Goal: Task Accomplishment & Management: Use online tool/utility

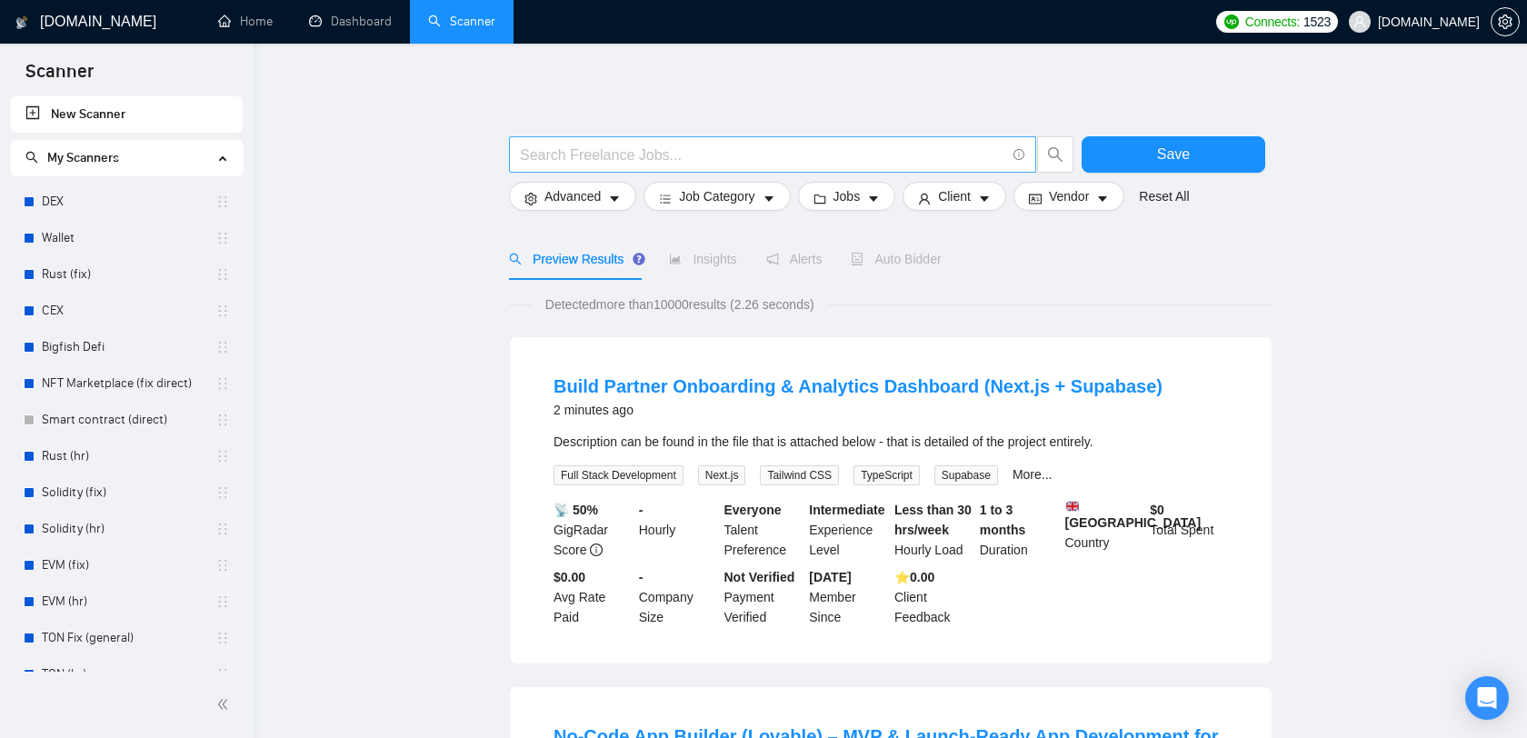
click at [663, 150] on input "text" at bounding box center [762, 155] width 485 height 23
click at [1012, 254] on div "Preview Results Insights Alerts Auto Bidder" at bounding box center [890, 259] width 763 height 42
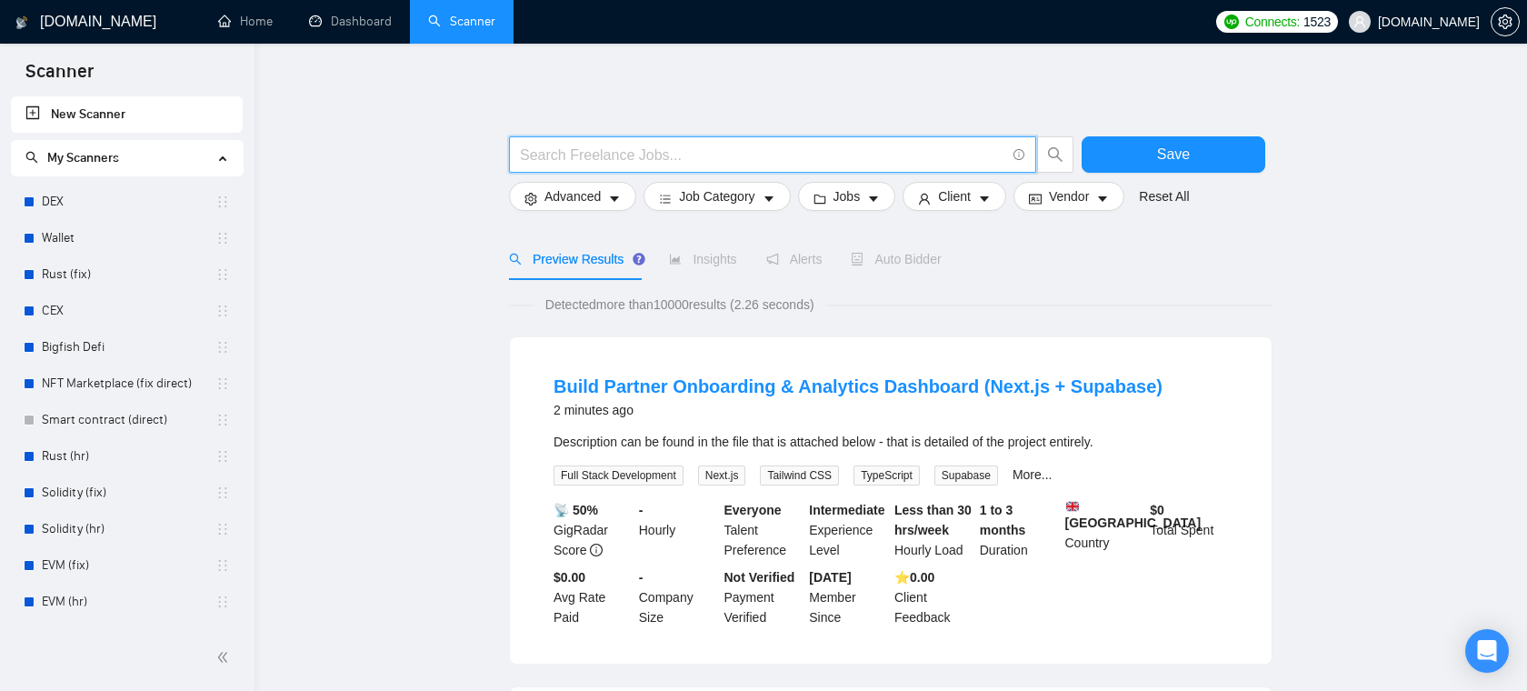
click at [596, 147] on input "text" at bounding box center [762, 155] width 485 height 23
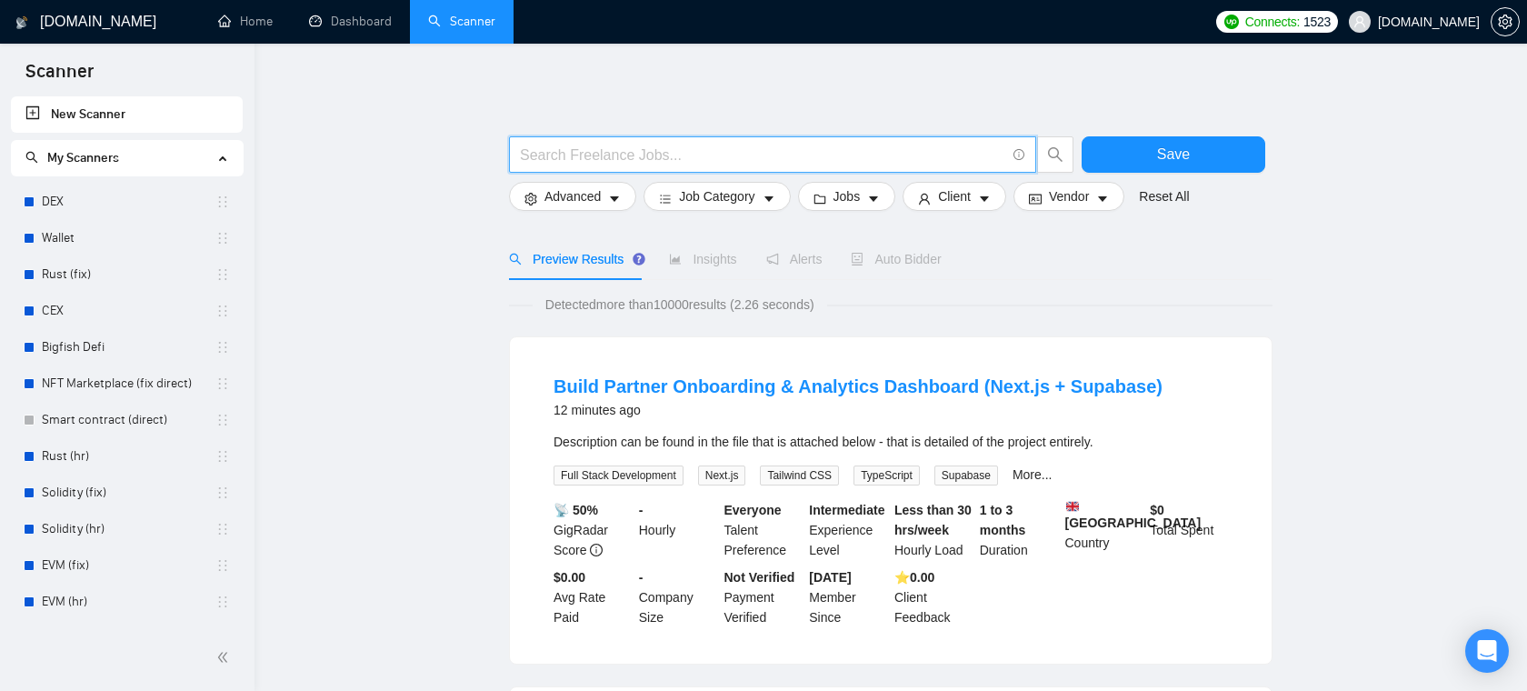
click at [582, 154] on input "text" at bounding box center [762, 155] width 485 height 23
paste input ""next.js" | "next js" | nextjs"
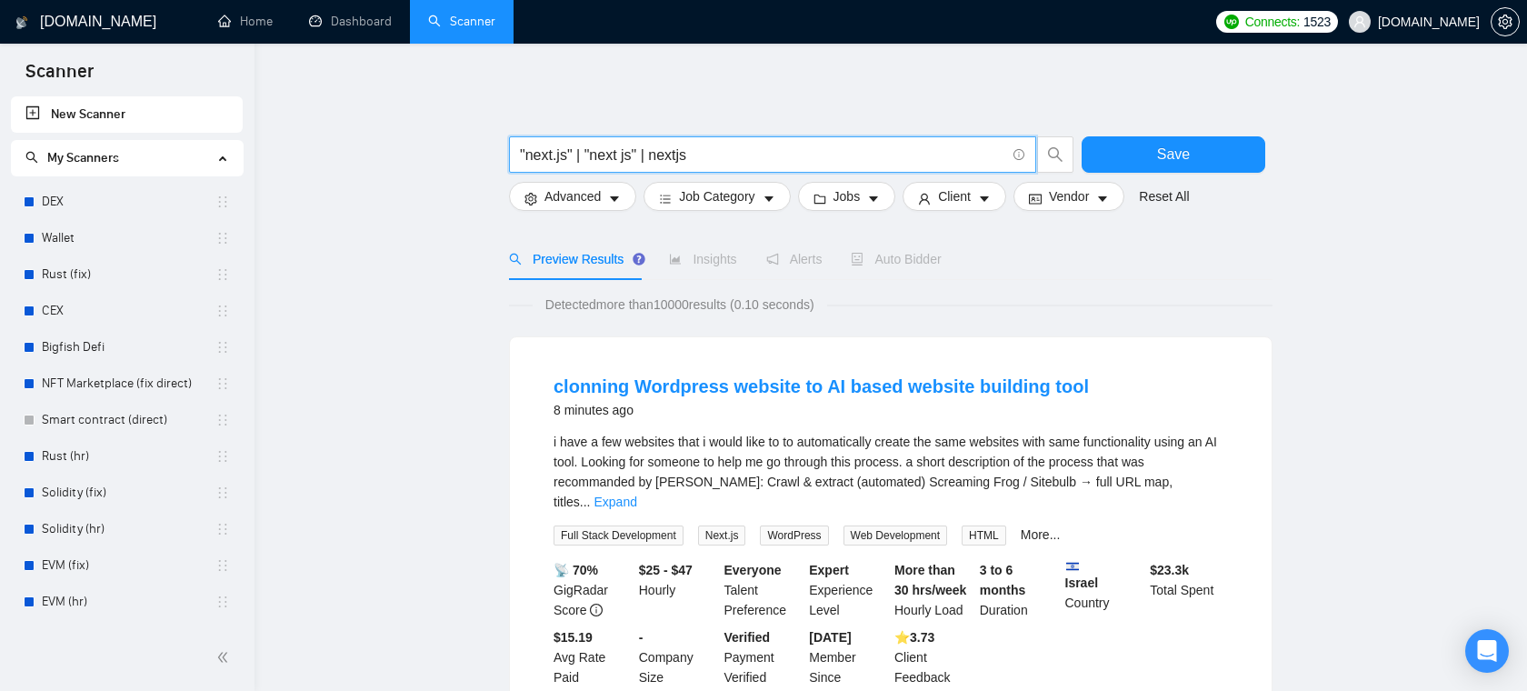
click at [542, 156] on input ""next.js" | "next js" | nextjs" at bounding box center [762, 155] width 485 height 23
type input ""next.js" | "next js" | nextjs"
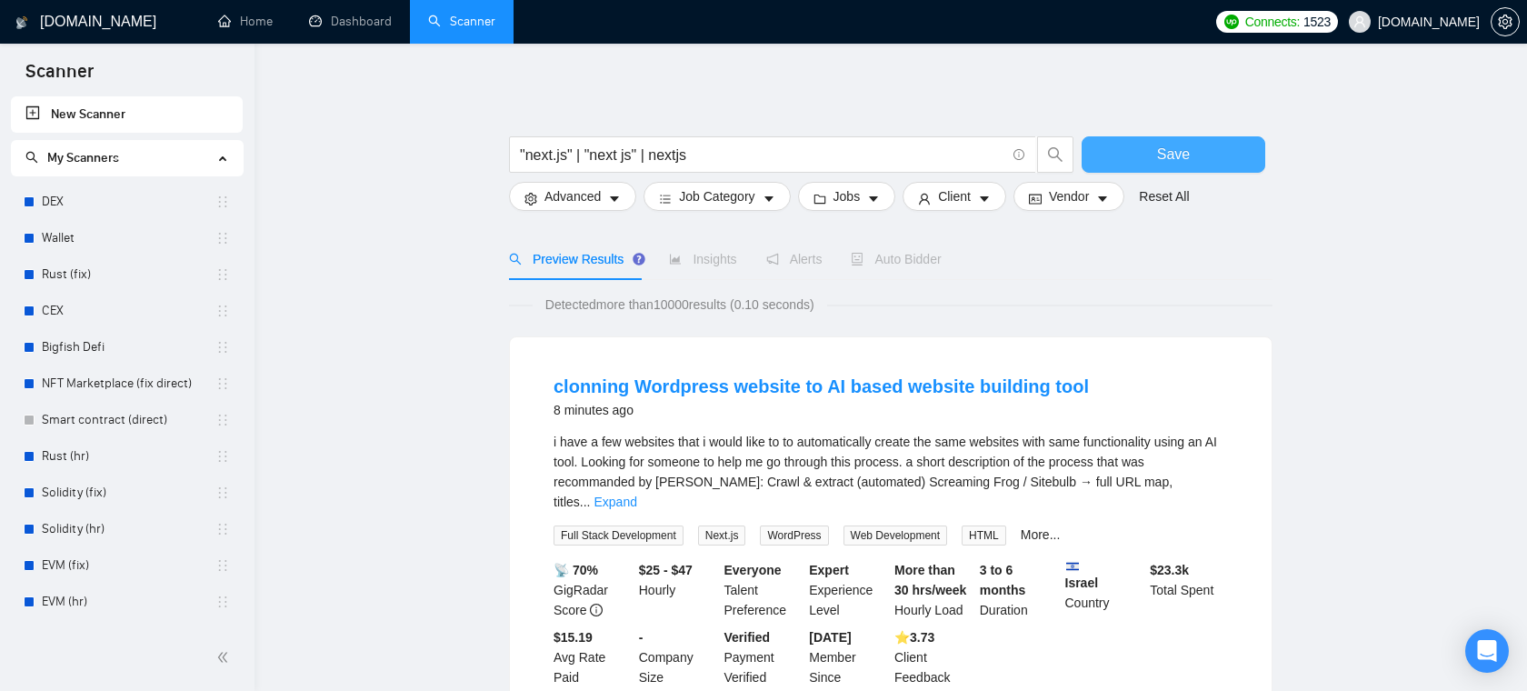
click at [1168, 150] on span "Save" at bounding box center [1173, 154] width 33 height 23
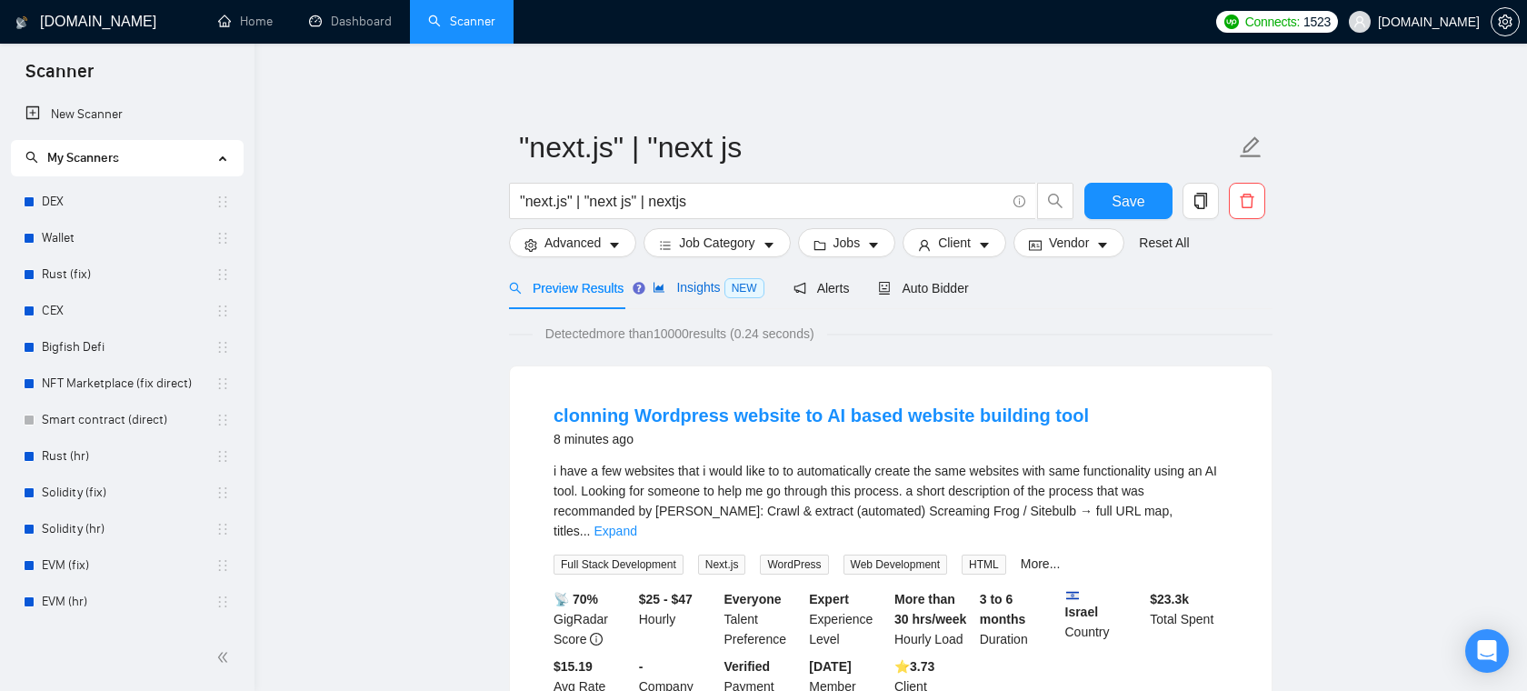
click at [694, 288] on span "Insights NEW" at bounding box center [707, 287] width 111 height 15
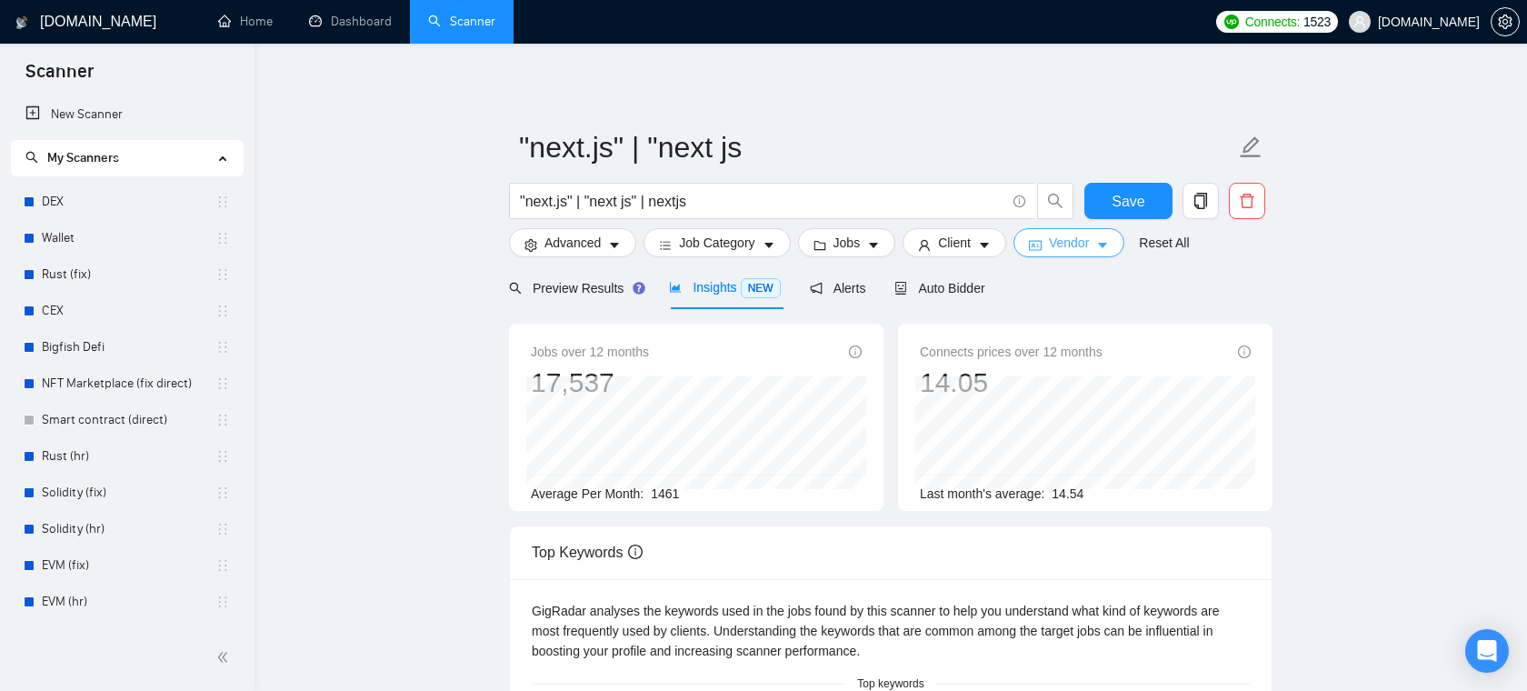
click at [1075, 250] on span "Vendor" at bounding box center [1069, 243] width 40 height 20
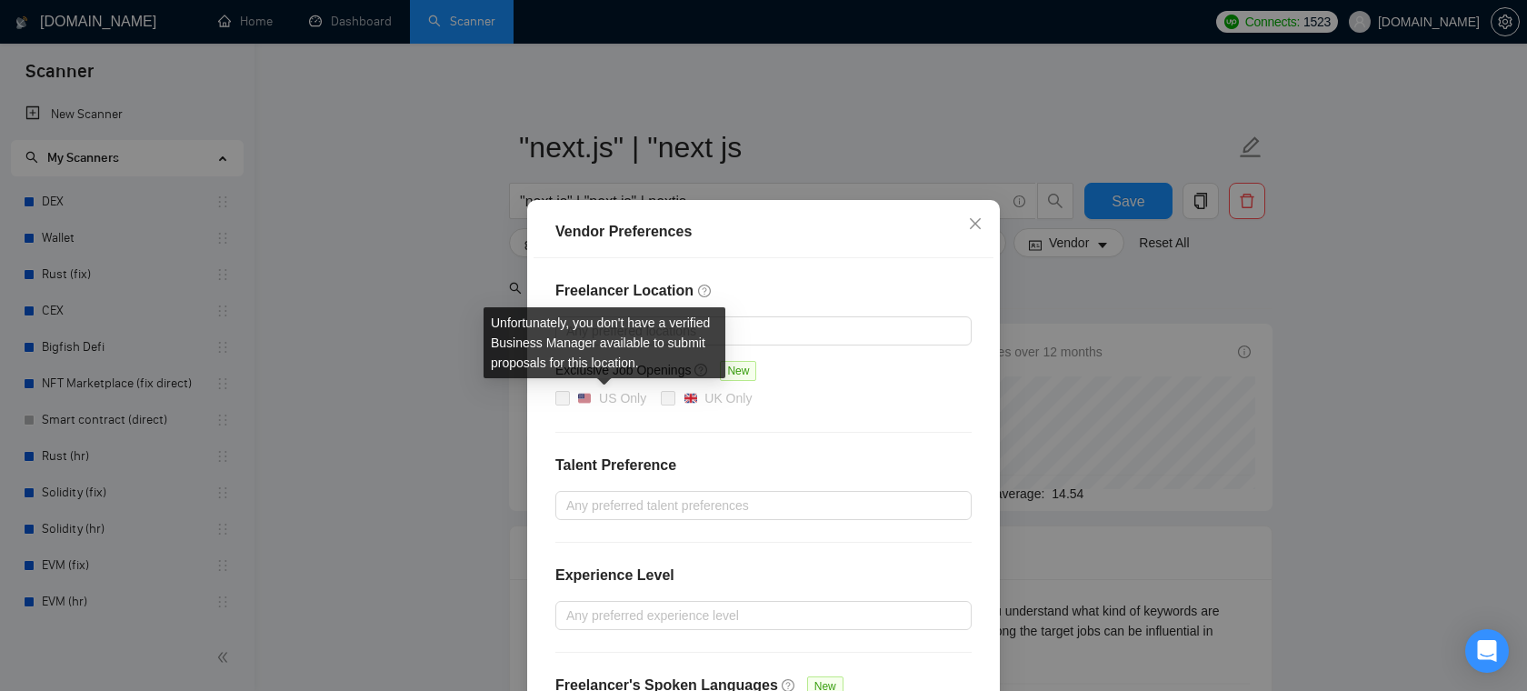
click at [572, 393] on span "US Only" at bounding box center [612, 399] width 84 height 22
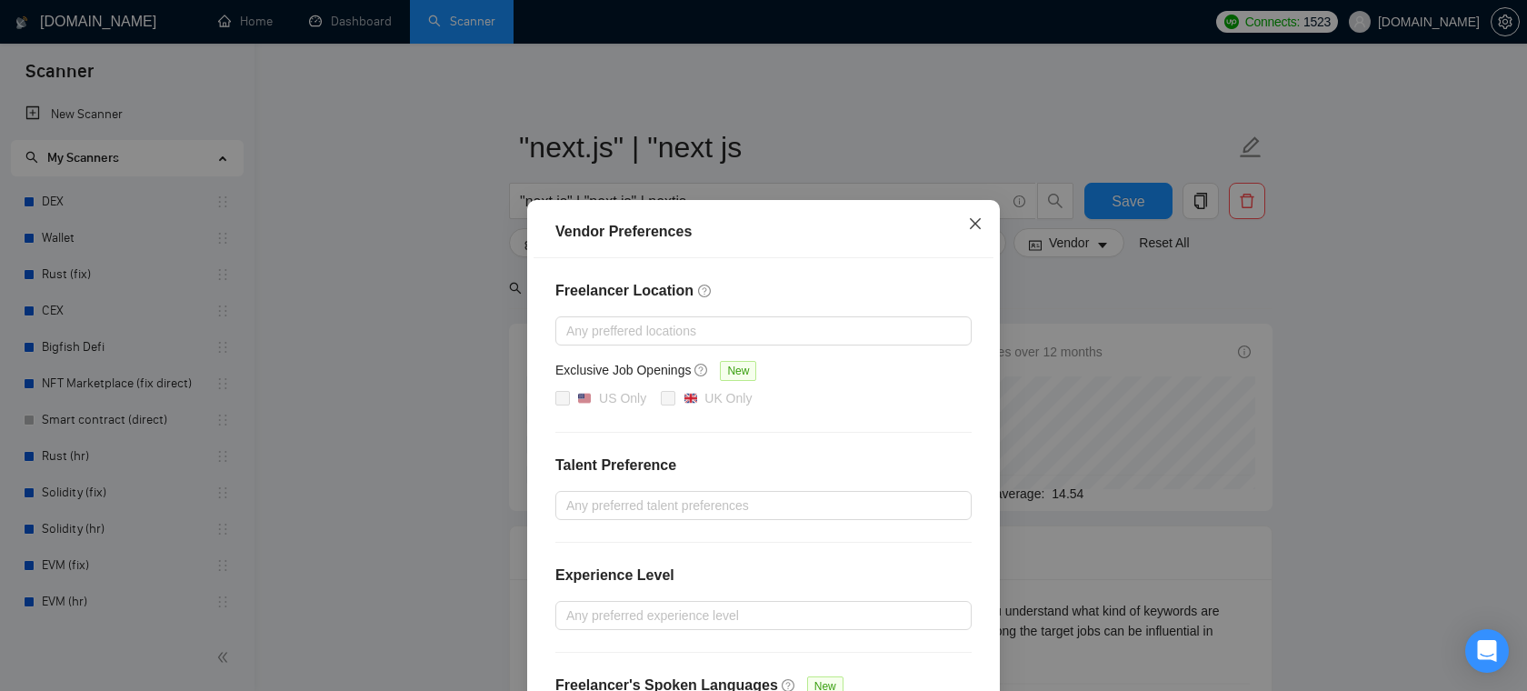
click at [974, 224] on icon "close" at bounding box center [975, 223] width 11 height 11
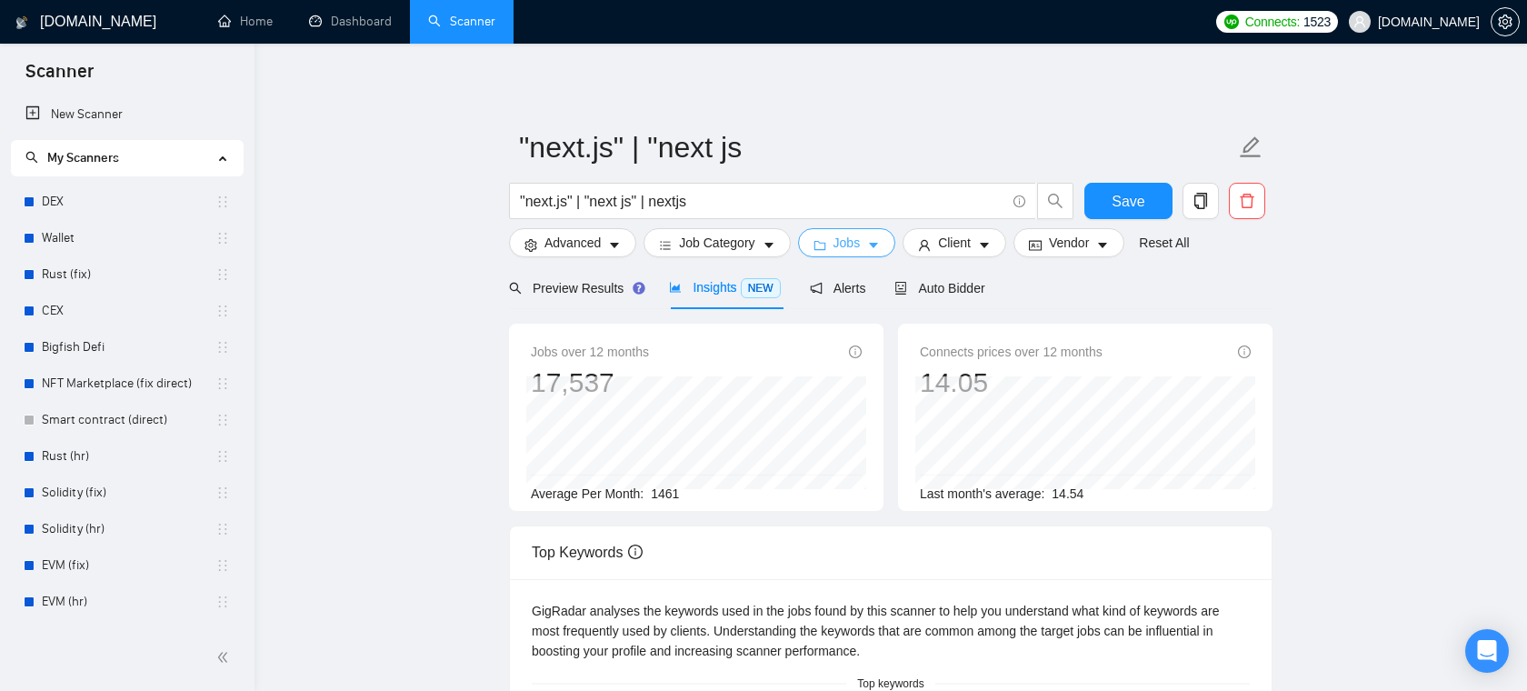
click at [870, 244] on button "Jobs" at bounding box center [847, 242] width 98 height 29
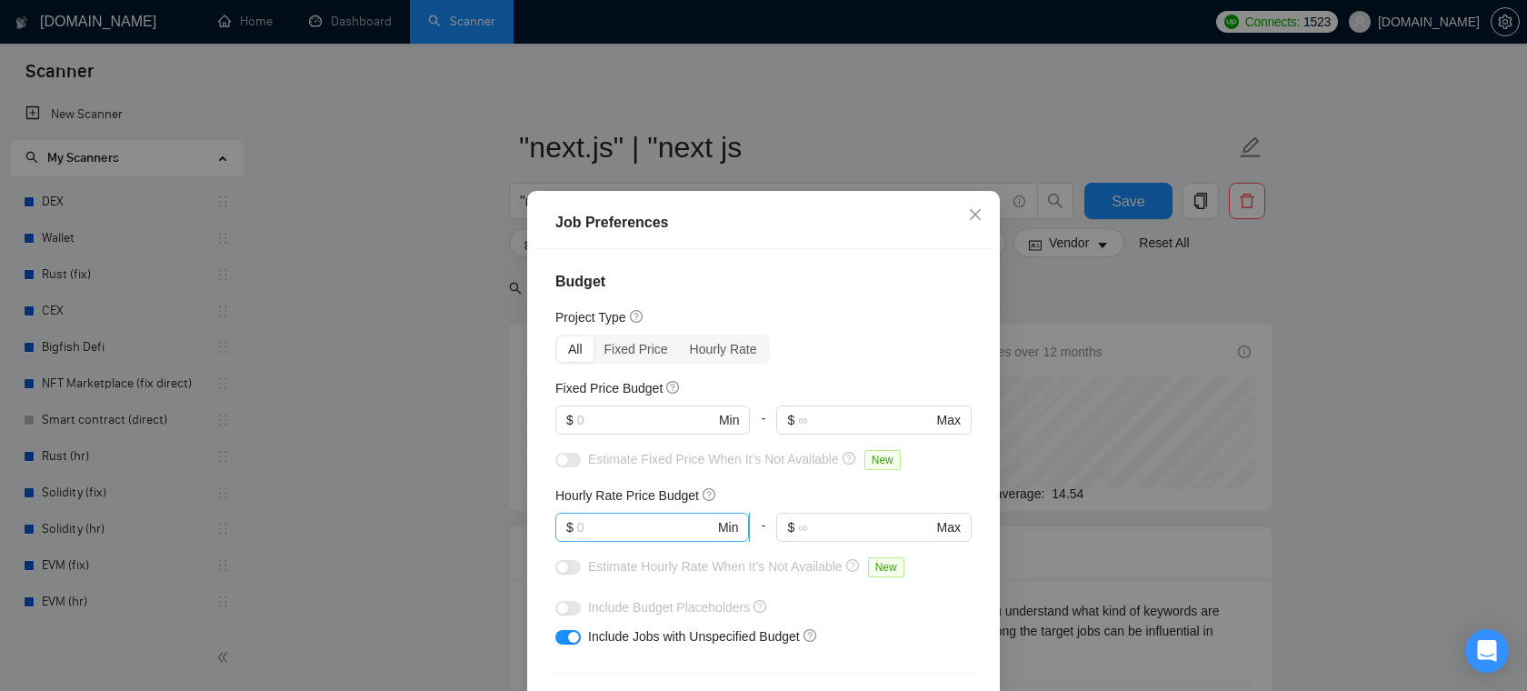
click at [621, 533] on input "text" at bounding box center [645, 527] width 137 height 20
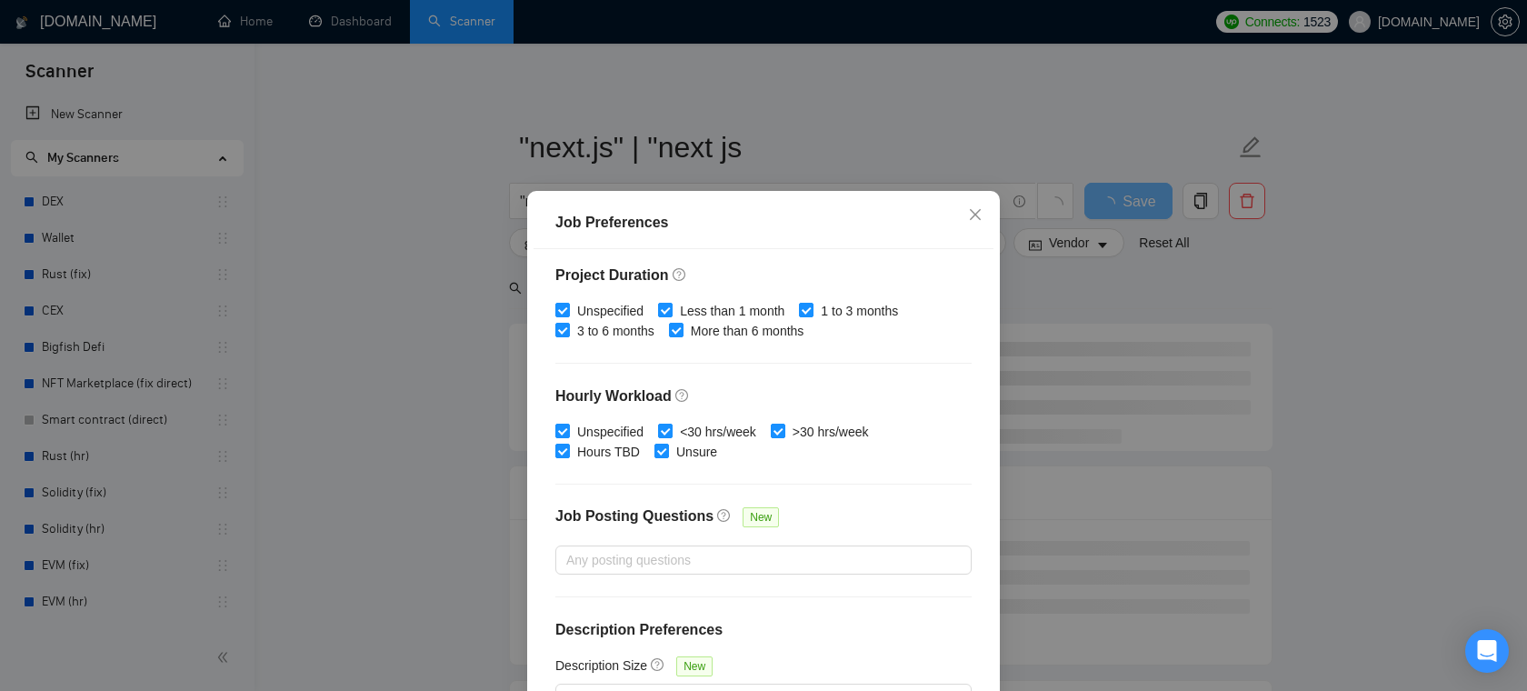
scroll to position [121, 0]
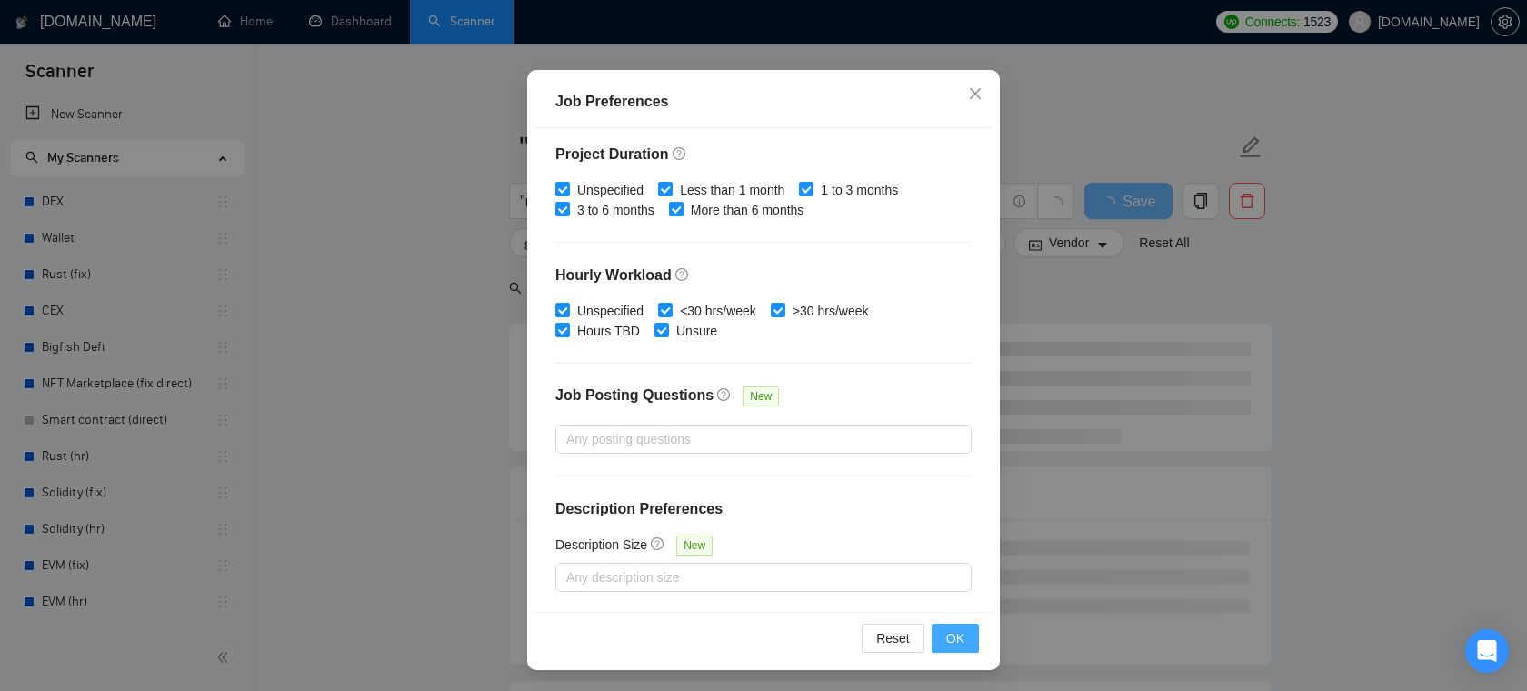
type input "30"
click at [957, 631] on span "OK" at bounding box center [955, 638] width 18 height 20
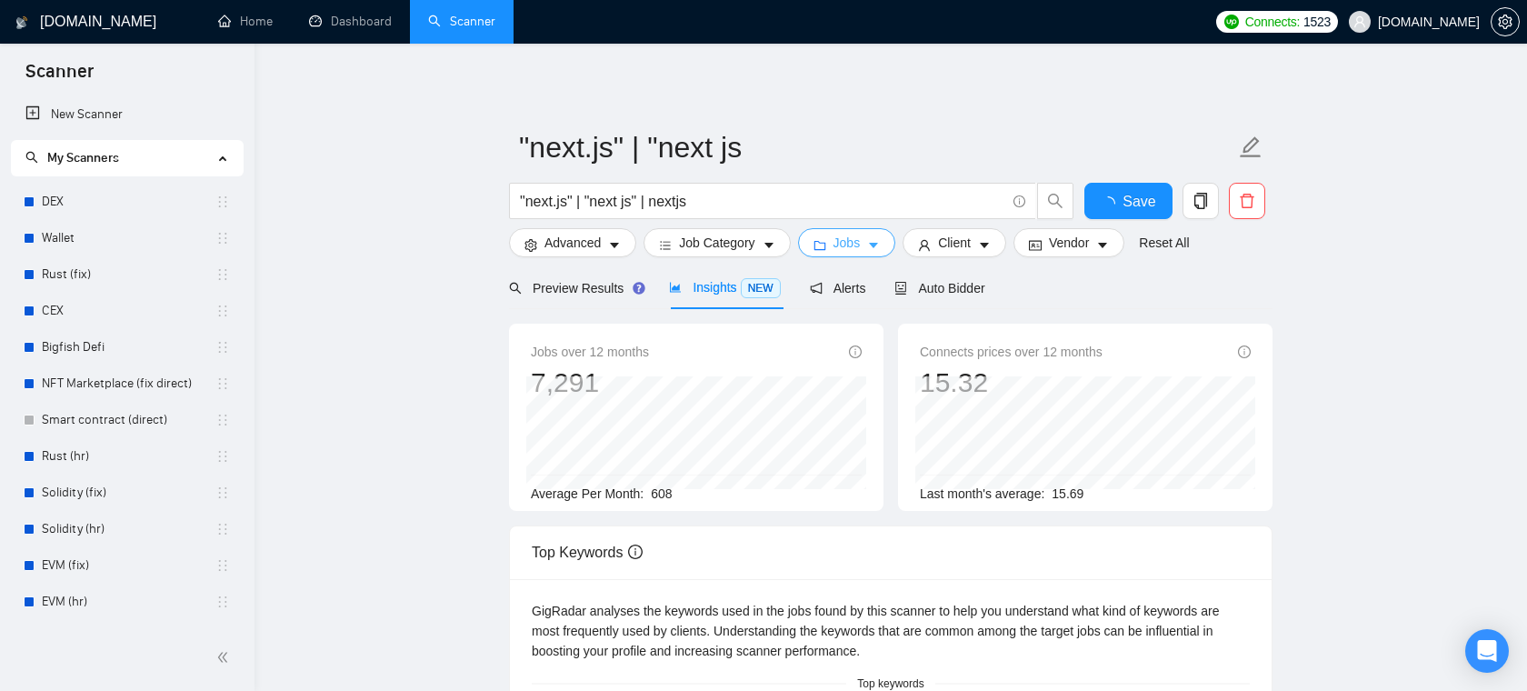
scroll to position [0, 0]
click at [979, 244] on button "Client" at bounding box center [954, 242] width 104 height 29
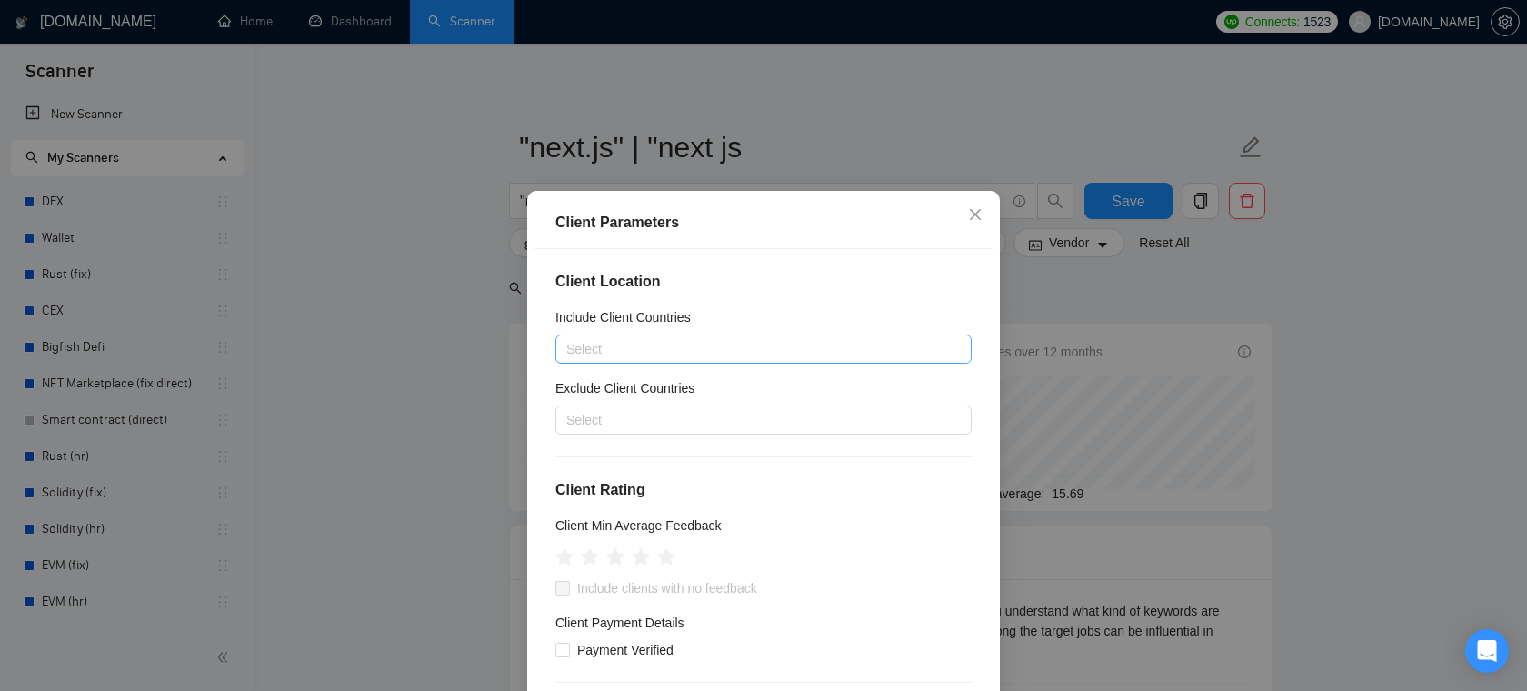
click at [665, 343] on div at bounding box center [754, 349] width 389 height 22
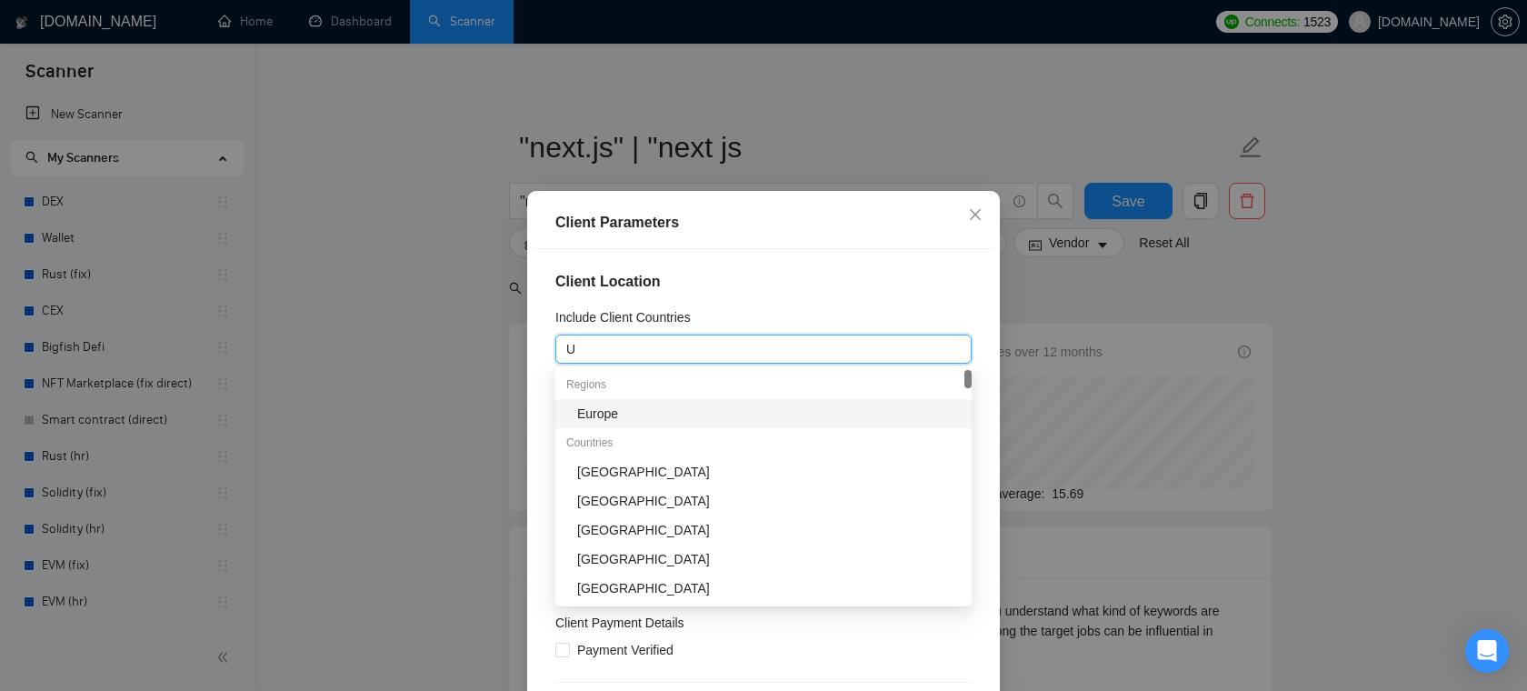
type input "Un"
click at [633, 413] on div "United States" at bounding box center [768, 413] width 383 height 20
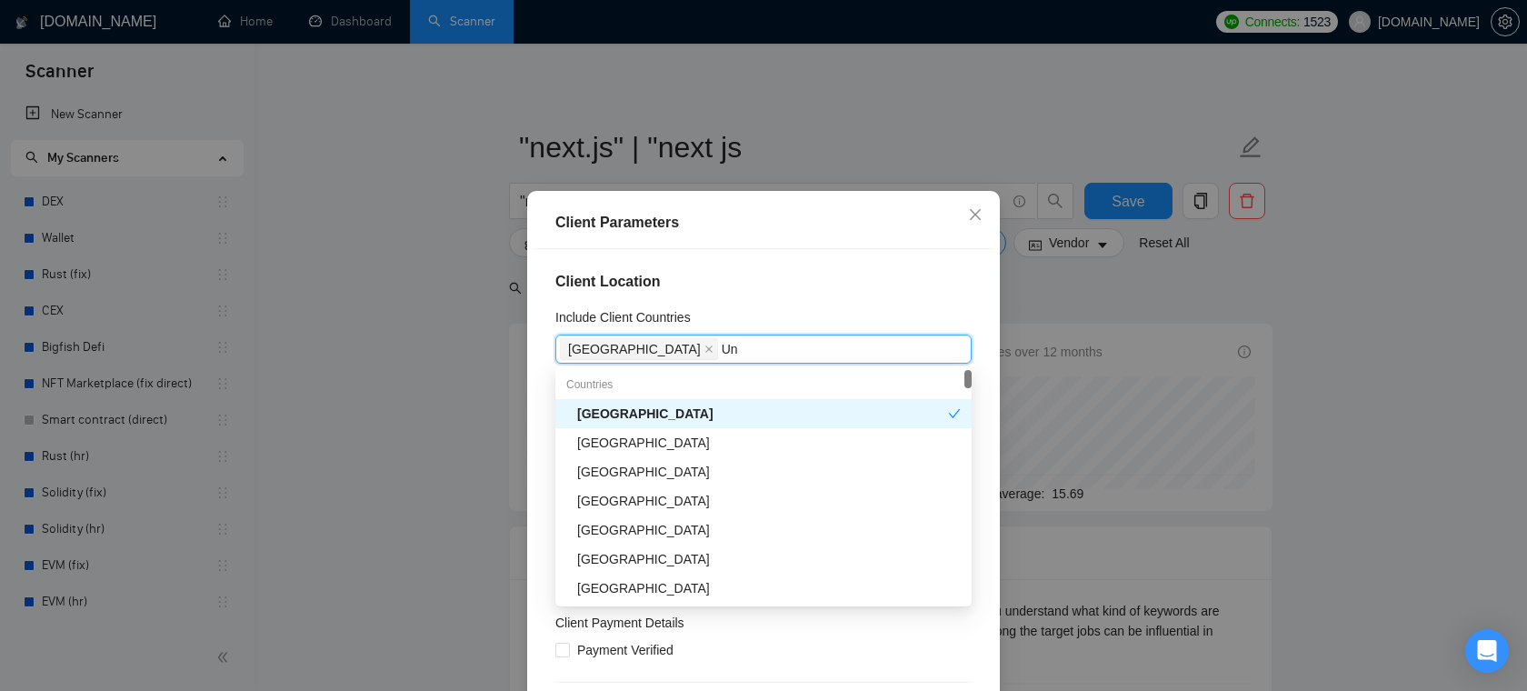
type input "Unt"
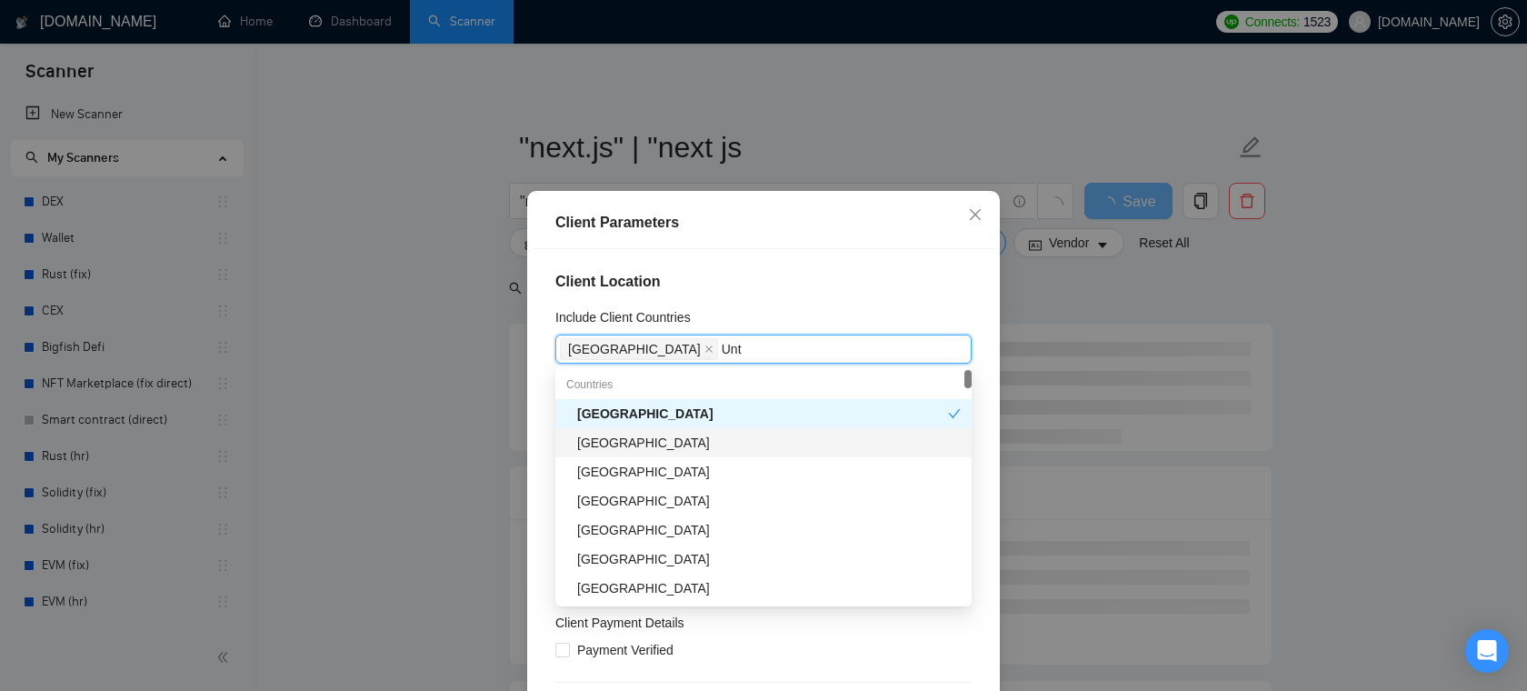
click at [639, 442] on div "United Kingdom" at bounding box center [768, 443] width 383 height 20
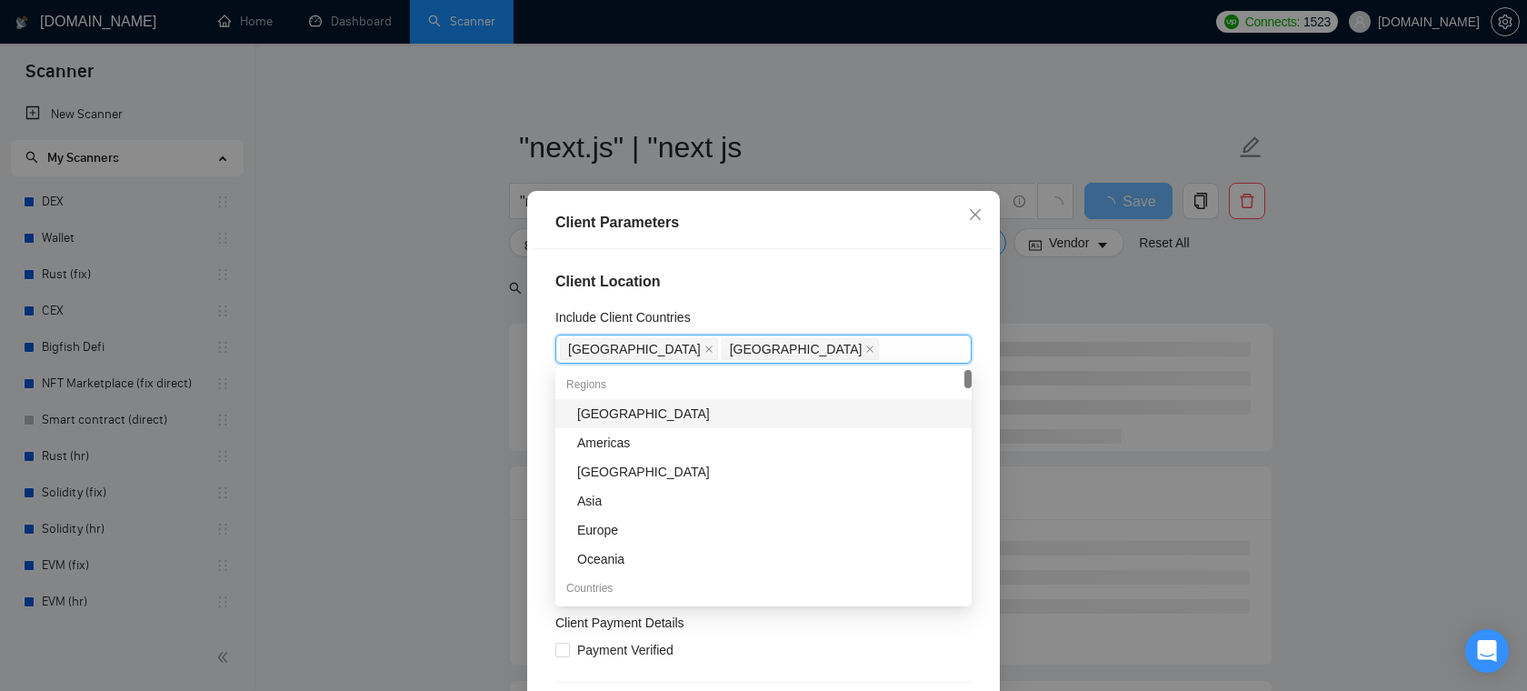
click at [832, 289] on h4 "Client Location" at bounding box center [763, 282] width 416 height 22
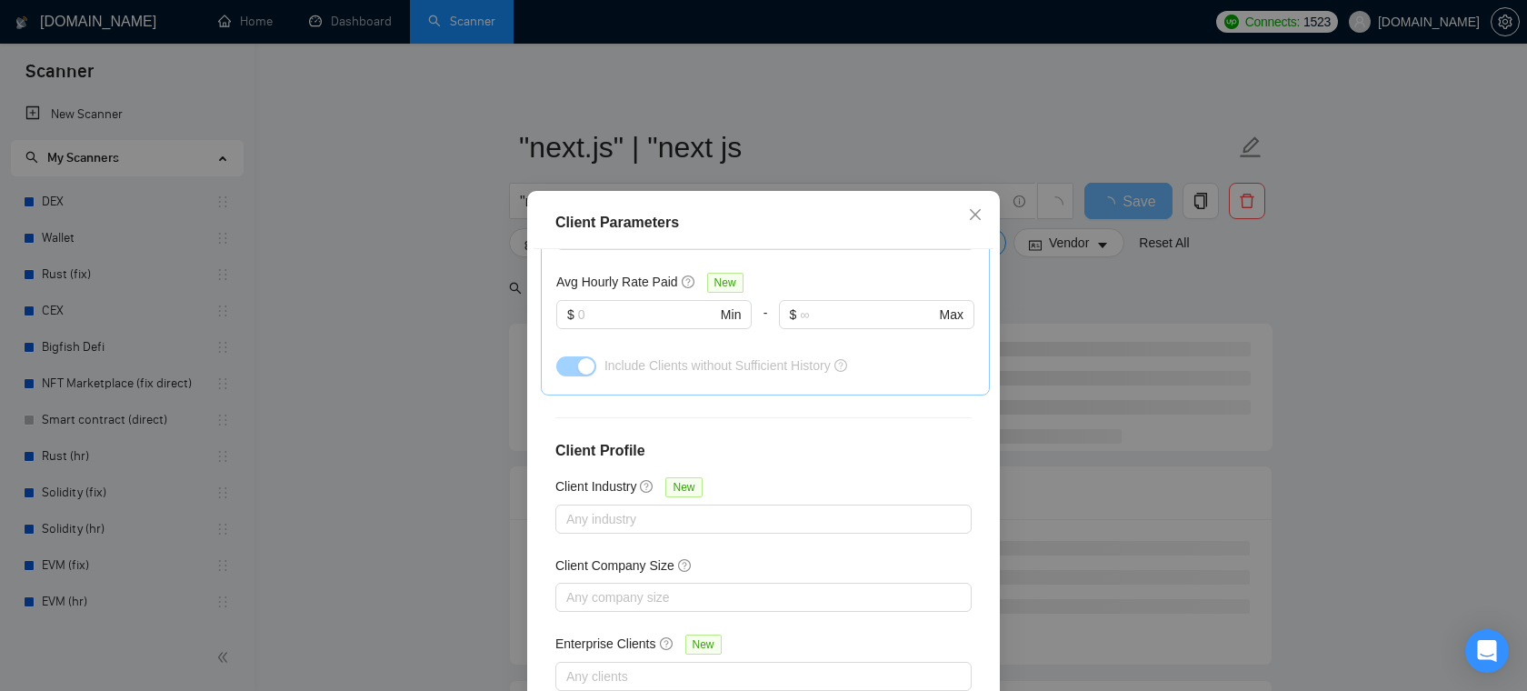
scroll to position [121, 0]
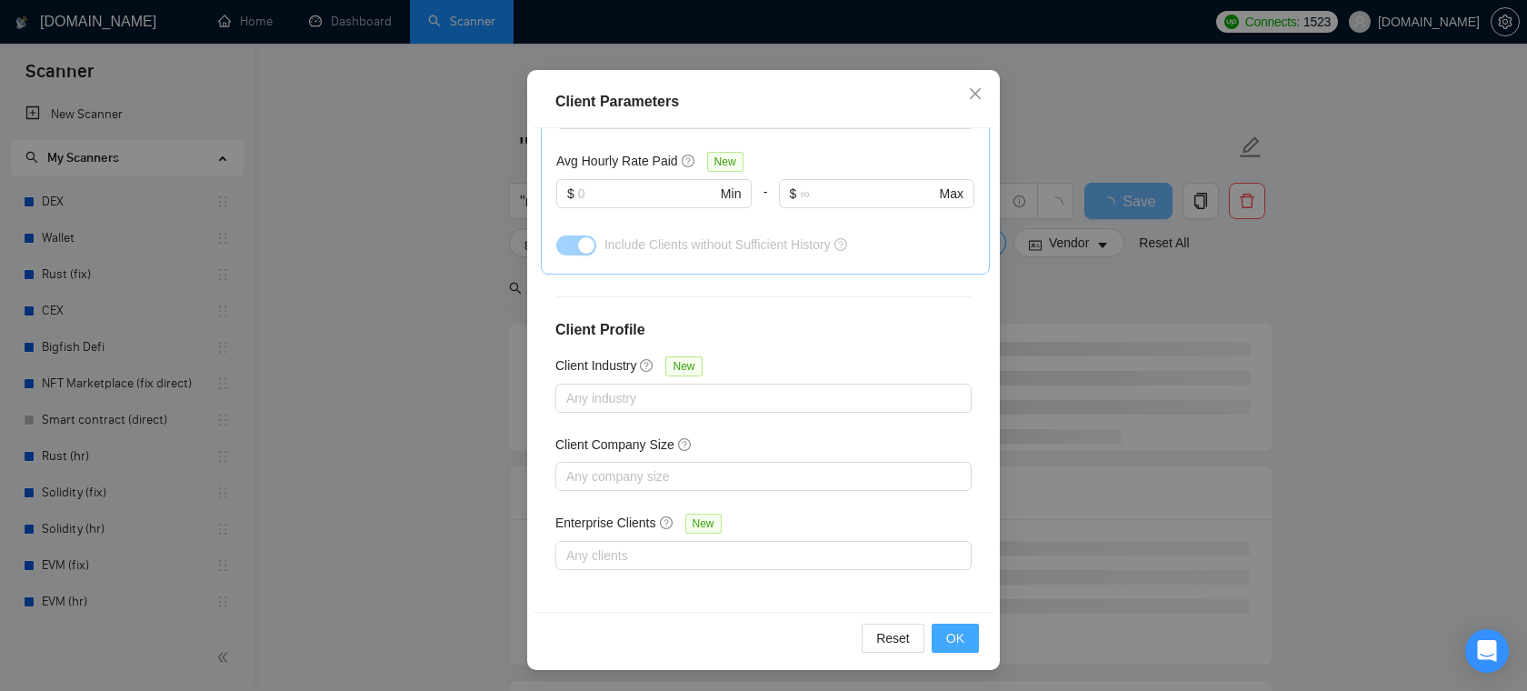
click at [961, 643] on span "OK" at bounding box center [955, 638] width 18 height 20
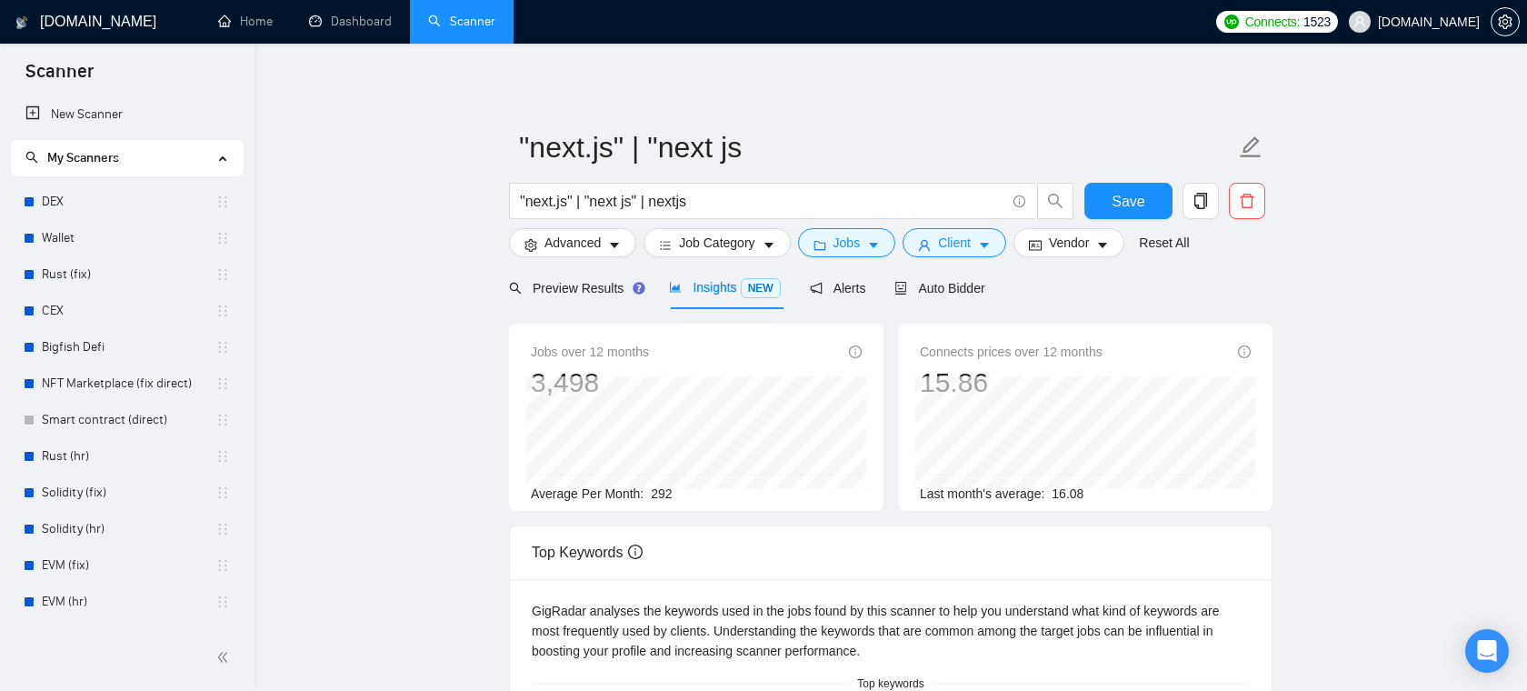
scroll to position [40, 0]
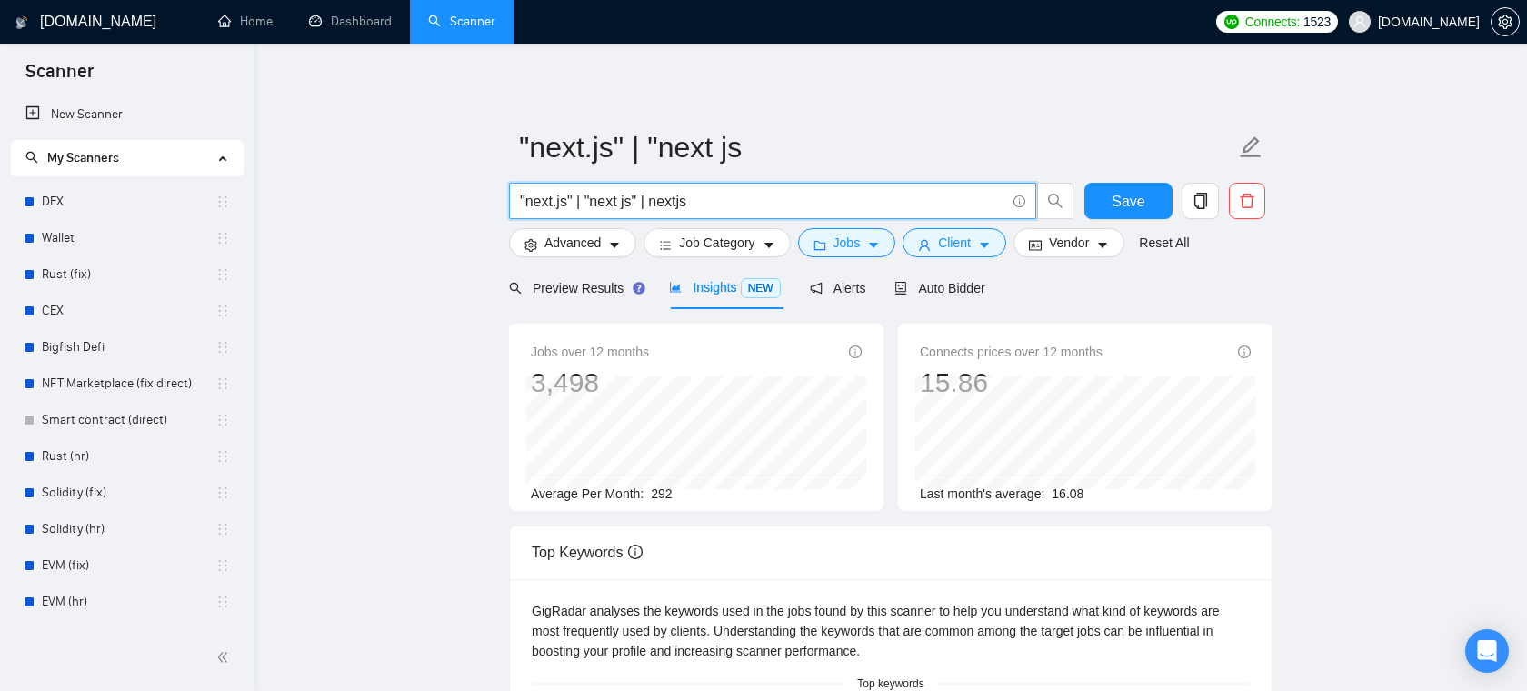
click at [694, 202] on input ""next.js" | "next js" | nextjs" at bounding box center [762, 201] width 485 height 23
click at [594, 289] on span "Preview Results" at bounding box center [574, 288] width 131 height 15
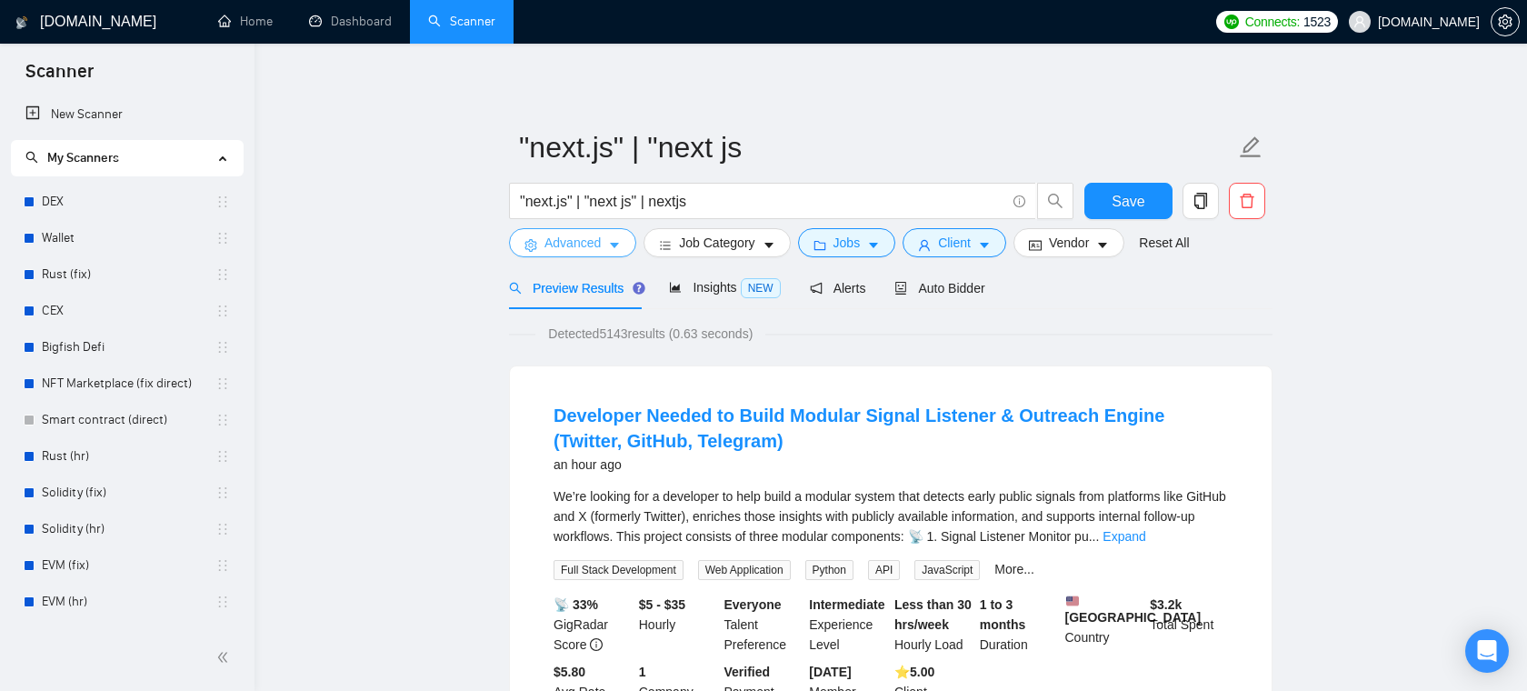
click at [549, 243] on span "Advanced" at bounding box center [572, 243] width 56 height 20
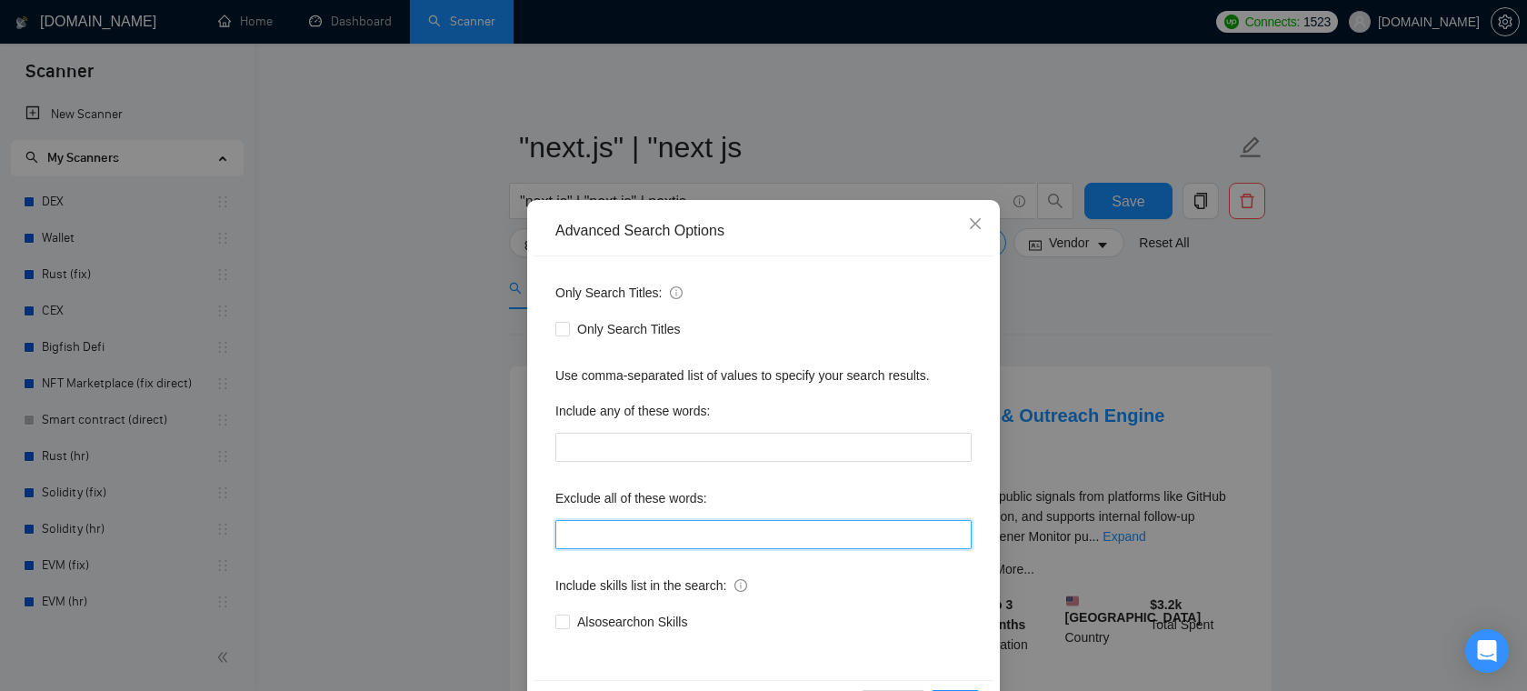
click at [655, 528] on input "text" at bounding box center [763, 534] width 416 height 29
click at [741, 478] on div "Only Search Titles: Only Search Titles Use comma-separated list of values to sp…" at bounding box center [763, 467] width 460 height 423
click at [983, 226] on span "Close" at bounding box center [974, 224] width 49 height 49
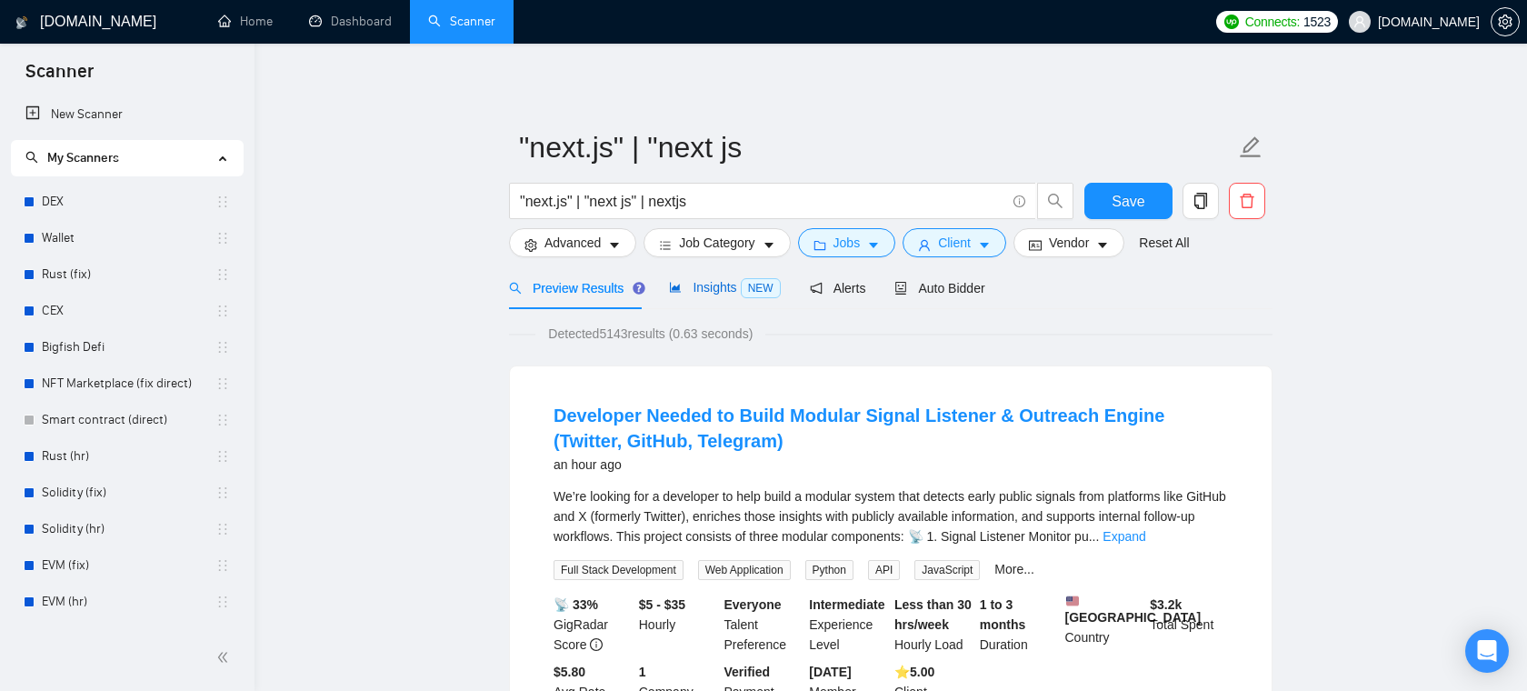
click at [721, 294] on div "Insights NEW" at bounding box center [724, 287] width 111 height 21
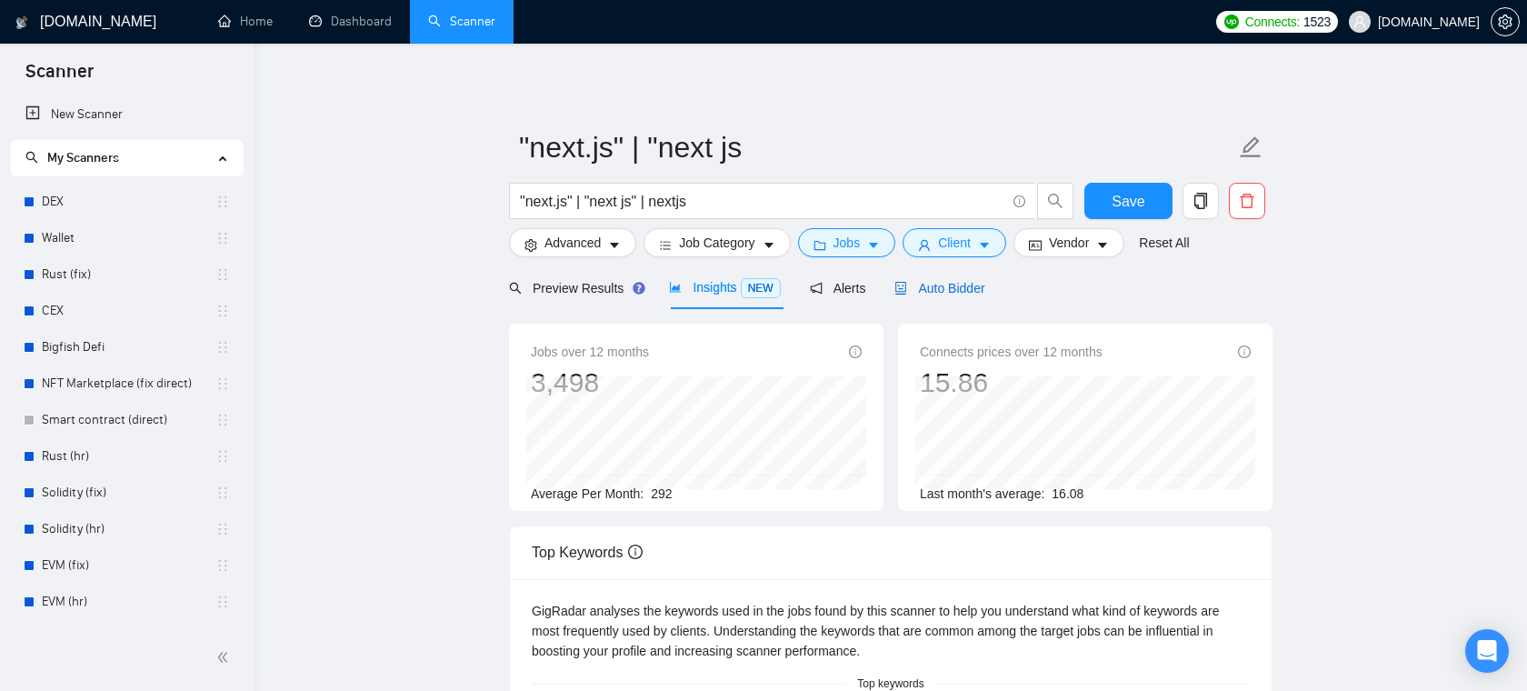
click at [951, 288] on span "Auto Bidder" at bounding box center [939, 288] width 90 height 15
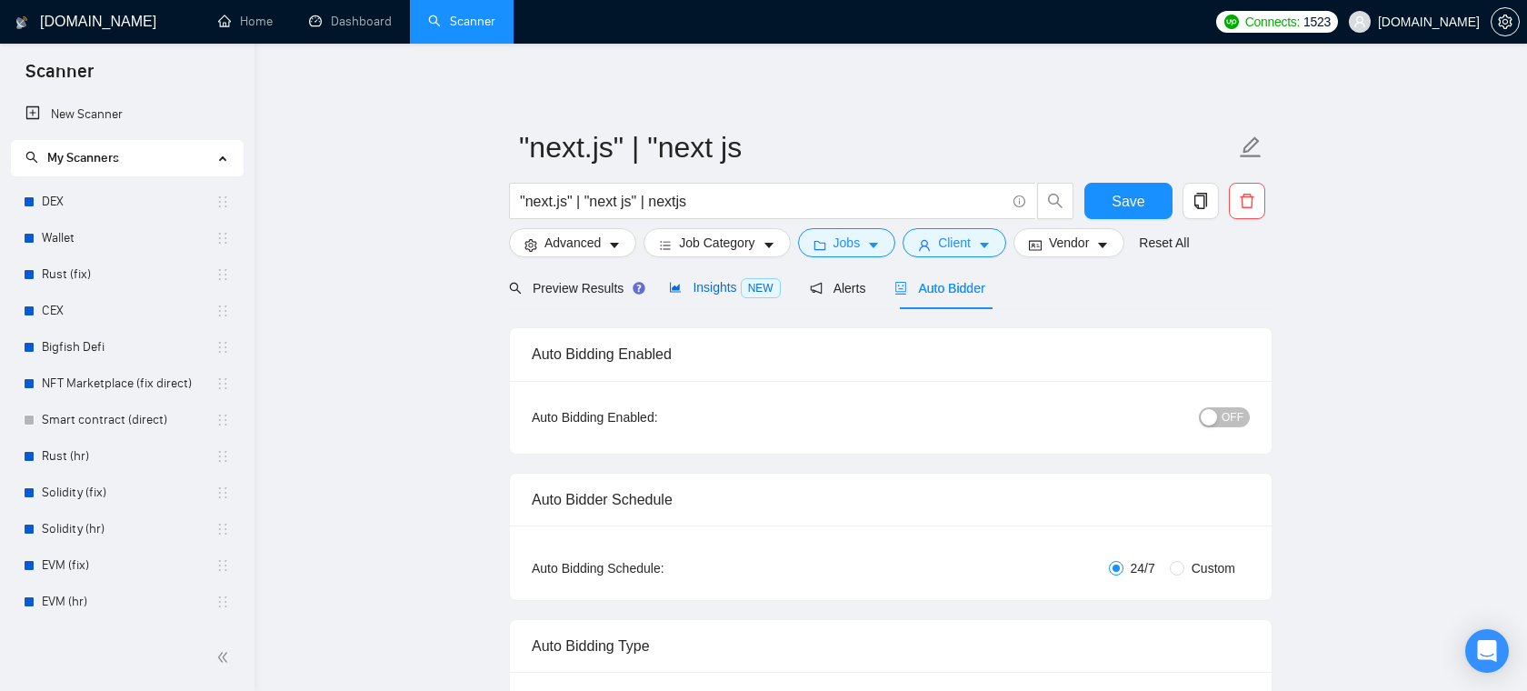
click at [741, 288] on span "Insights NEW" at bounding box center [724, 287] width 111 height 15
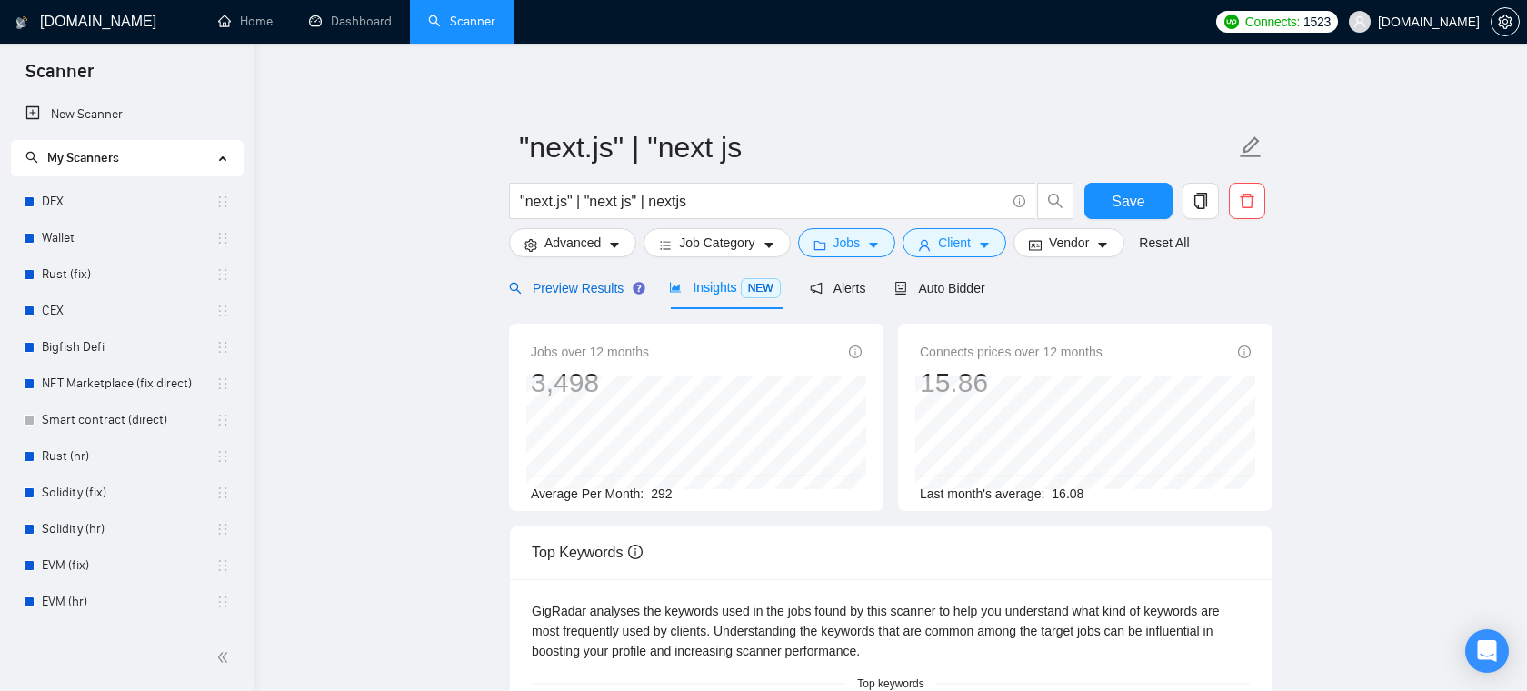
click at [599, 278] on div "Preview Results" at bounding box center [574, 288] width 131 height 20
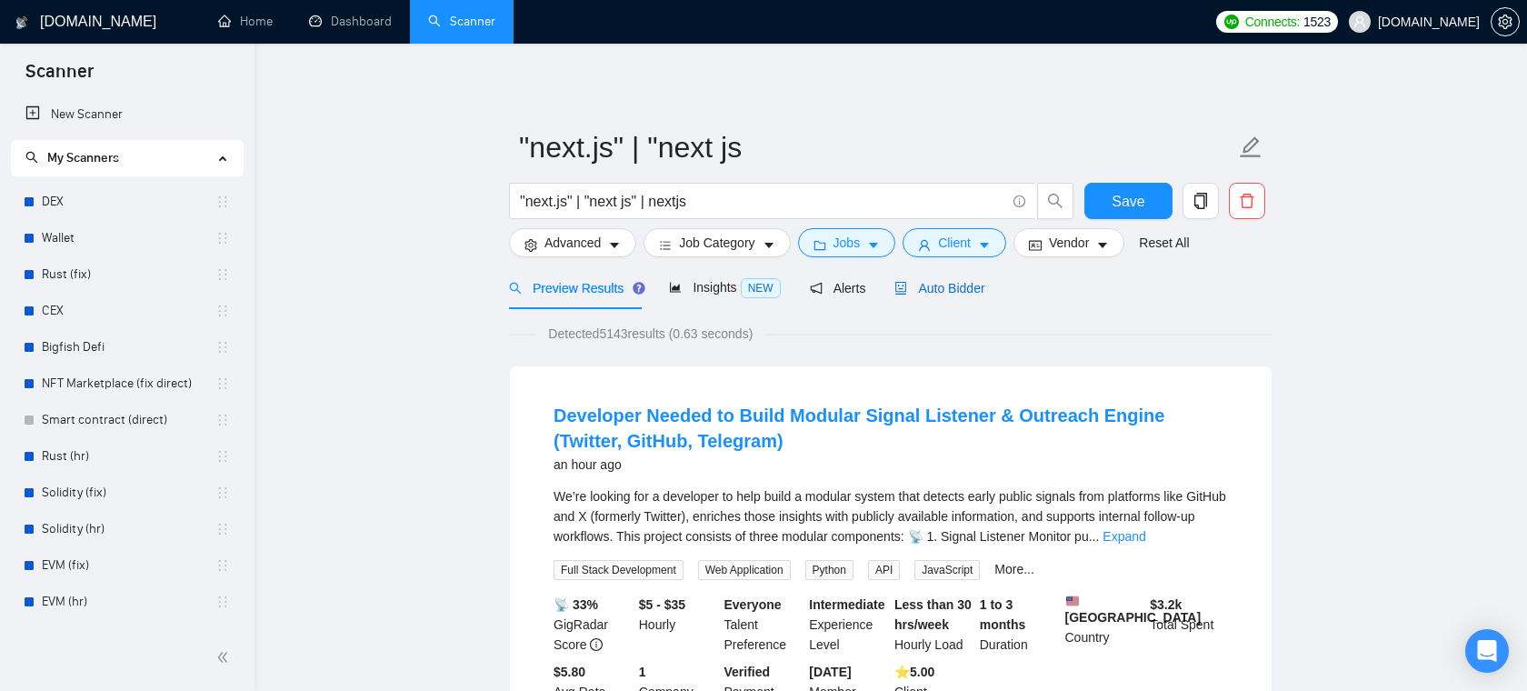
click at [945, 291] on span "Auto Bidder" at bounding box center [939, 288] width 90 height 15
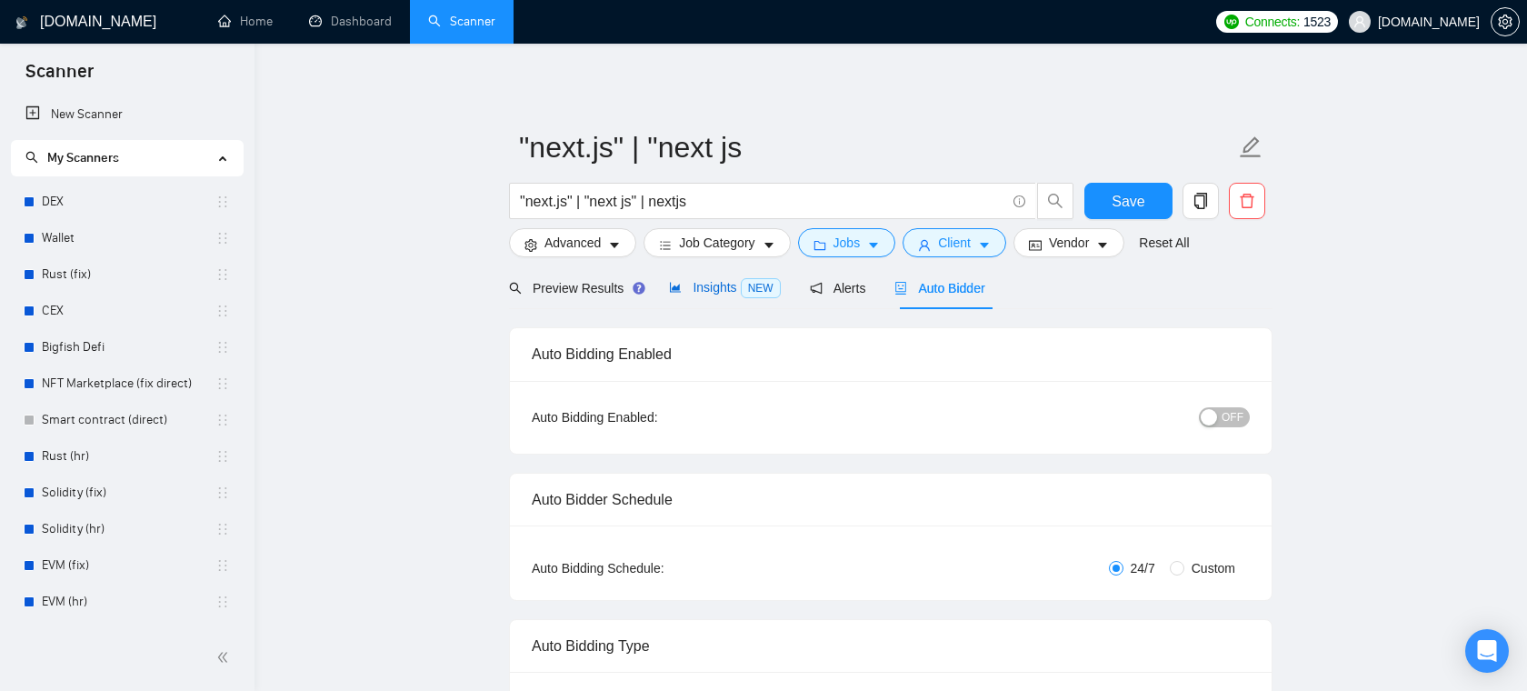
click at [744, 284] on span "NEW" at bounding box center [761, 288] width 40 height 20
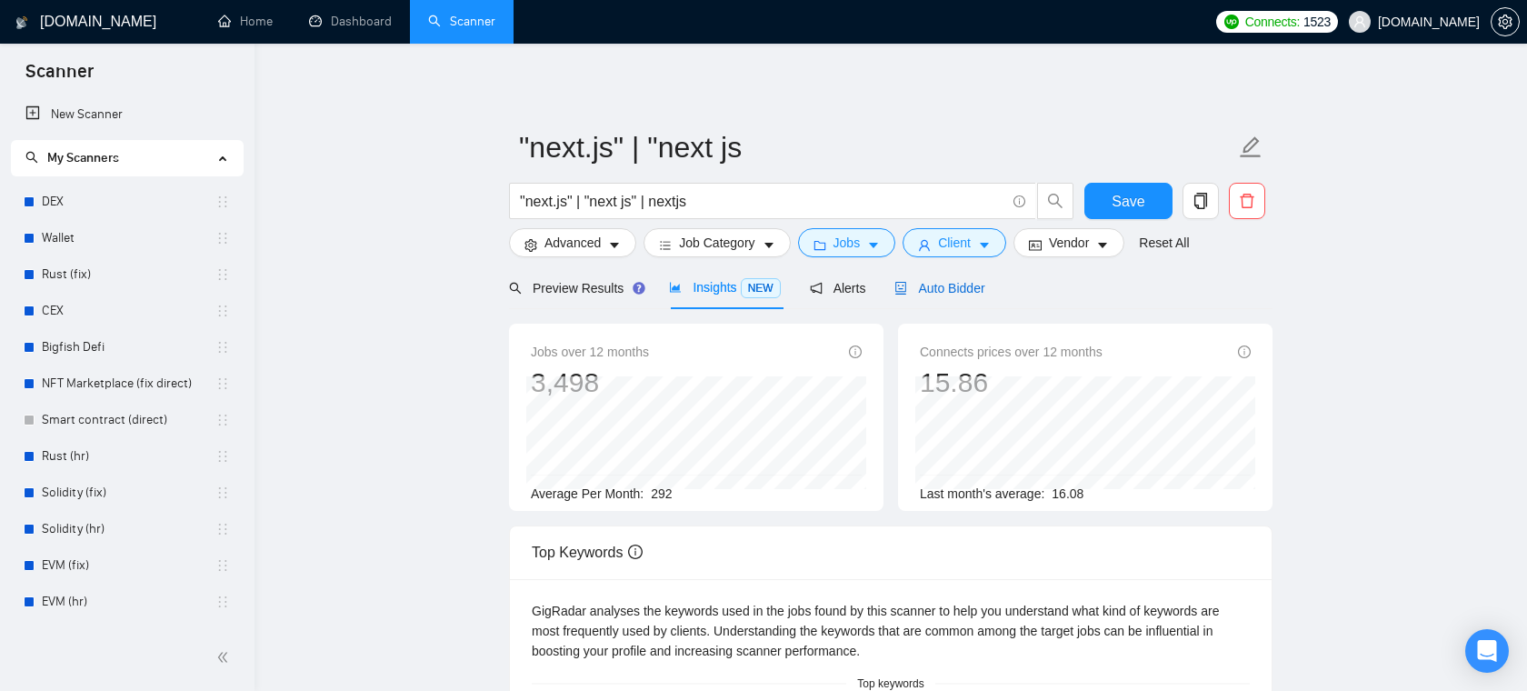
click at [925, 278] on div "Auto Bidder" at bounding box center [939, 288] width 90 height 20
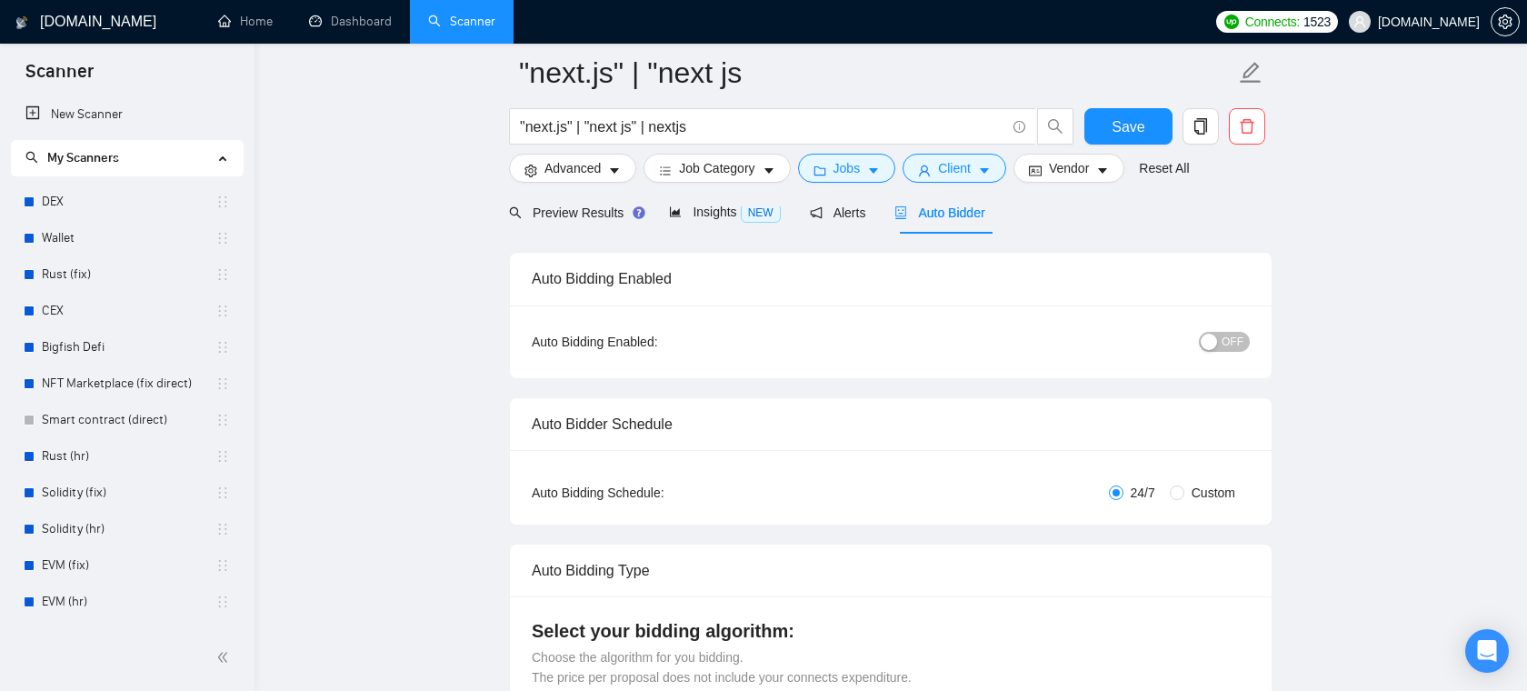
scroll to position [161, 0]
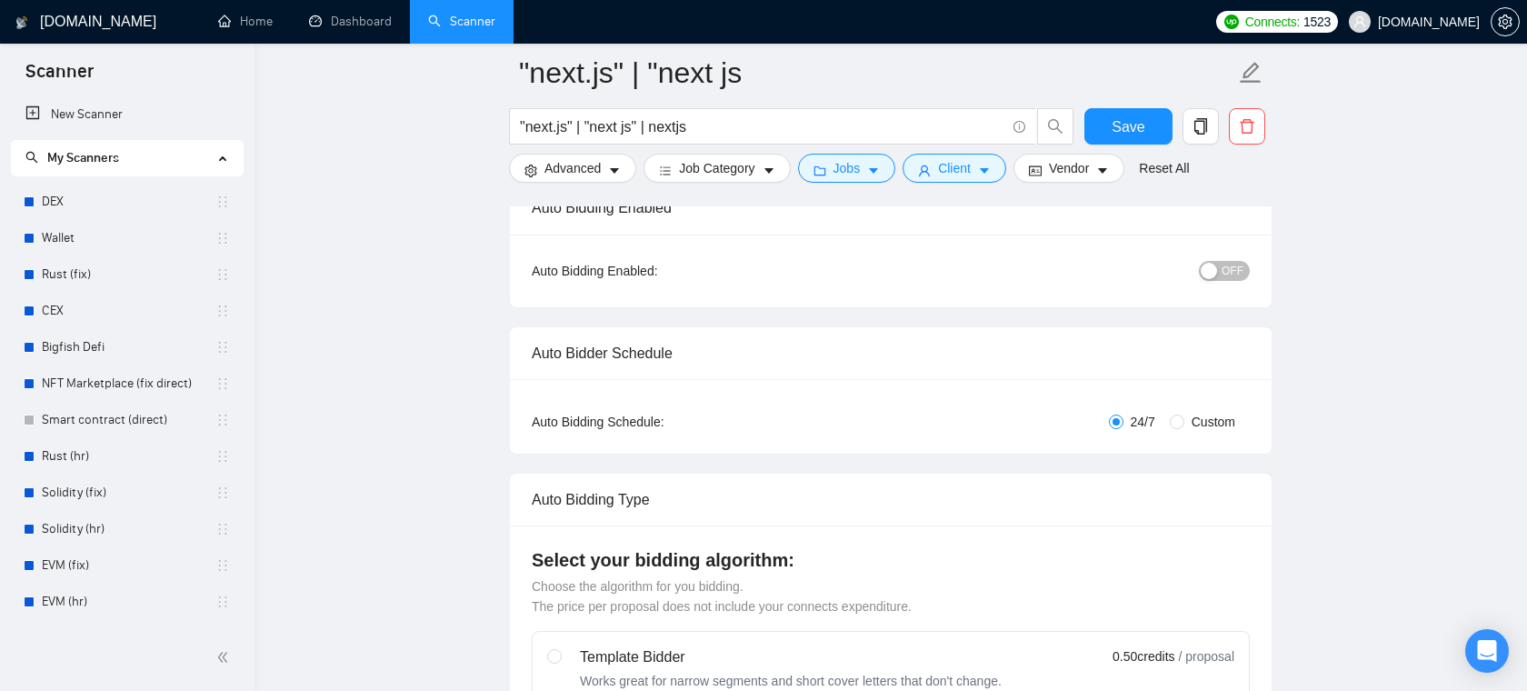
click at [1188, 428] on span "Custom" at bounding box center [1213, 422] width 58 height 20
click at [1184, 428] on input "Custom" at bounding box center [1176, 421] width 15 height 15
radio input "true"
radio input "false"
checkbox input "true"
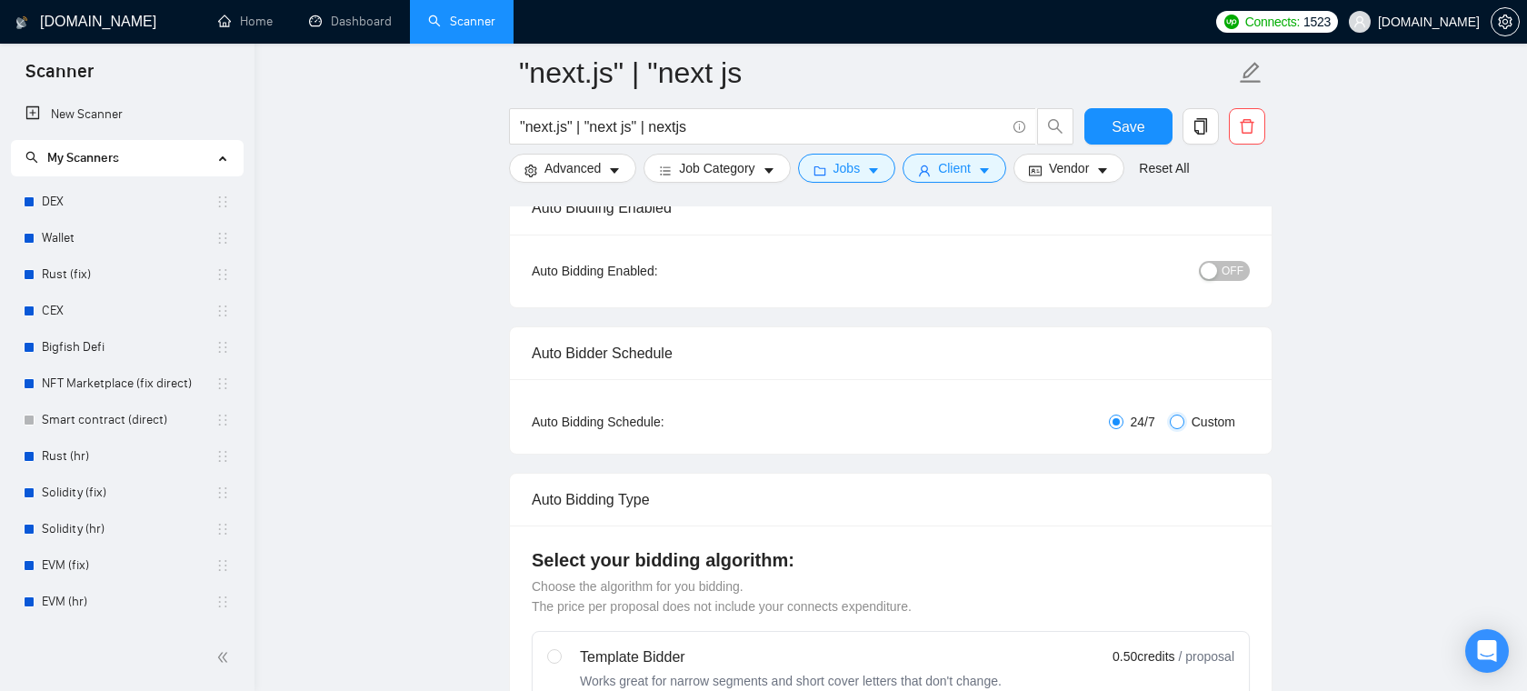
checkbox input "true"
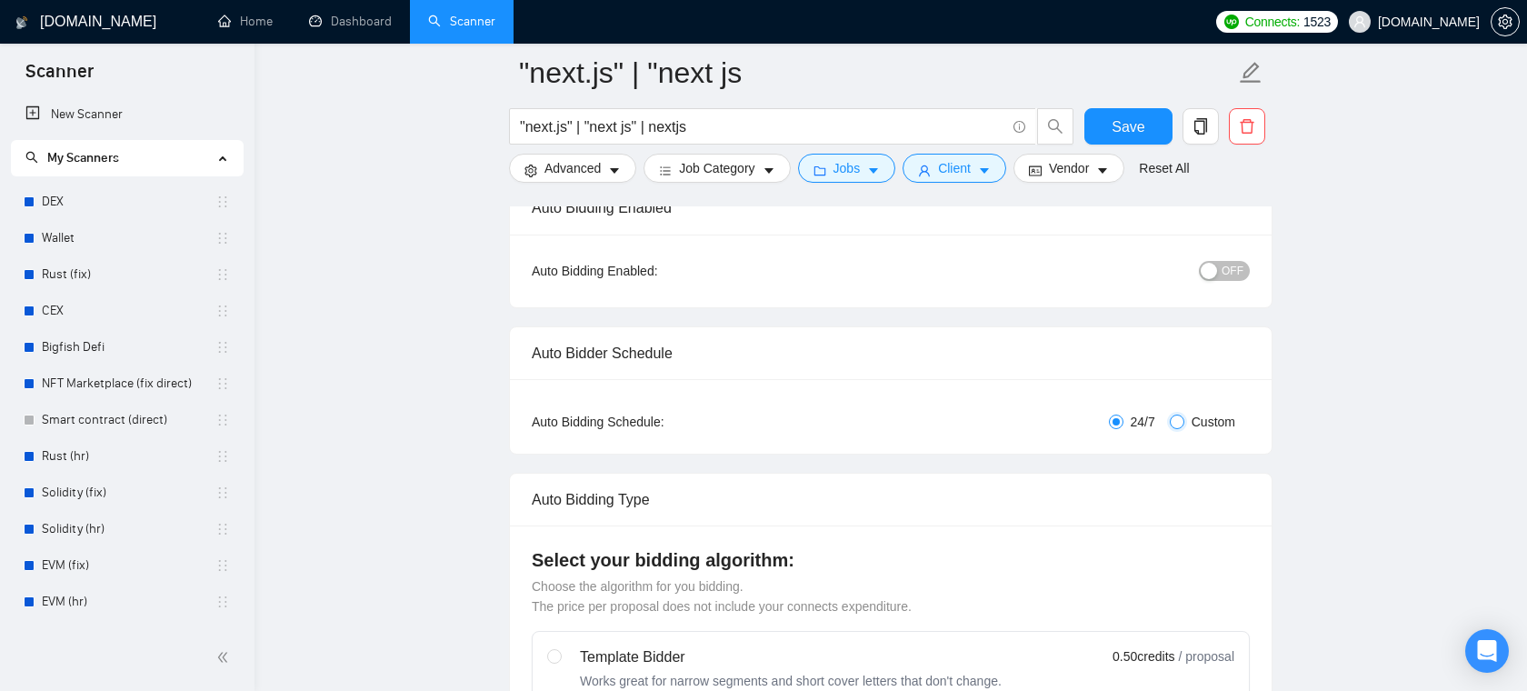
checkbox input "true"
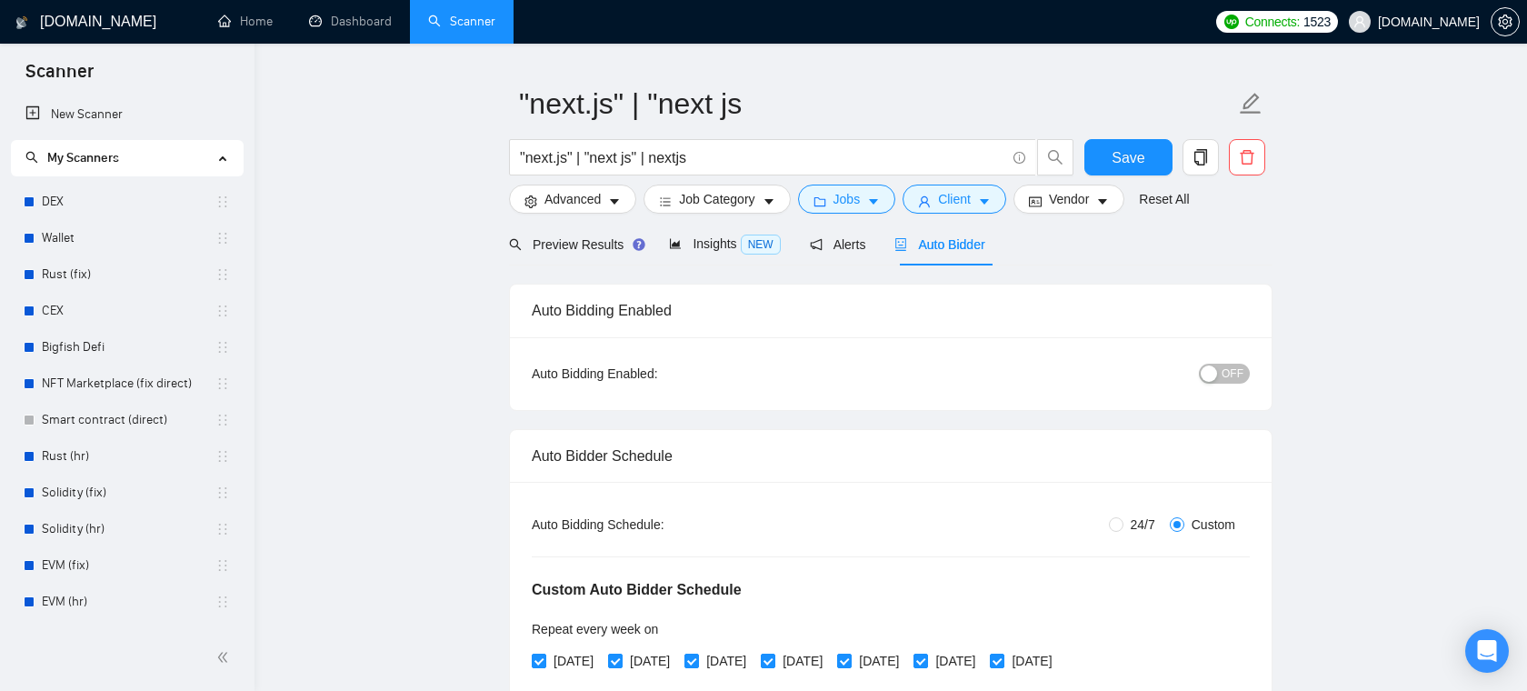
scroll to position [43, 0]
click at [841, 244] on span "Alerts" at bounding box center [838, 245] width 56 height 15
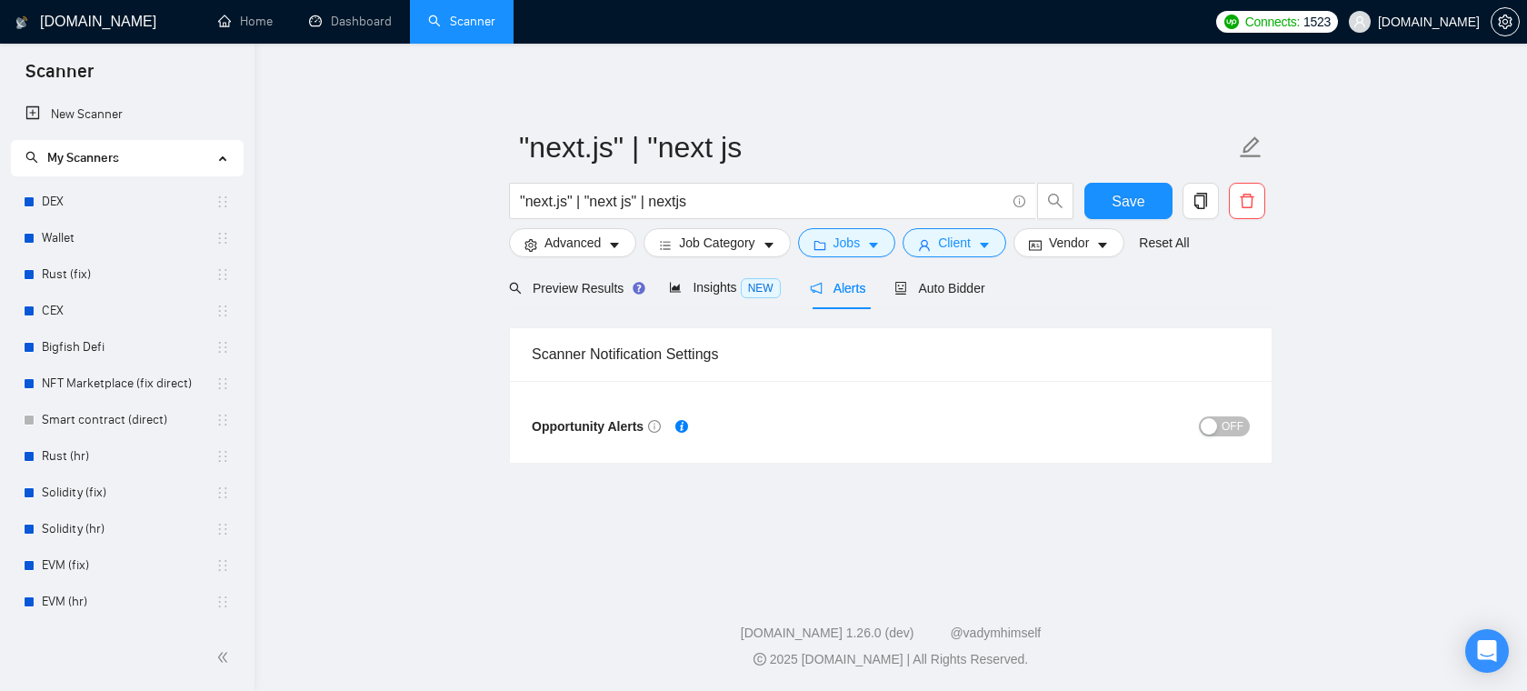
click at [1219, 408] on div "Opportunity Alerts OFF" at bounding box center [890, 422] width 761 height 82
click at [1219, 421] on button "OFF" at bounding box center [1224, 426] width 51 height 20
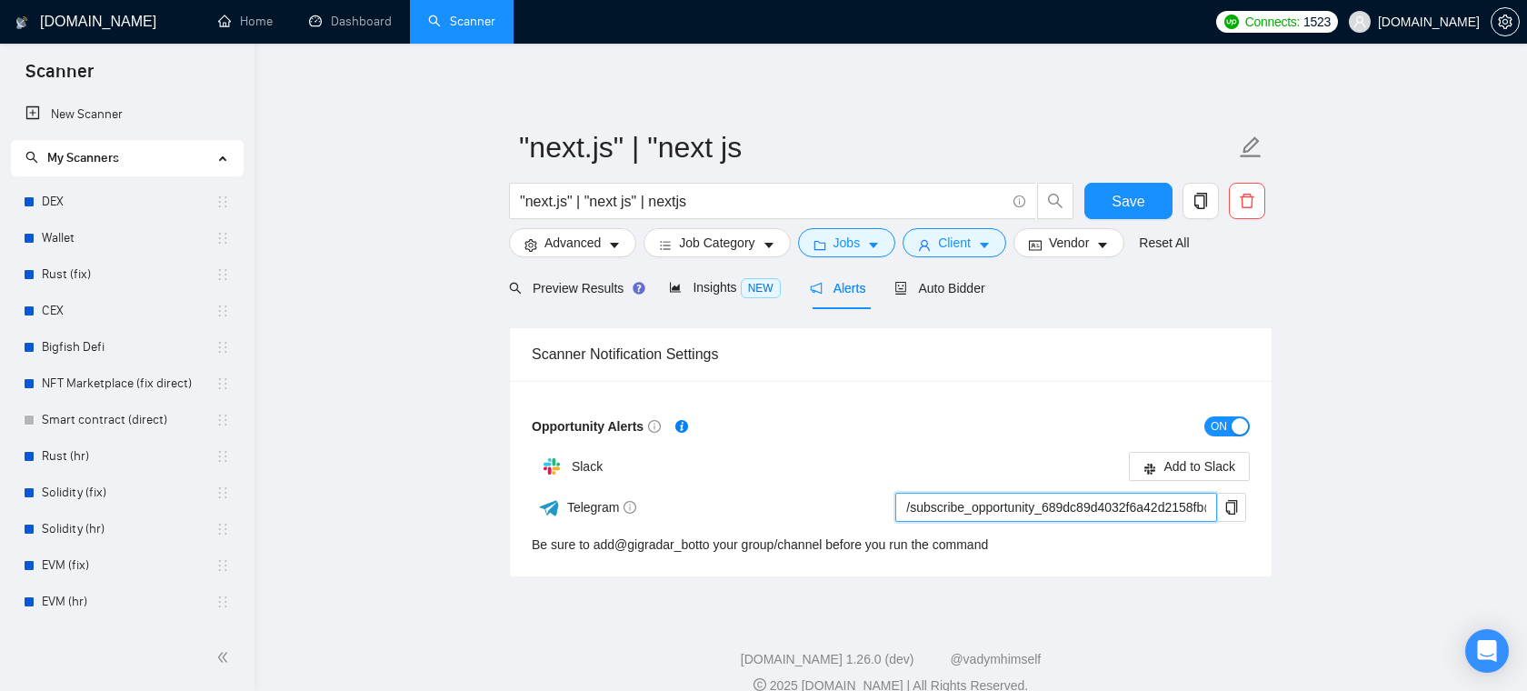
click at [1006, 515] on input "/subscribe_opportunity_689dc89d4032f6a42d2158fb@gigradar_bot" at bounding box center [1056, 506] width 322 height 29
click at [1225, 426] on span "ON" at bounding box center [1218, 426] width 16 height 20
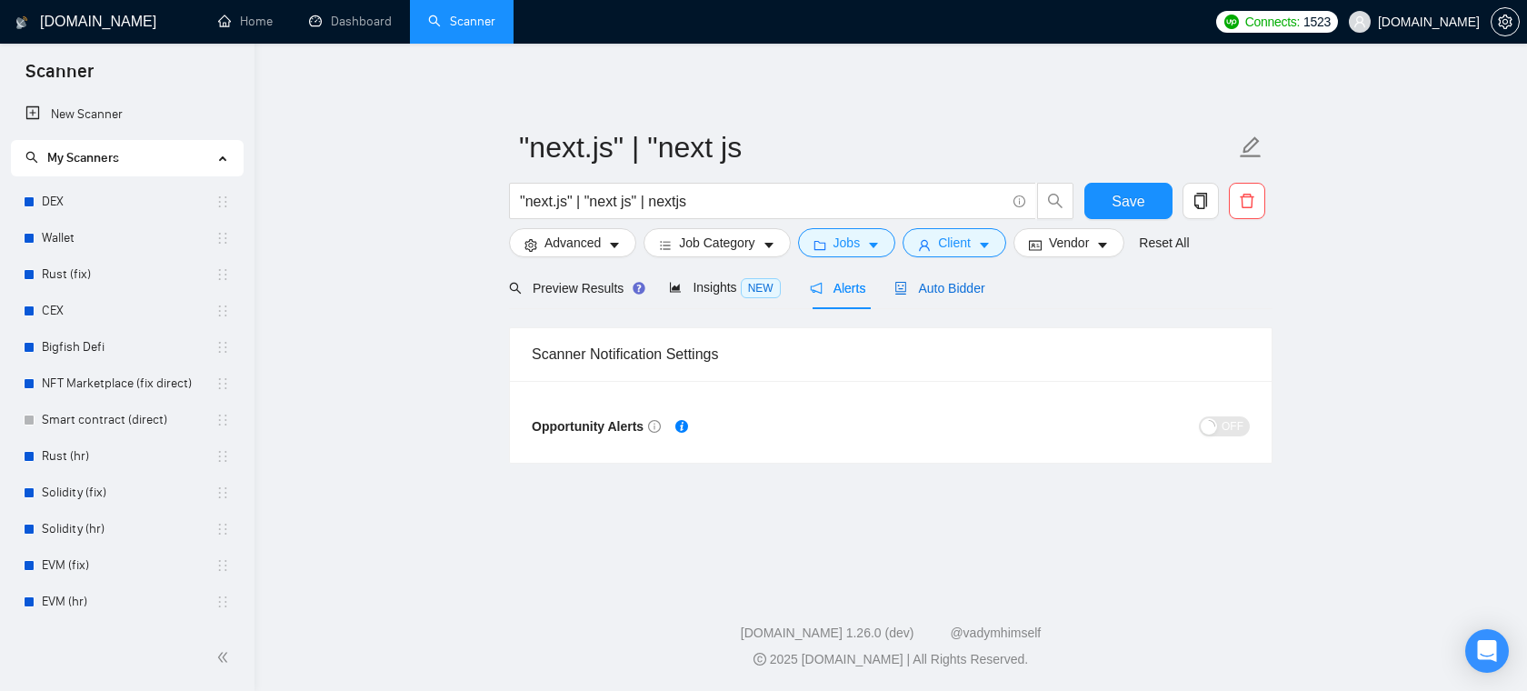
click at [970, 295] on div "Auto Bidder" at bounding box center [939, 288] width 90 height 20
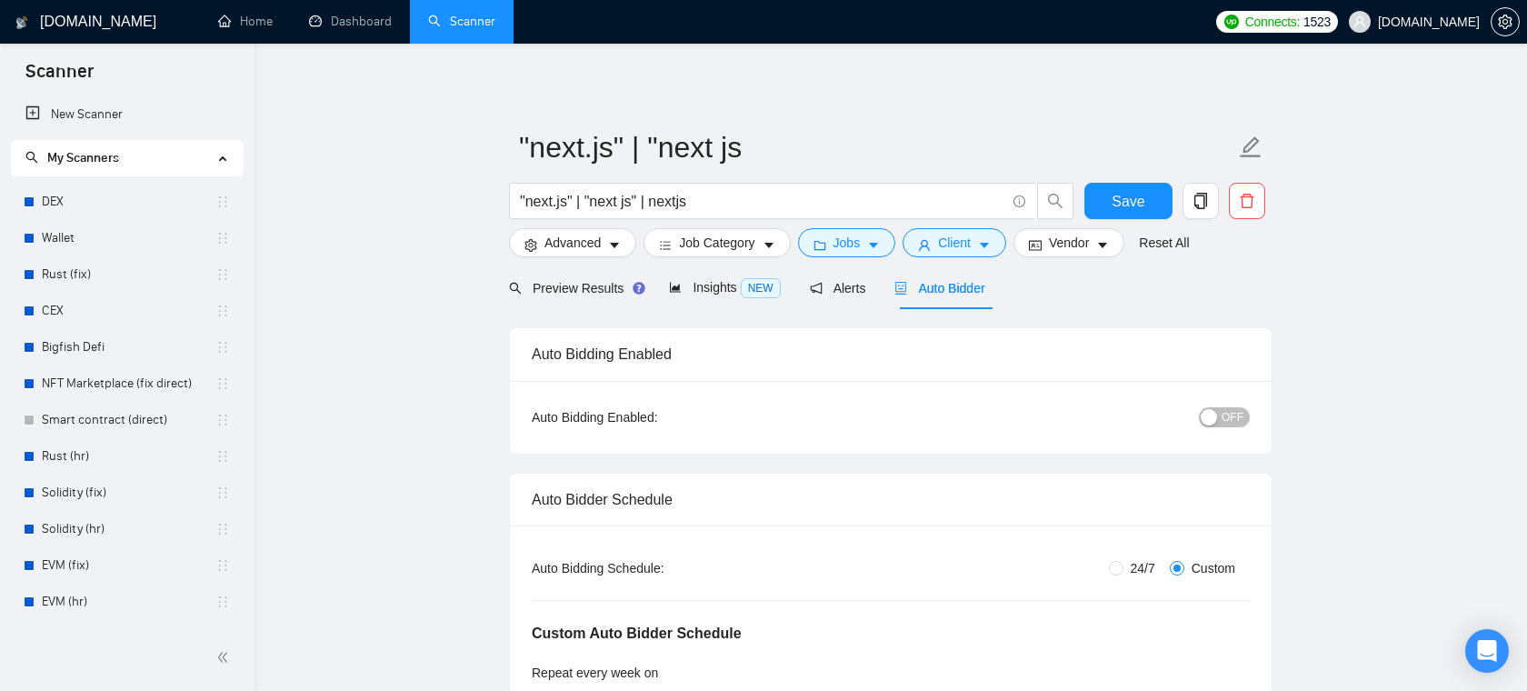
radio input "true"
radio input "false"
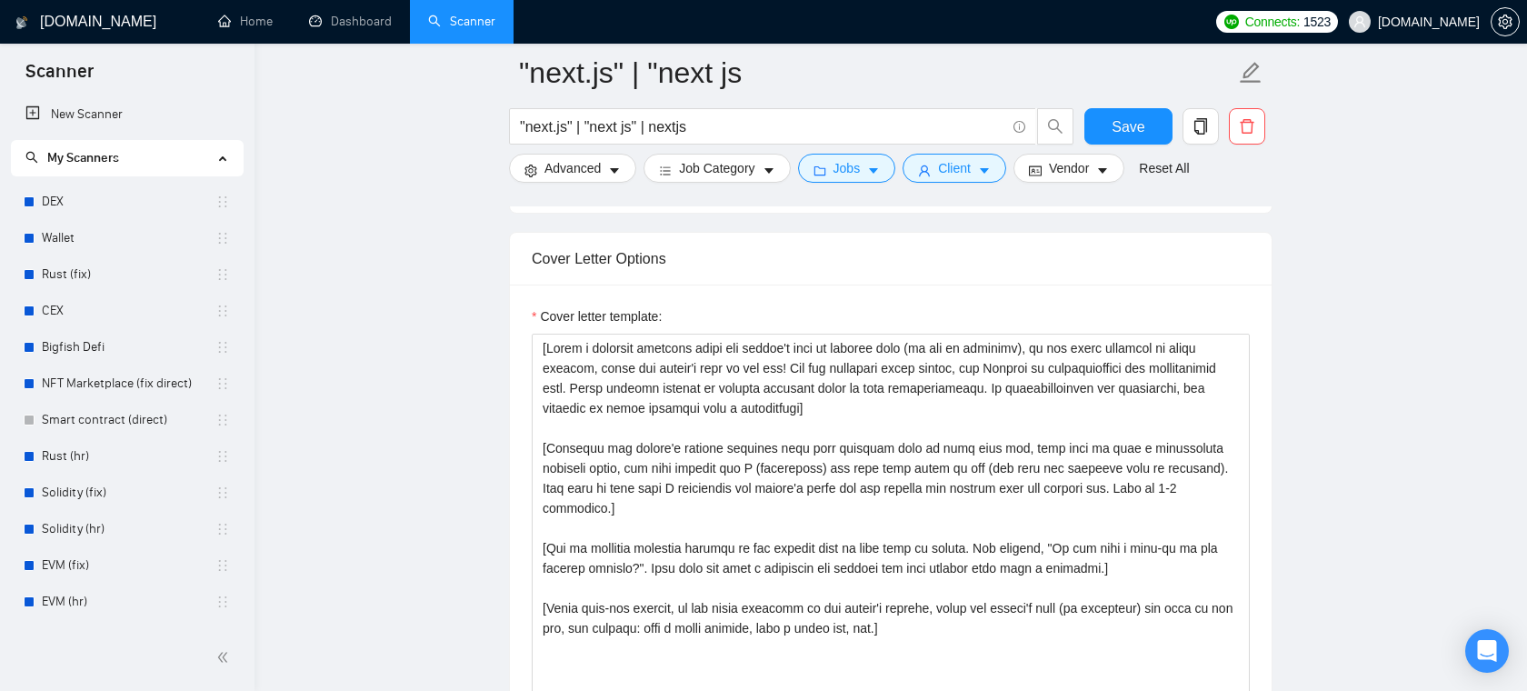
scroll to position [1896, 0]
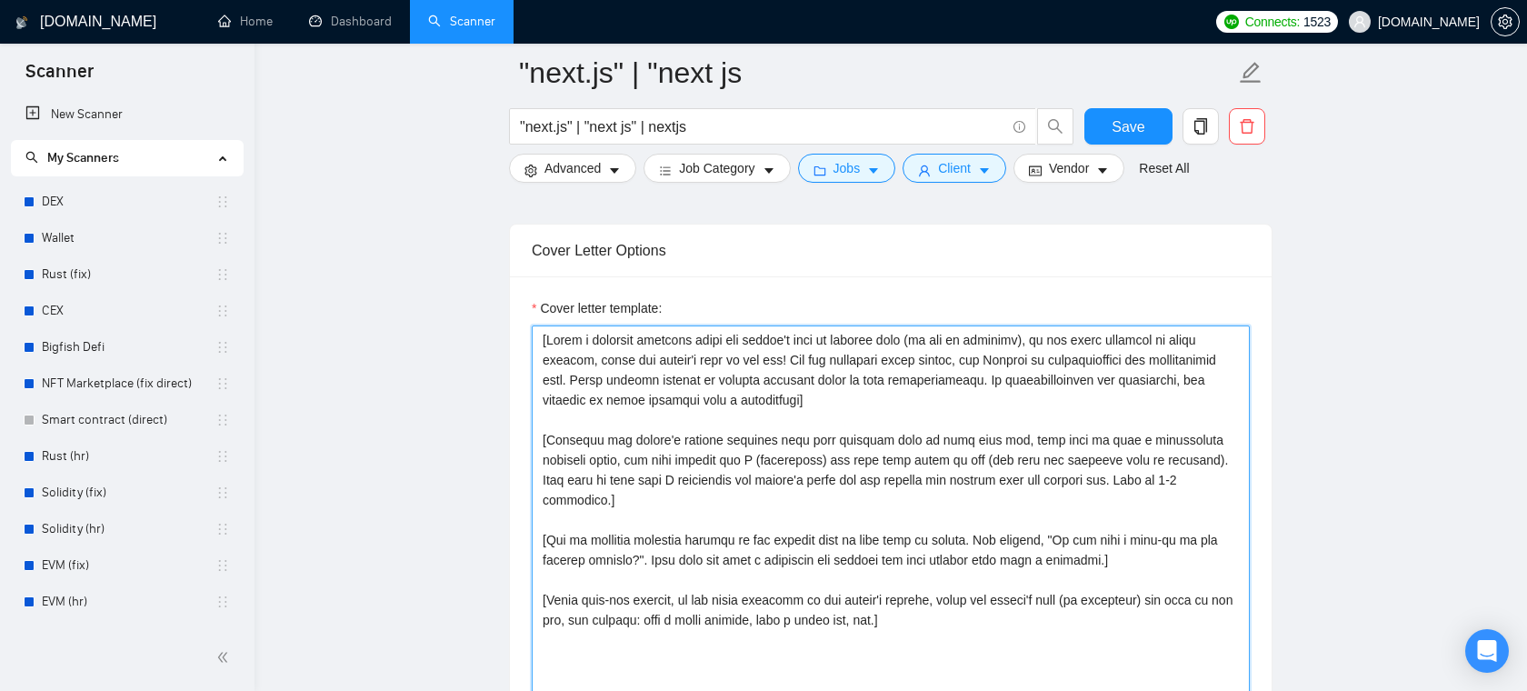
click at [882, 439] on textarea "Cover letter template:" at bounding box center [891, 529] width 718 height 409
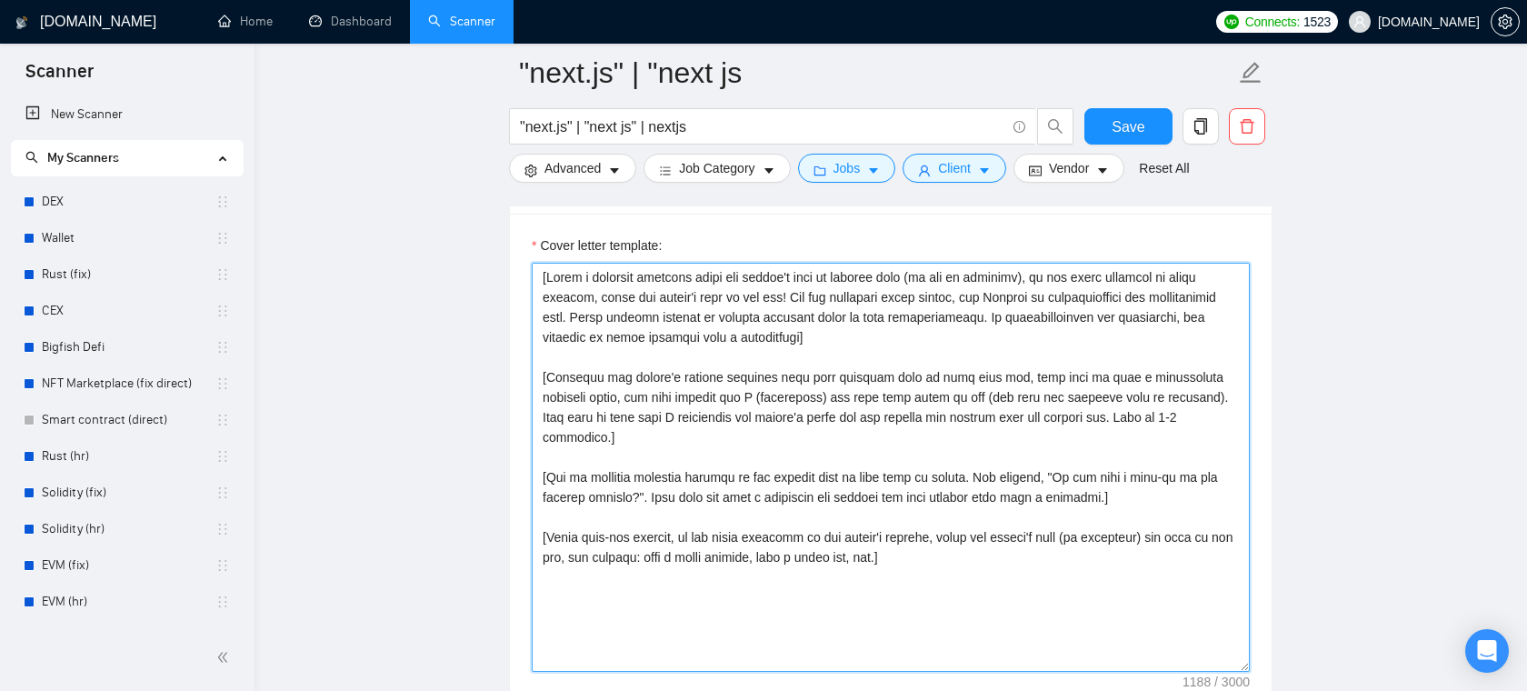
click at [816, 572] on textarea "Cover letter template:" at bounding box center [891, 467] width 718 height 409
click at [958, 545] on textarea "Cover letter template:" at bounding box center [891, 467] width 718 height 409
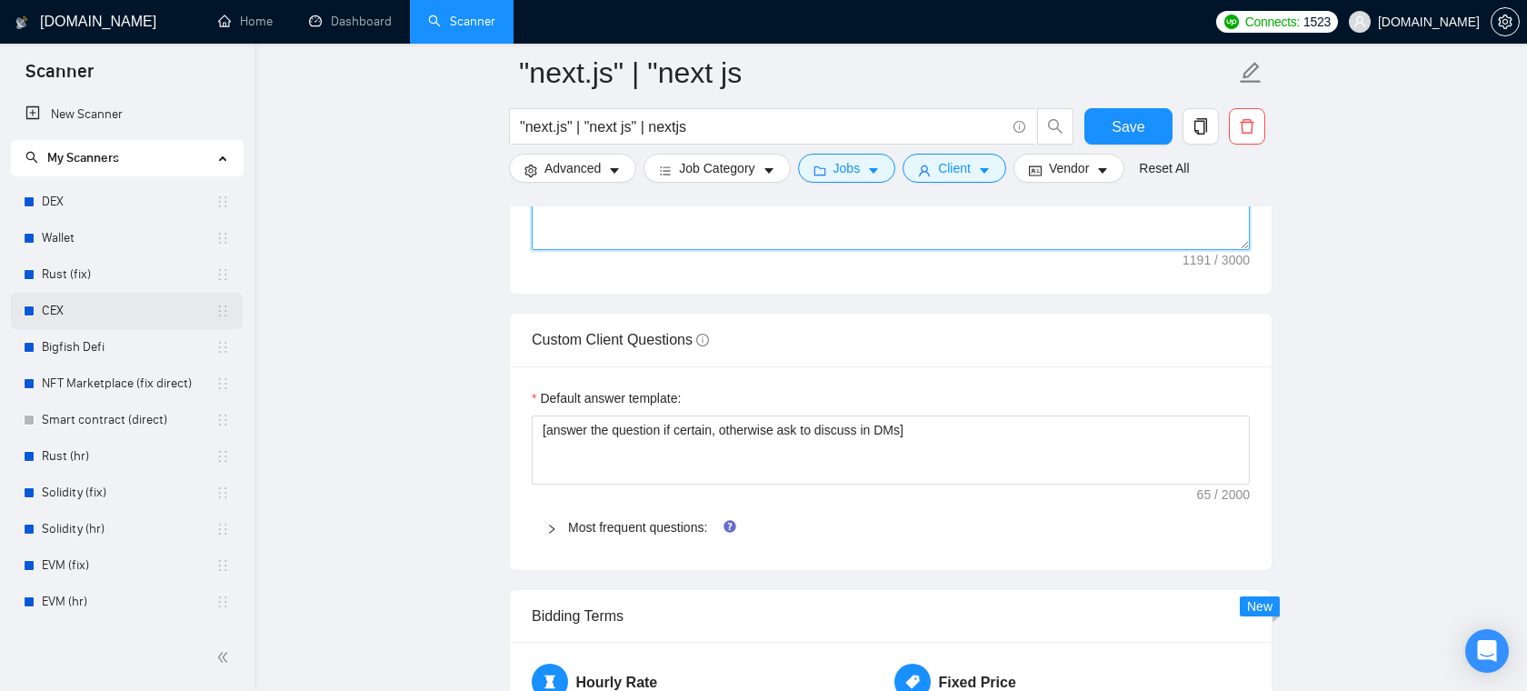
scroll to position [2375, 0]
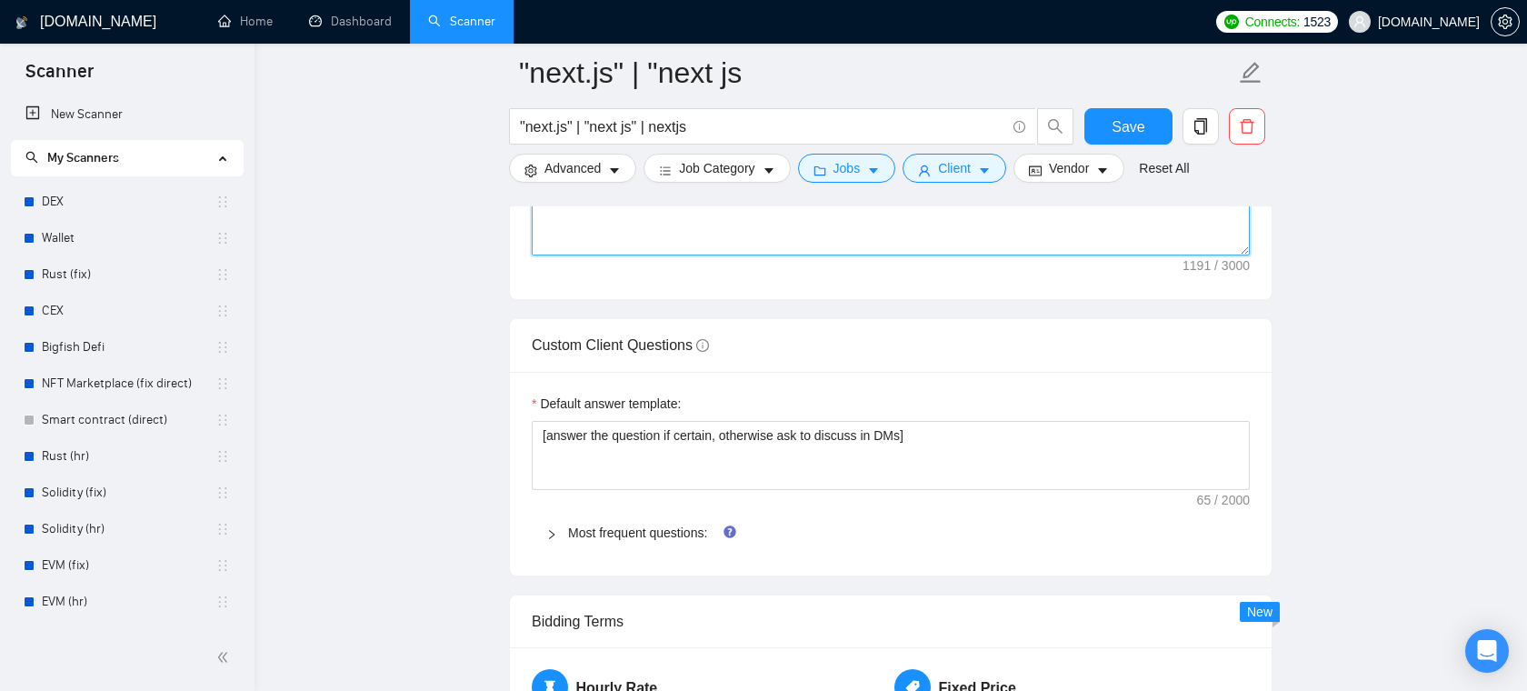
type textarea "[Write a personal greeting using the client's name or company name (if any is p…"
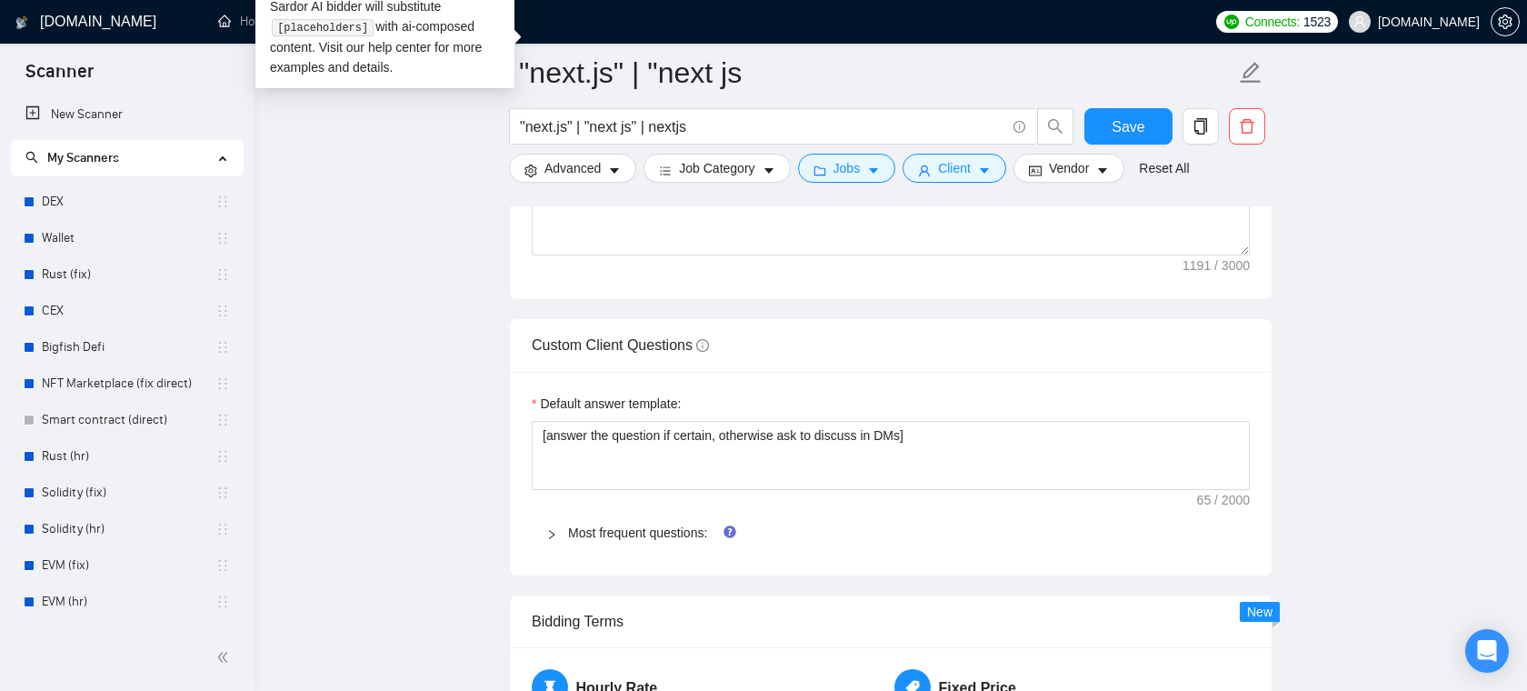
click at [1408, 22] on span "evacodes.com" at bounding box center [1429, 22] width 102 height 0
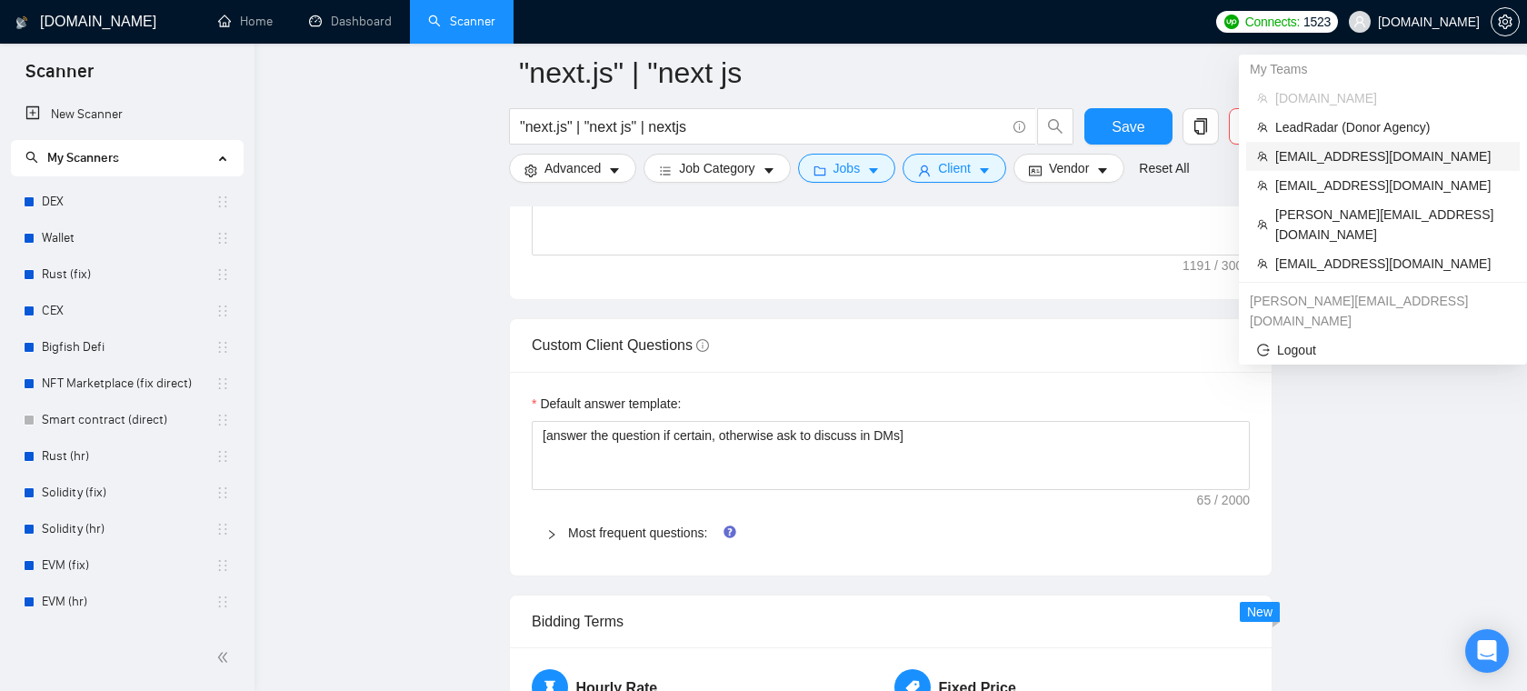
click at [1367, 158] on span "[EMAIL_ADDRESS][DOMAIN_NAME]" at bounding box center [1392, 156] width 234 height 20
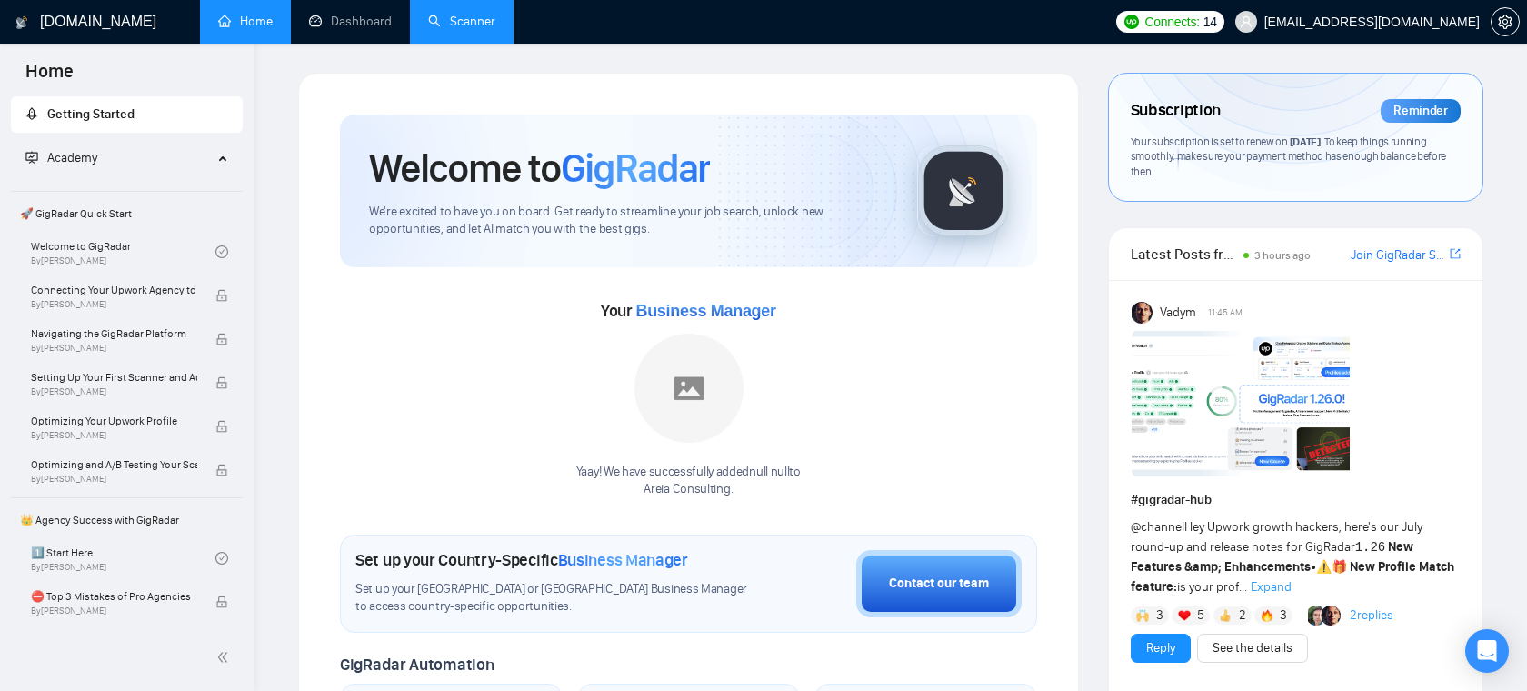
click at [428, 20] on link "Scanner" at bounding box center [461, 21] width 67 height 15
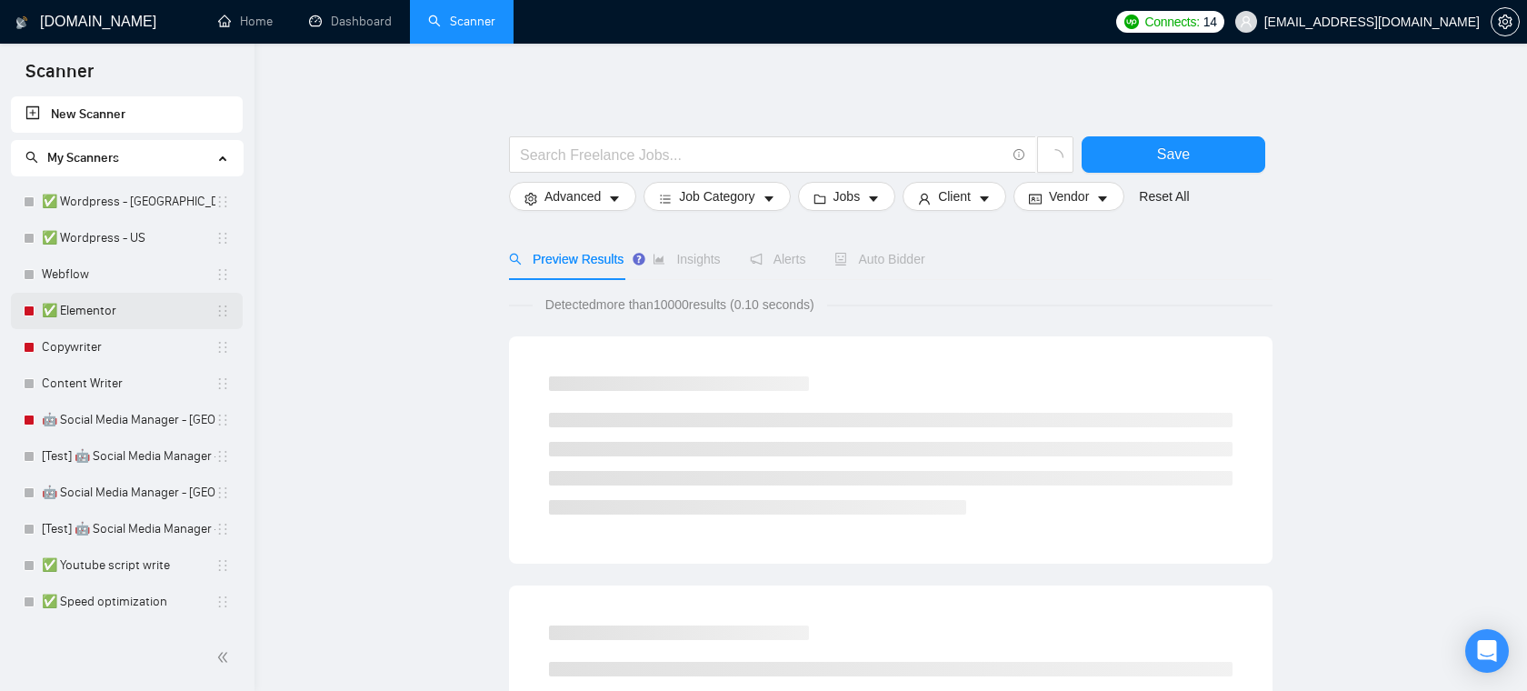
click at [135, 312] on link "✅ Elementor" at bounding box center [129, 311] width 174 height 36
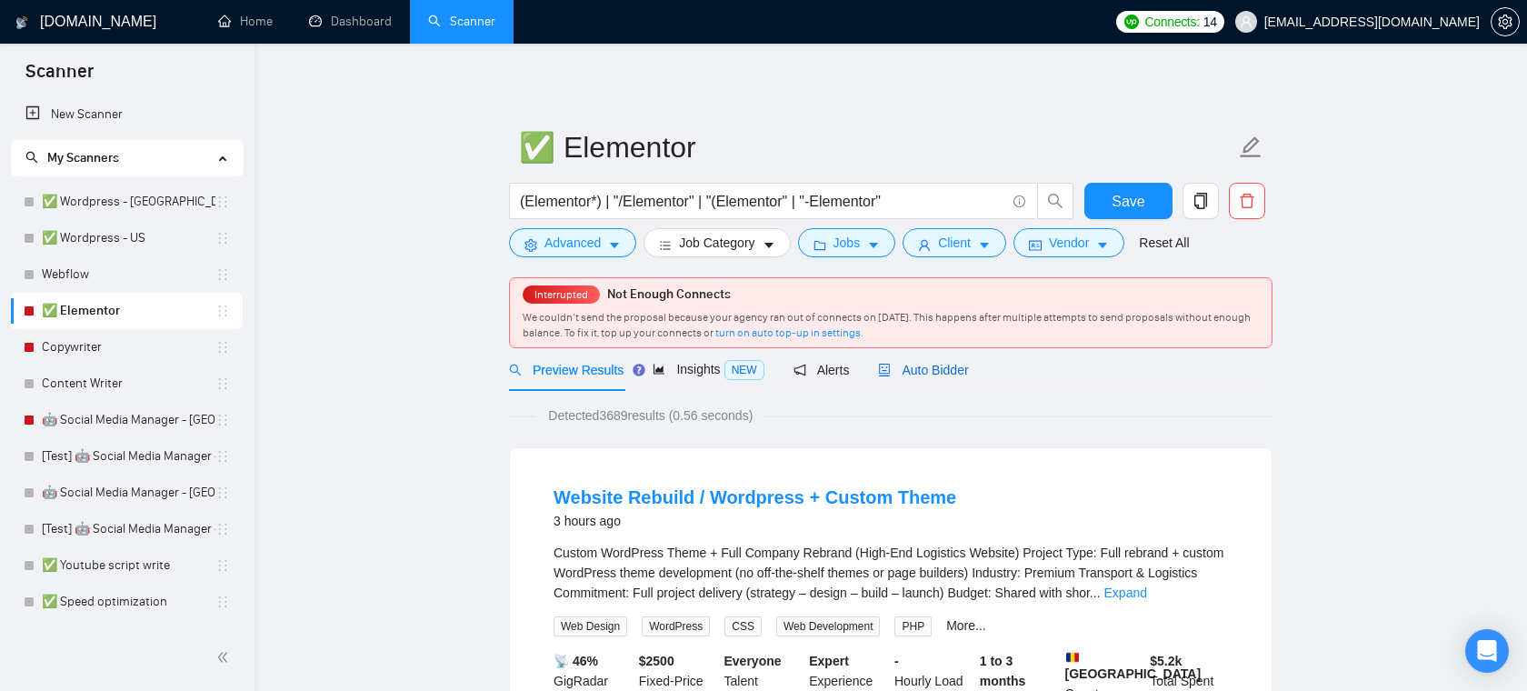
click at [946, 371] on span "Auto Bidder" at bounding box center [923, 370] width 90 height 15
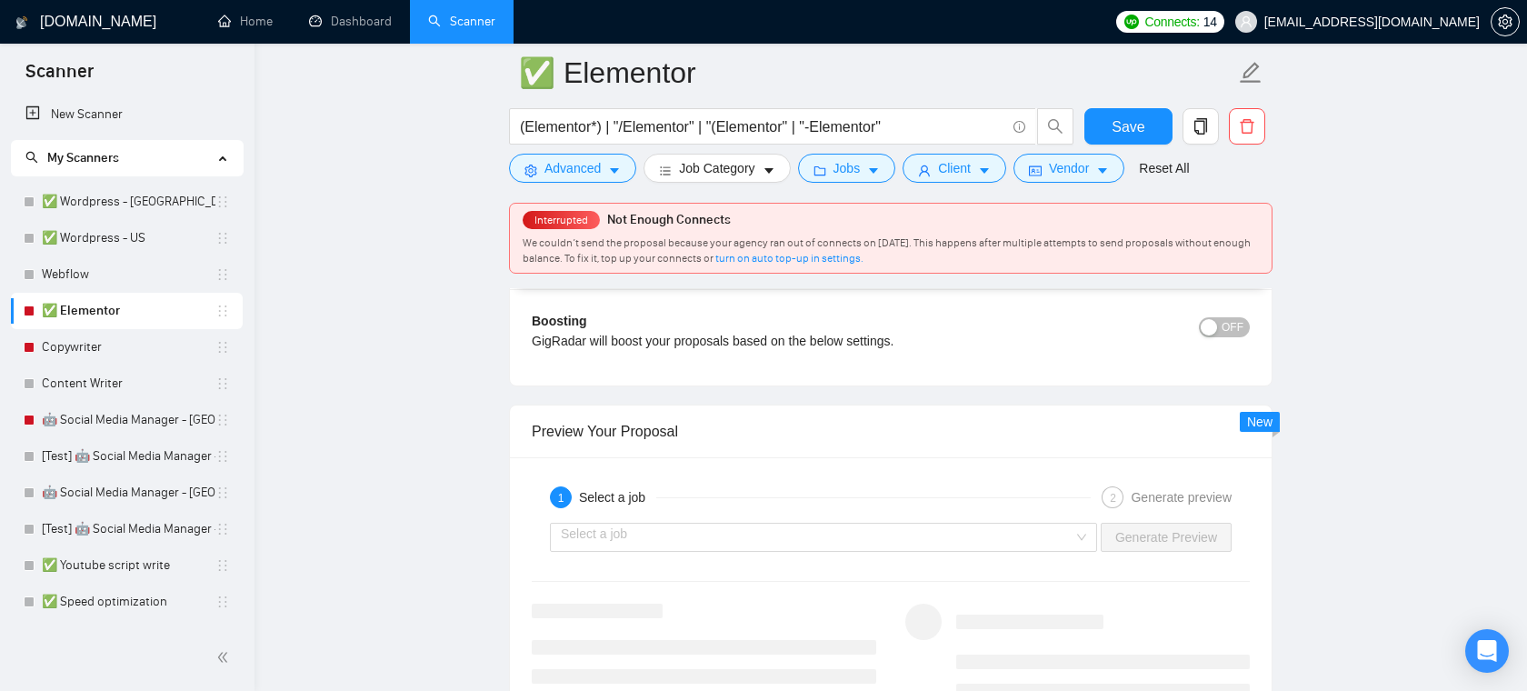
scroll to position [3366, 0]
click at [784, 542] on input "search" at bounding box center [817, 535] width 512 height 27
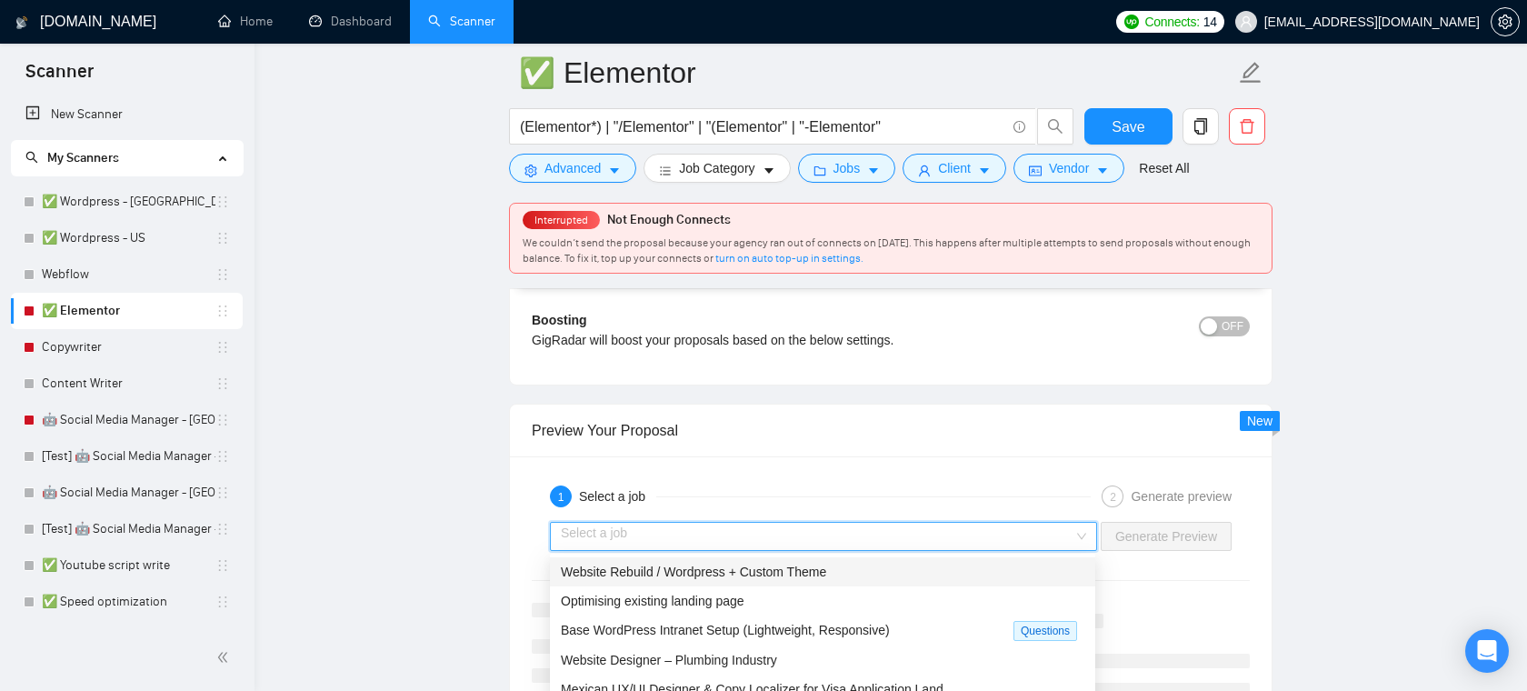
click at [697, 577] on span "Website Rebuild / Wordpress + Custom Theme" at bounding box center [693, 571] width 265 height 15
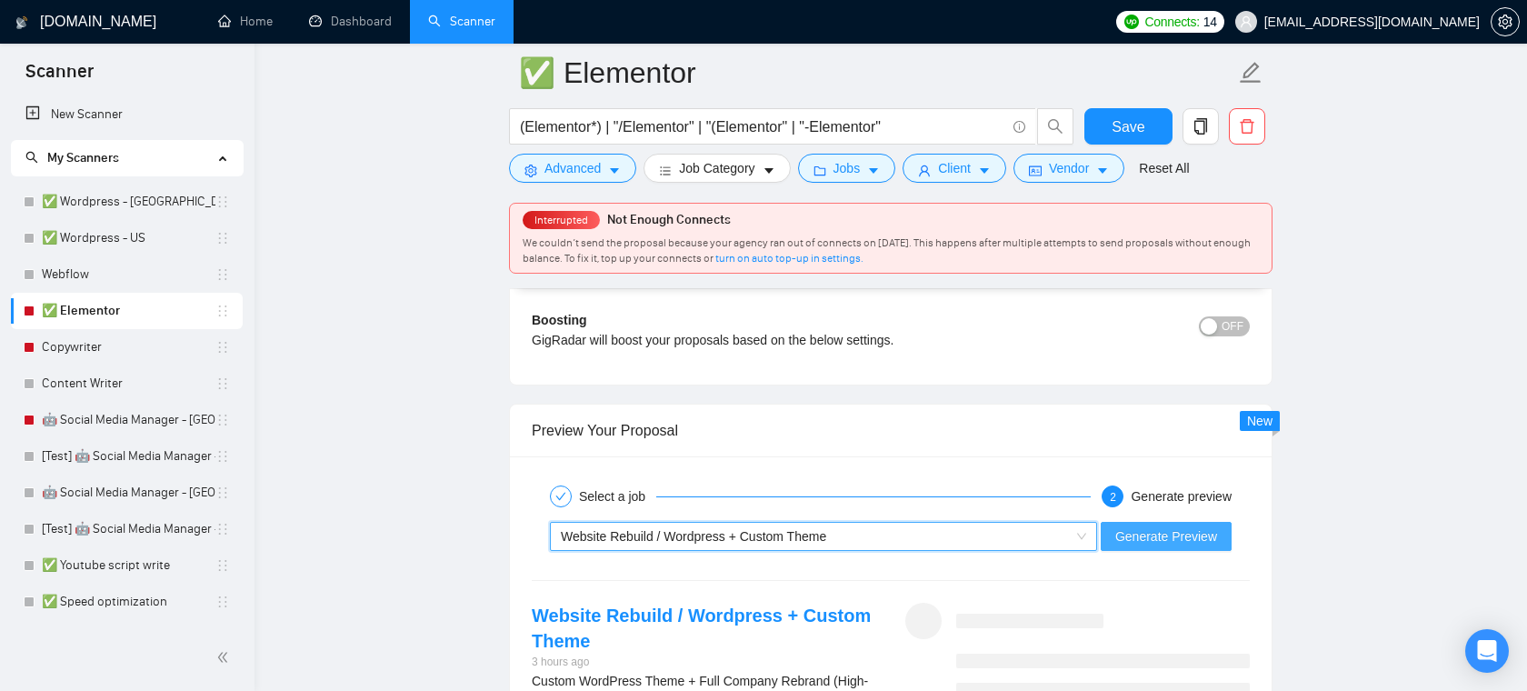
click at [1140, 539] on span "Generate Preview" at bounding box center [1166, 536] width 102 height 20
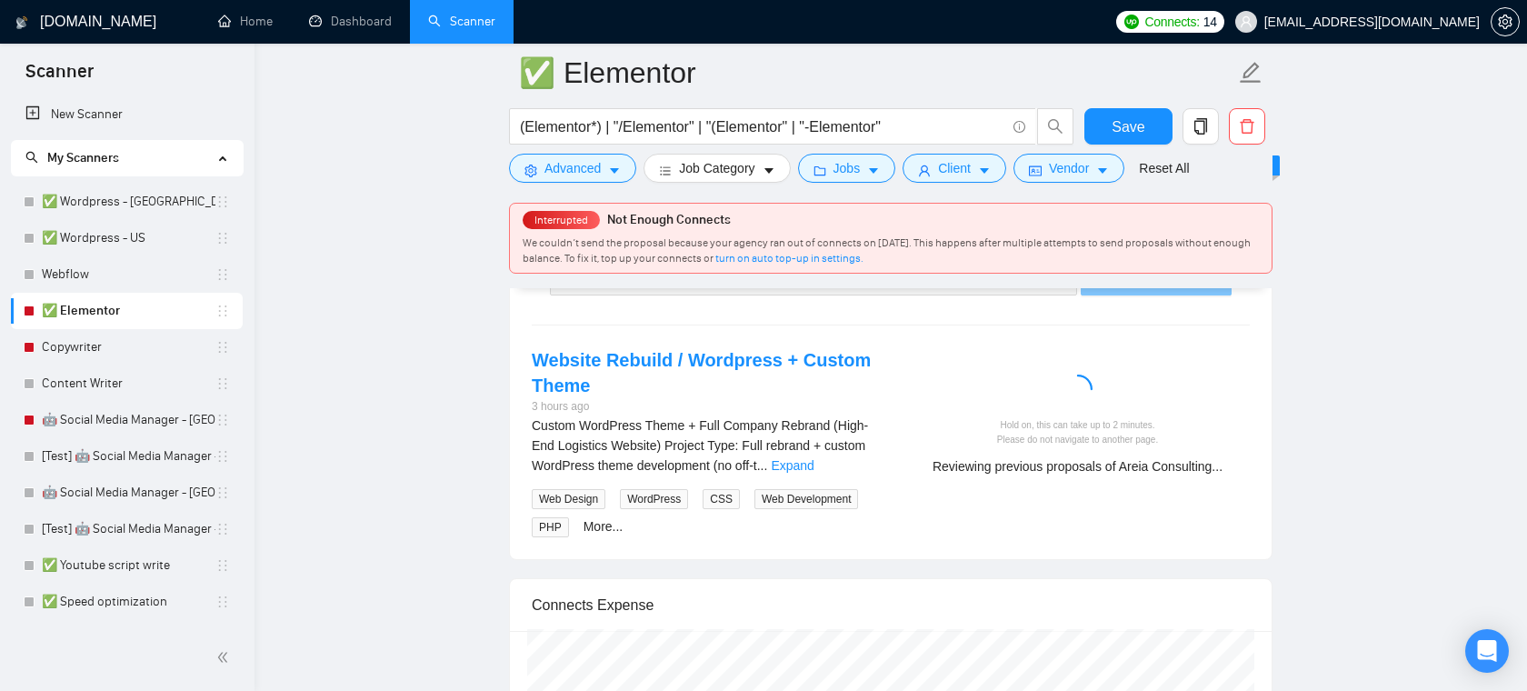
scroll to position [3593, 0]
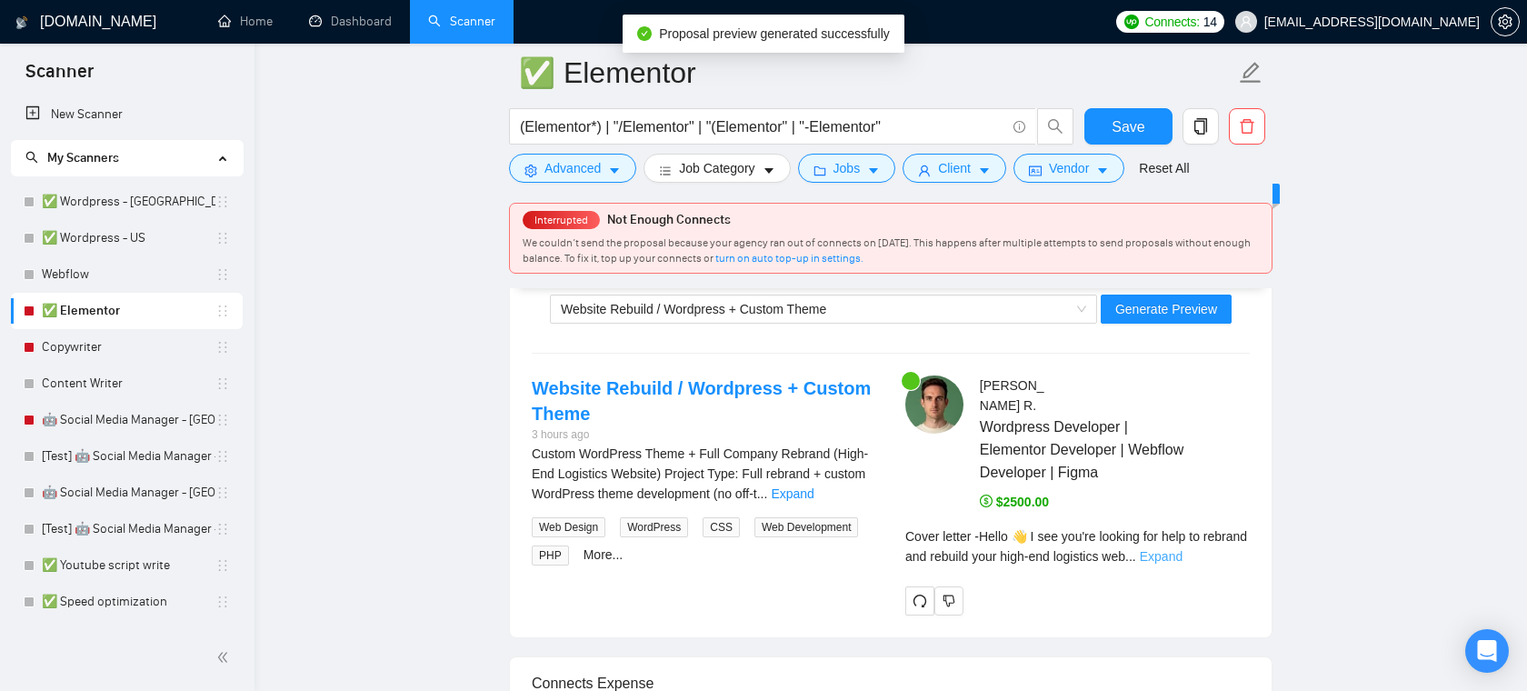
click at [1182, 556] on link "Expand" at bounding box center [1160, 556] width 43 height 15
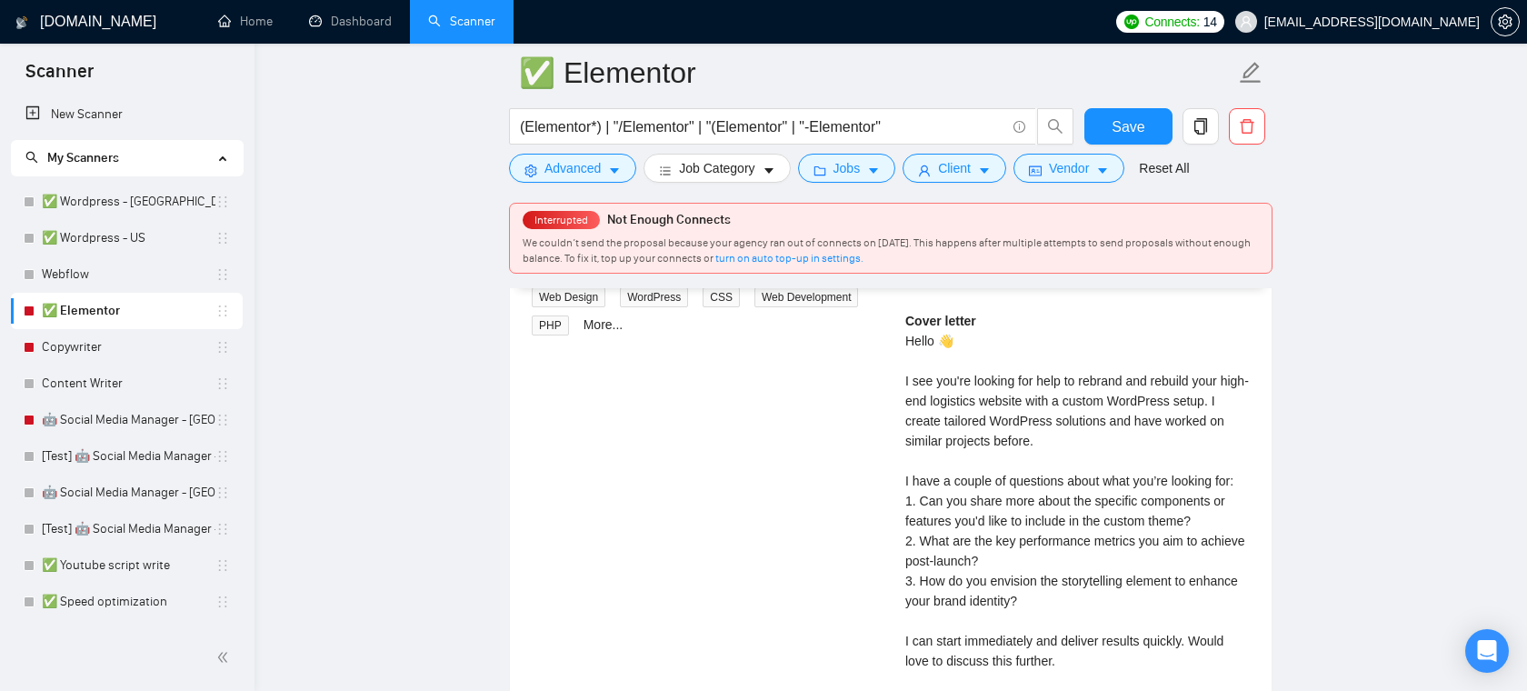
scroll to position [3827, 0]
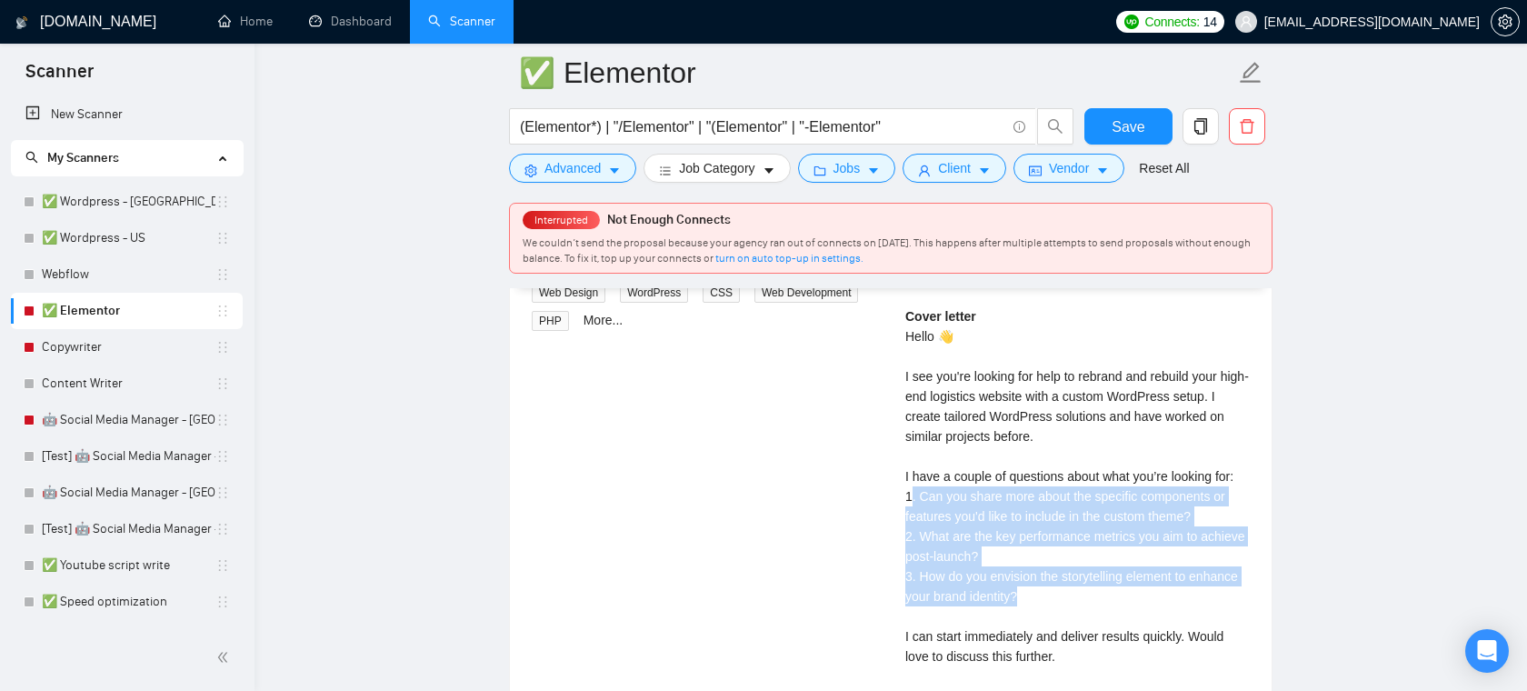
drag, startPoint x: 1091, startPoint y: 600, endPoint x: 905, endPoint y: 495, distance: 213.6
click at [905, 496] on div "Cover letter Hello 👋 I see you're looking for help to rebrand and rebuild your …" at bounding box center [1077, 516] width 344 height 420
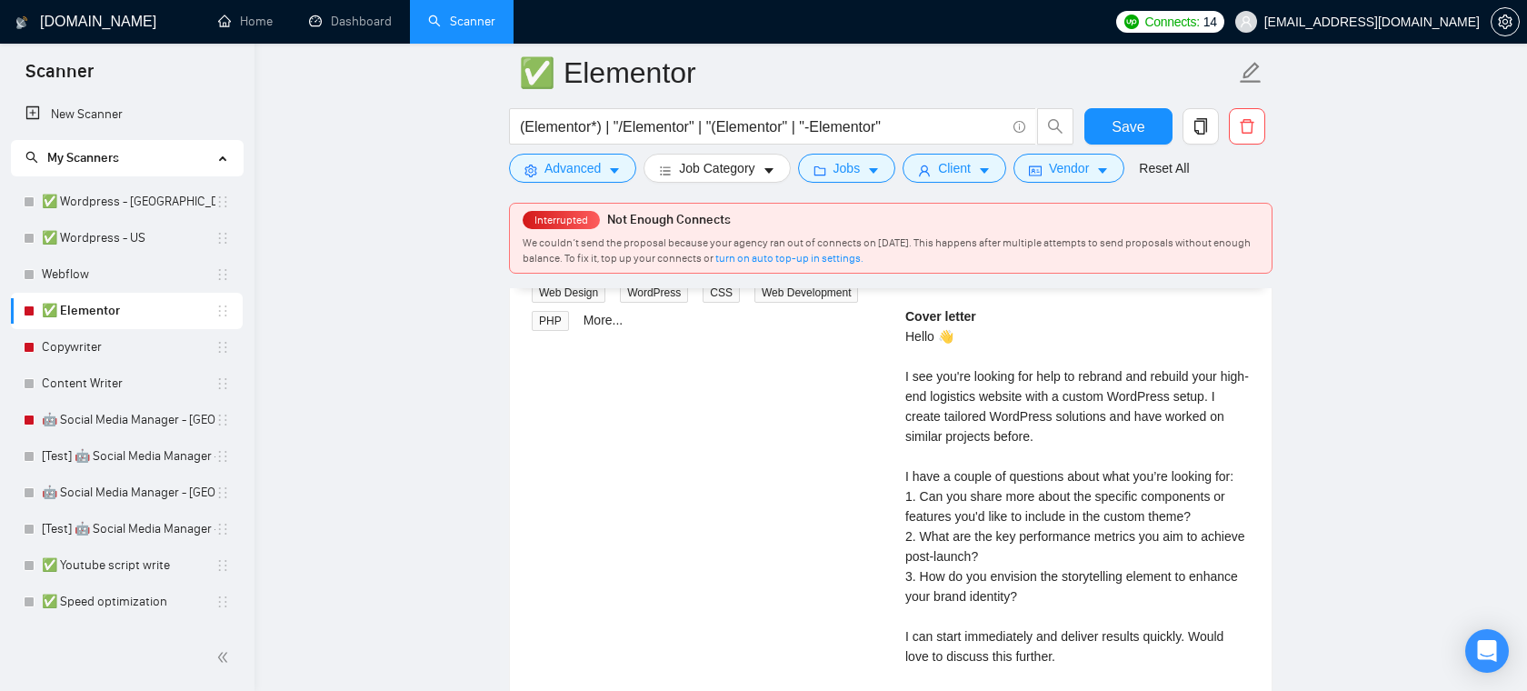
click at [988, 482] on div "Cover letter Hello 👋 I see you're looking for help to rebrand and rebuild your …" at bounding box center [1077, 516] width 344 height 420
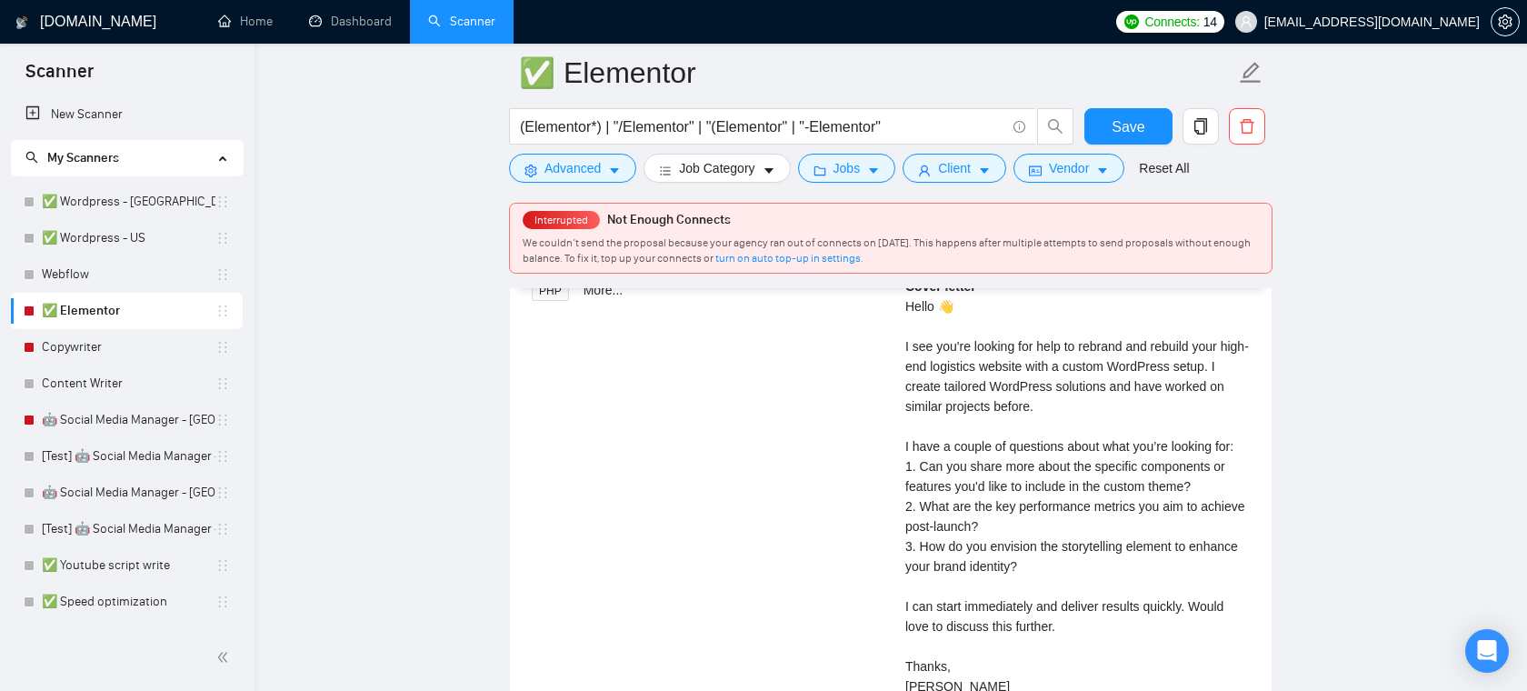
scroll to position [3860, 0]
drag, startPoint x: 1209, startPoint y: 484, endPoint x: 1007, endPoint y: 467, distance: 203.4
click at [1007, 467] on div "Cover letter Hello 👋 I see you're looking for help to rebrand and rebuild your …" at bounding box center [1077, 484] width 344 height 420
click at [1030, 472] on div "Cover letter Hello 👋 I see you're looking for help to rebrand and rebuild your …" at bounding box center [1077, 484] width 344 height 420
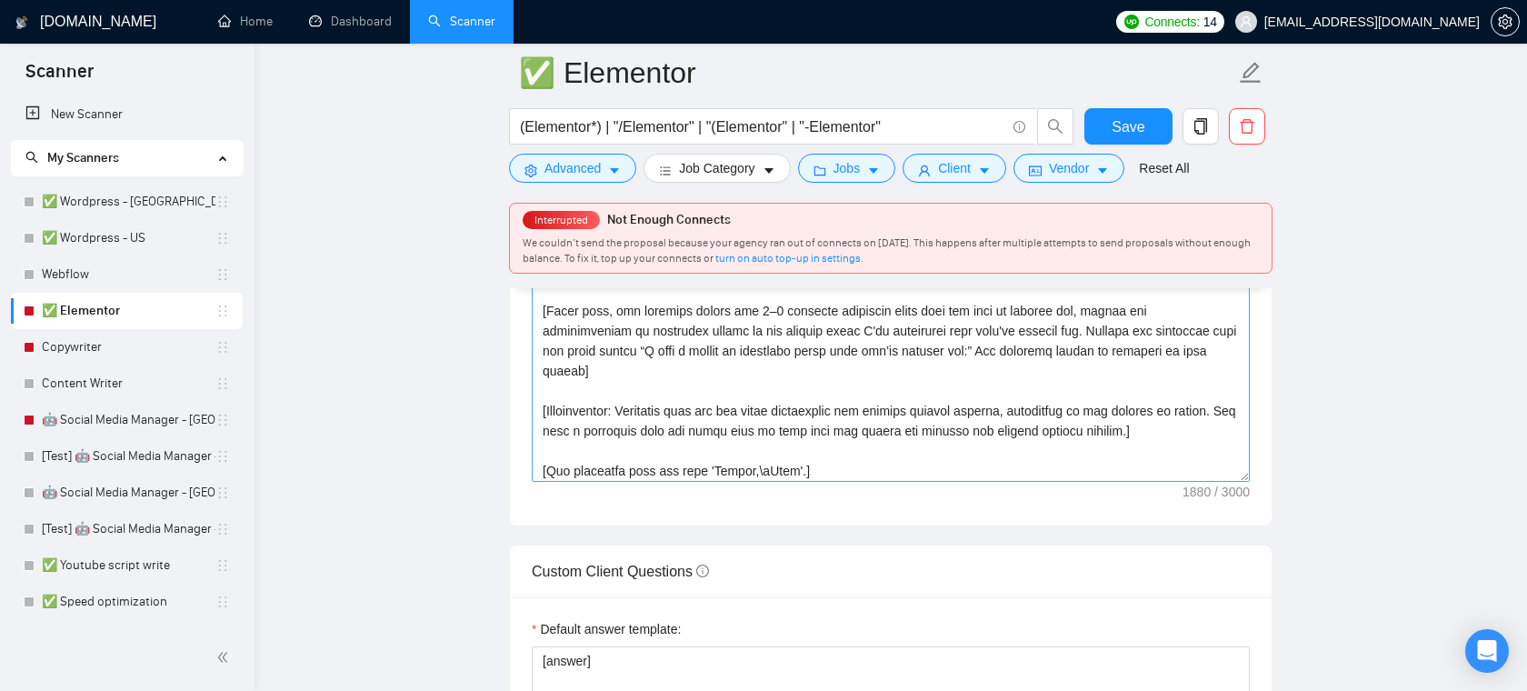
scroll to position [0, 0]
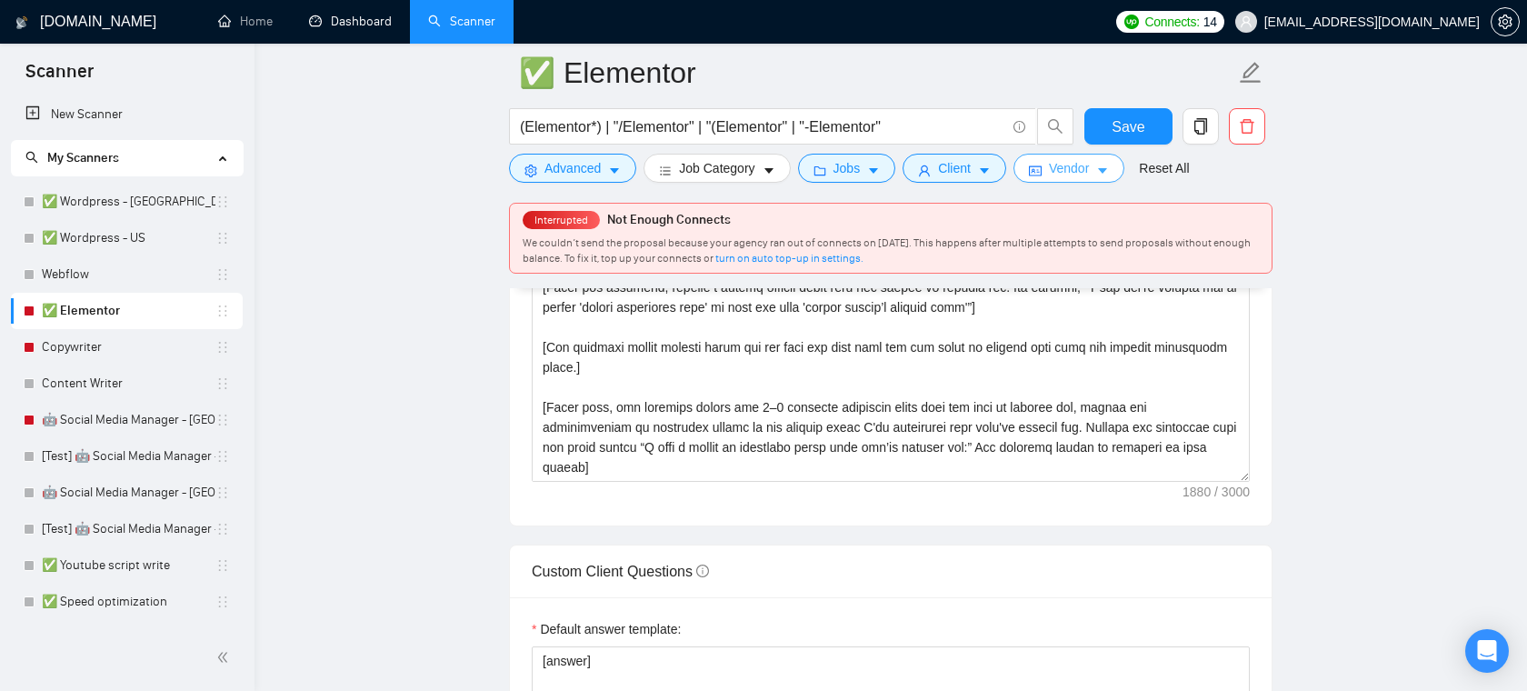
click at [1089, 163] on span "Vendor" at bounding box center [1069, 168] width 40 height 20
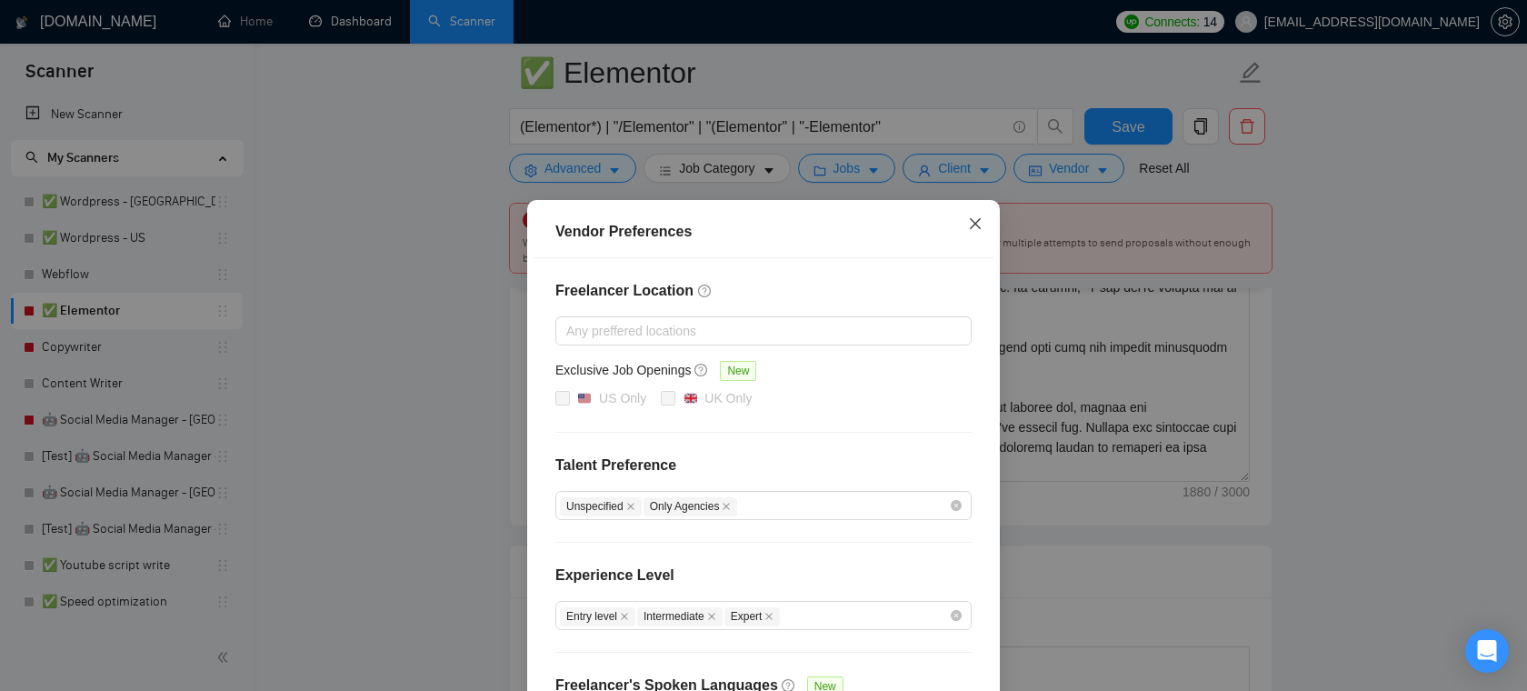
click at [977, 226] on icon "close" at bounding box center [975, 223] width 11 height 11
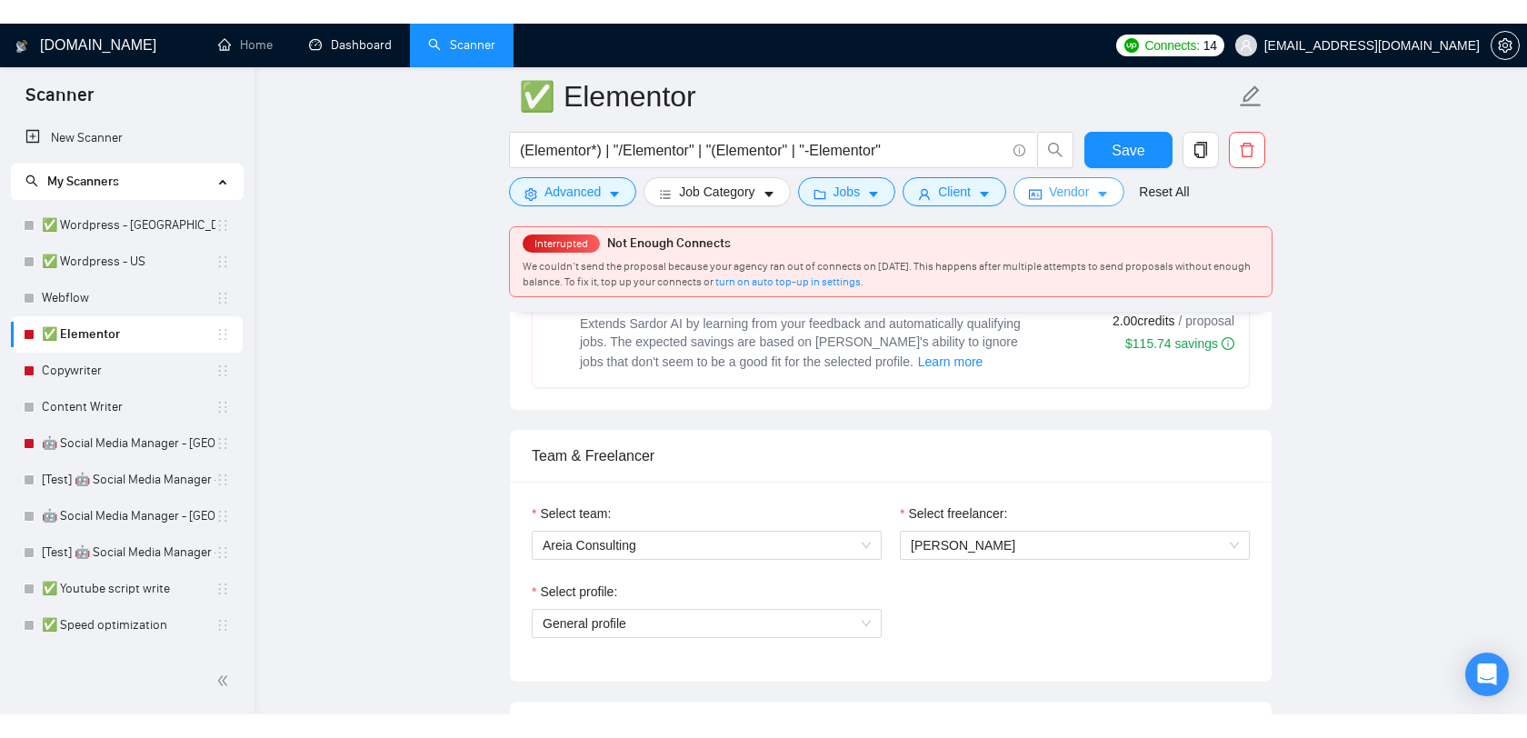
scroll to position [798, 0]
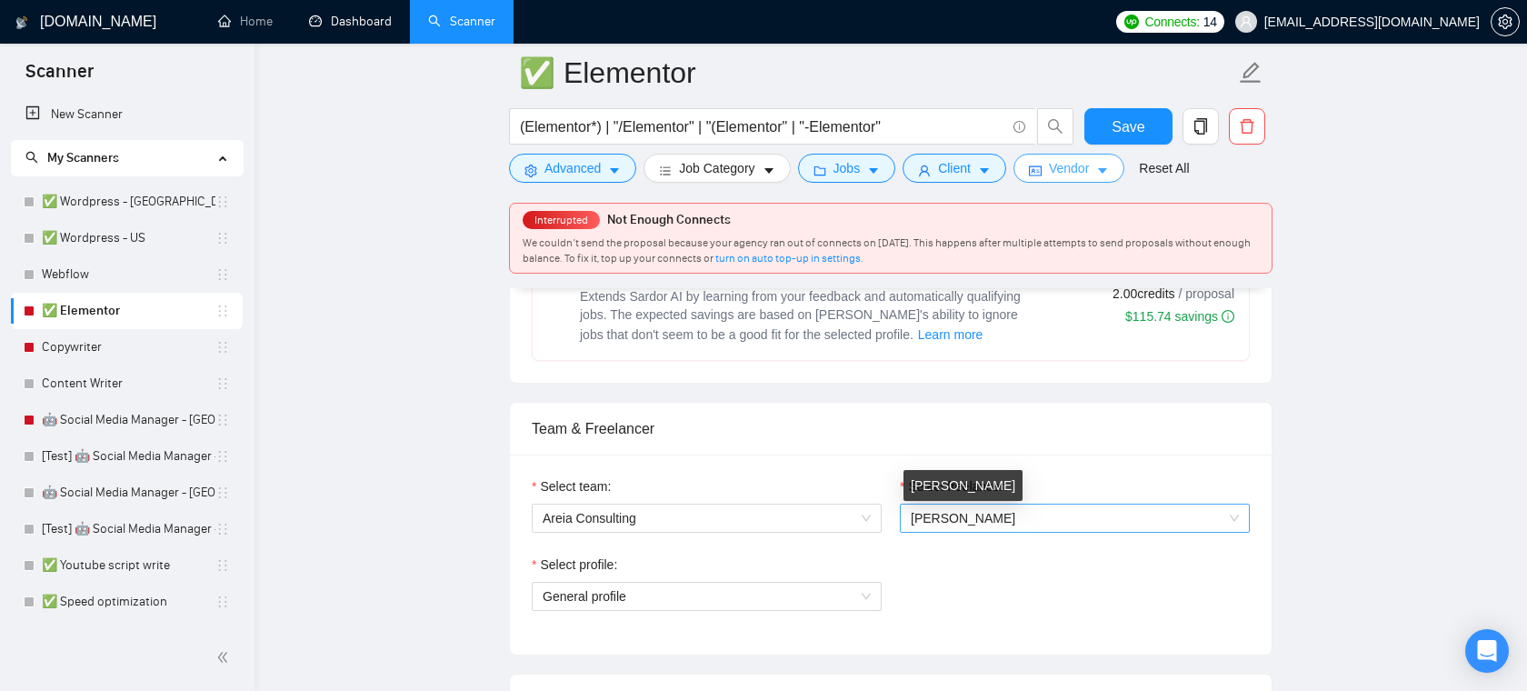
click at [999, 523] on span "[PERSON_NAME]" at bounding box center [962, 518] width 104 height 15
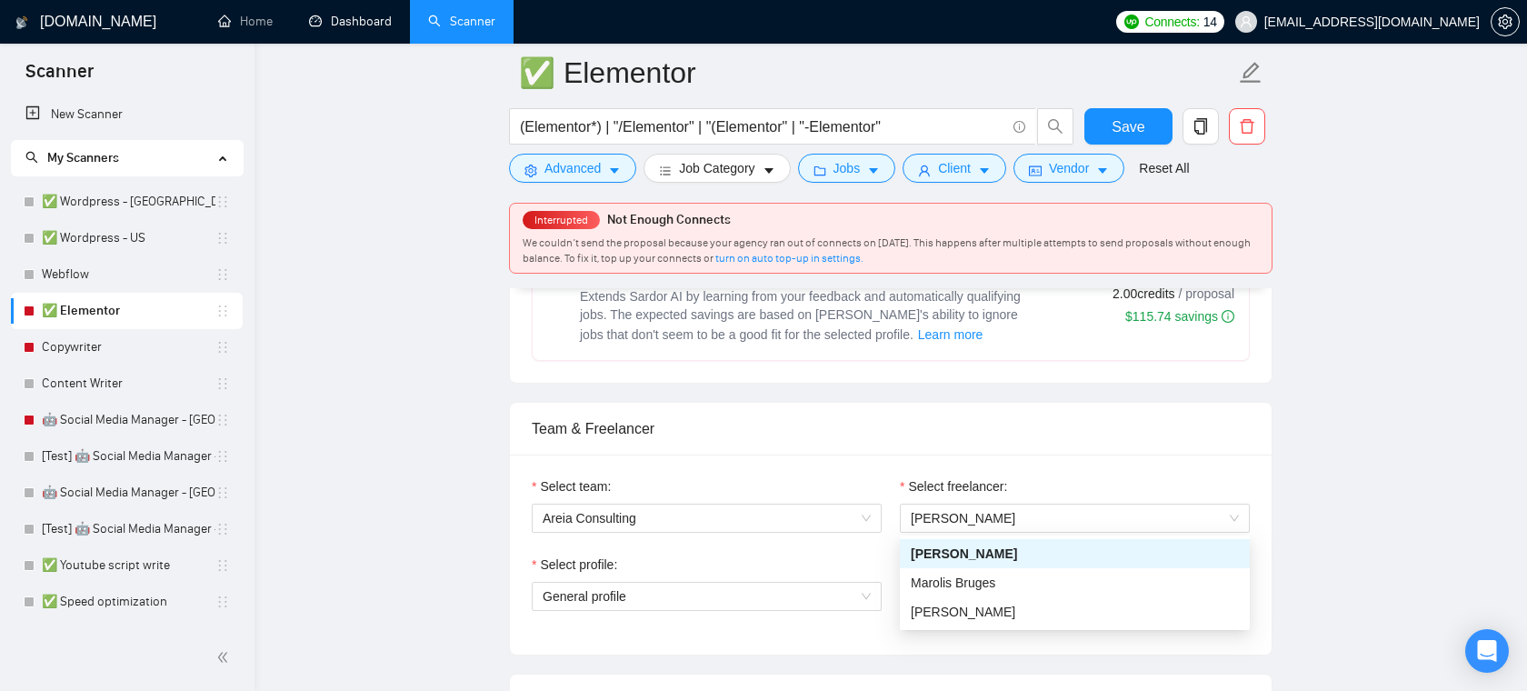
click at [988, 430] on div "Team & Freelancer" at bounding box center [891, 429] width 718 height 52
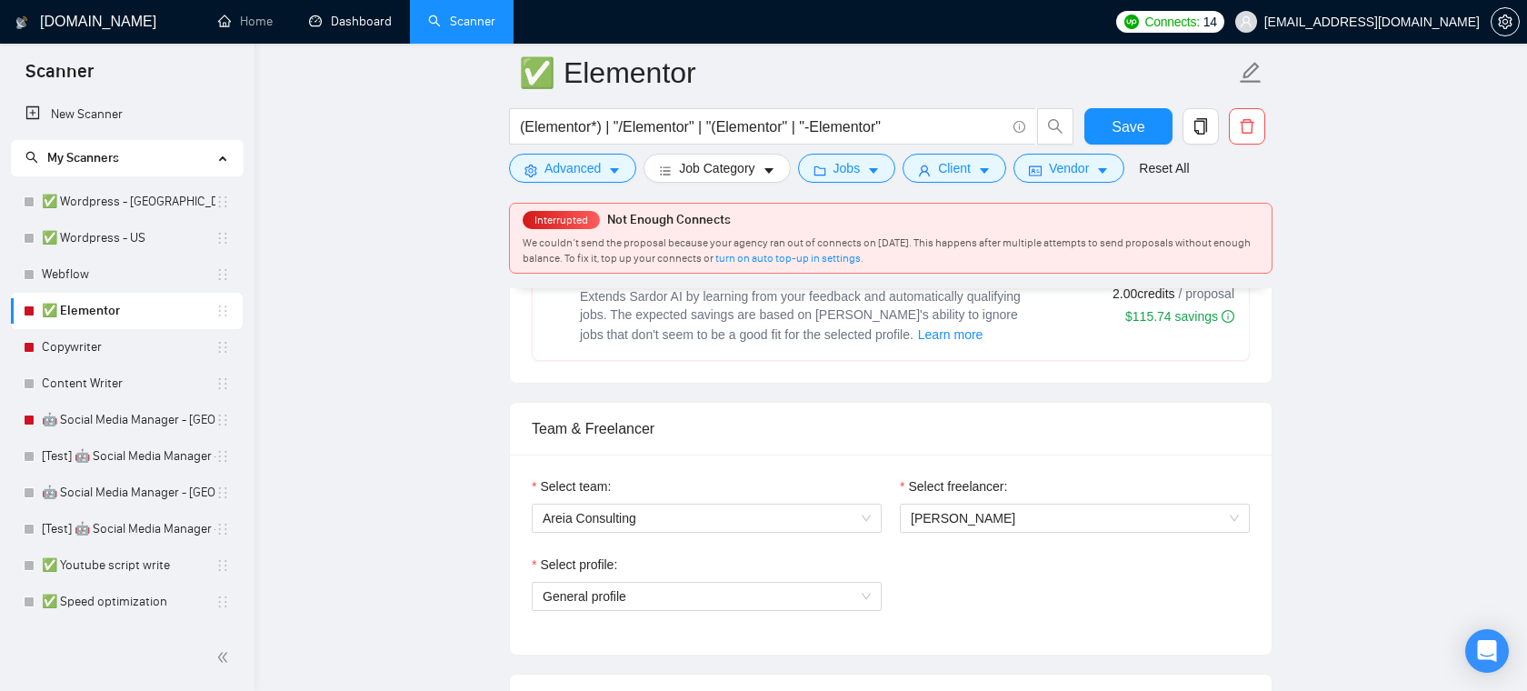
click at [984, 536] on div "Select freelancer: Alejandro Rodriguez Puerta" at bounding box center [1074, 515] width 368 height 78
click at [988, 520] on span "[PERSON_NAME]" at bounding box center [962, 518] width 104 height 15
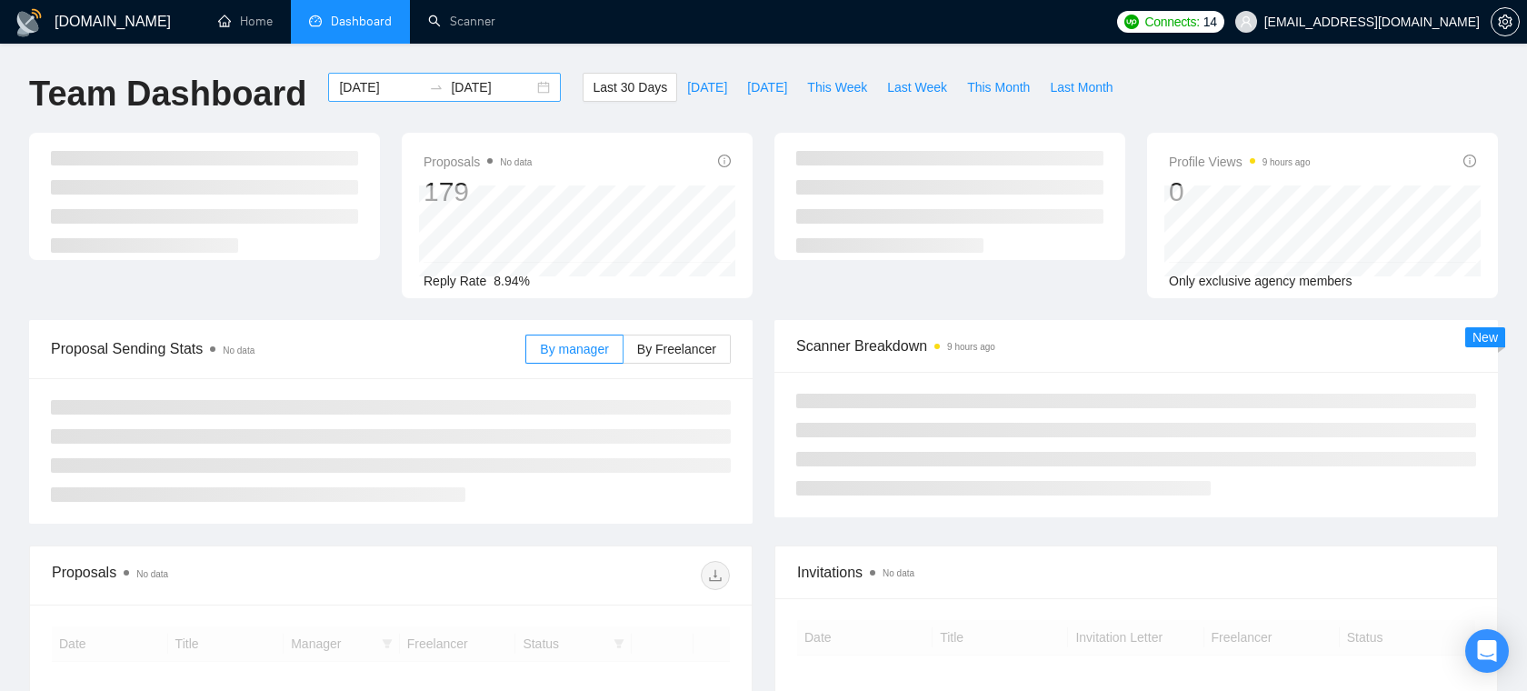
click at [371, 90] on input "[DATE]" at bounding box center [380, 87] width 83 height 20
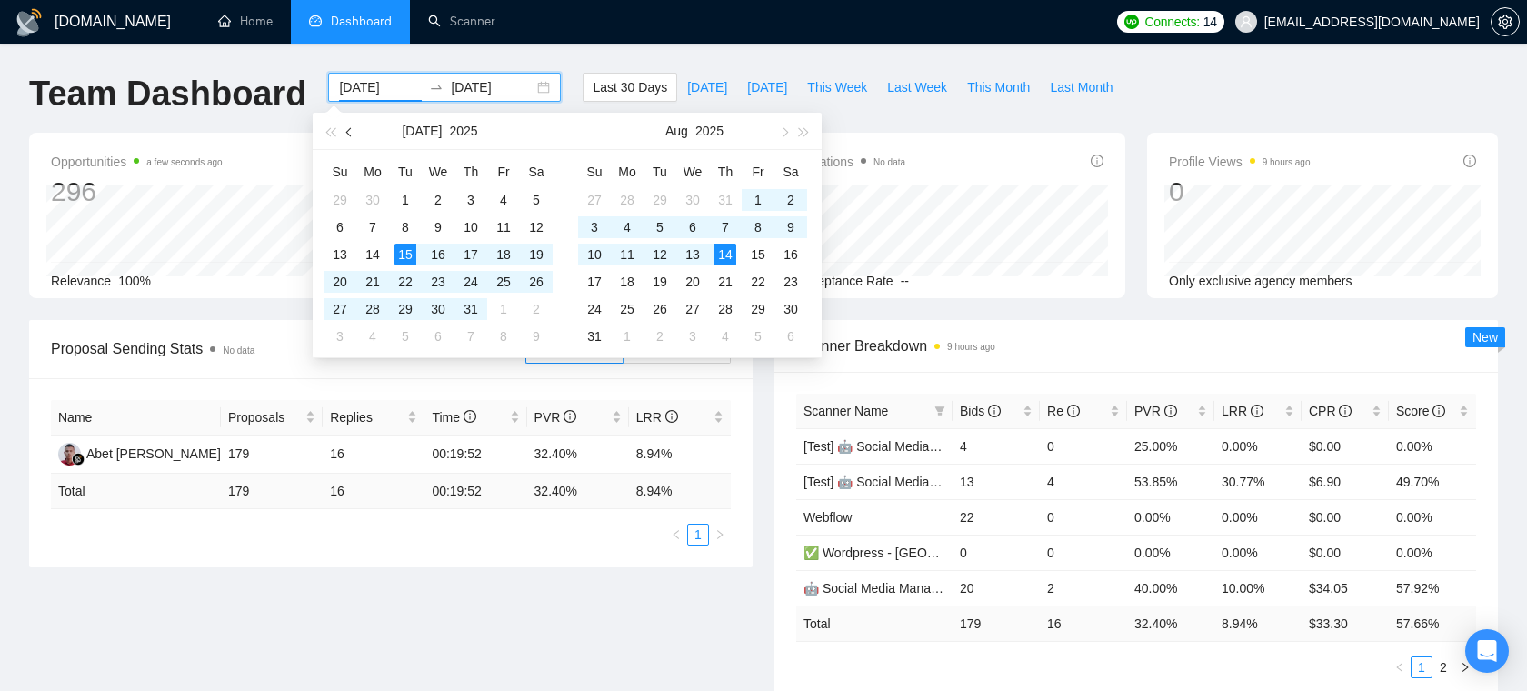
click at [348, 124] on button "button" at bounding box center [350, 131] width 20 height 36
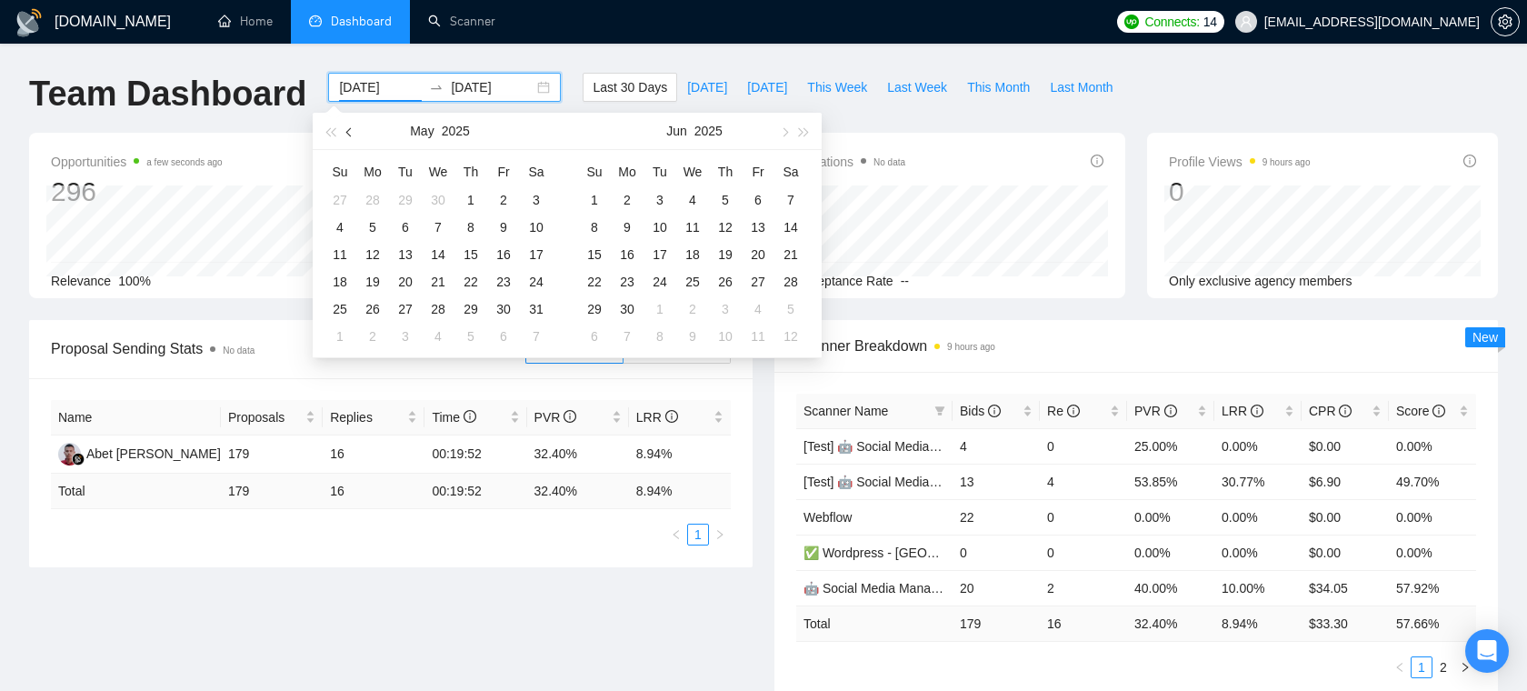
click at [348, 124] on button "button" at bounding box center [350, 131] width 20 height 36
type input "[DATE]"
click at [531, 189] on div "1" at bounding box center [536, 200] width 22 height 22
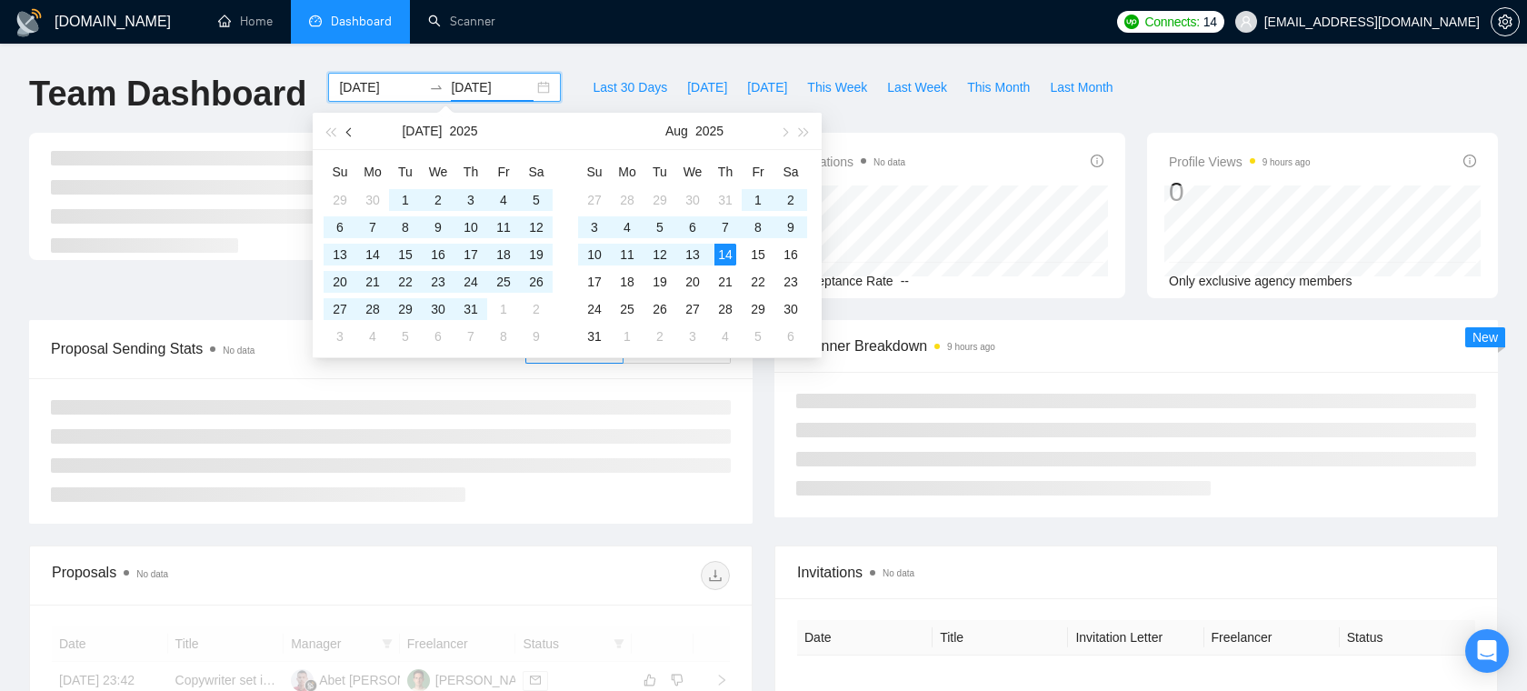
click at [345, 124] on button "button" at bounding box center [350, 131] width 20 height 36
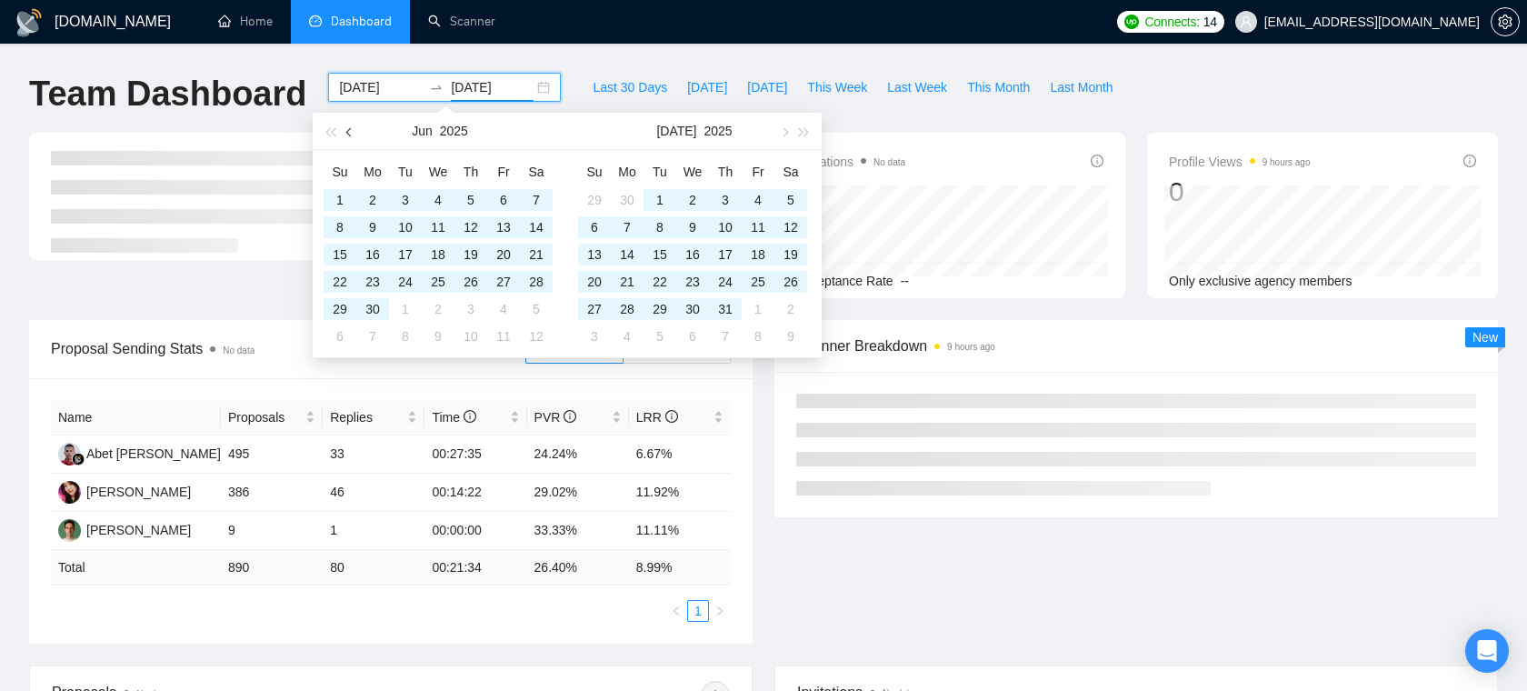
click at [347, 124] on button "button" at bounding box center [350, 131] width 20 height 36
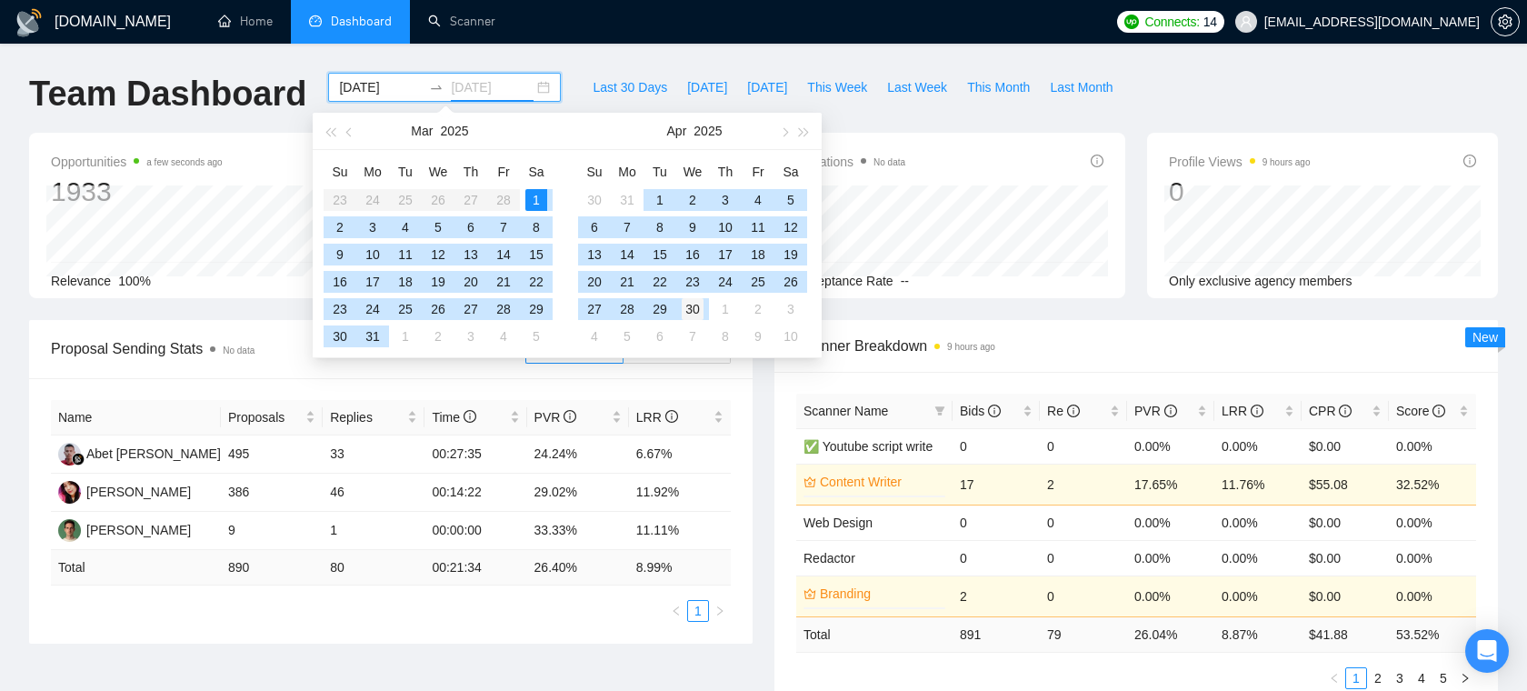
type input "[DATE]"
click at [683, 313] on div "30" at bounding box center [692, 309] width 22 height 22
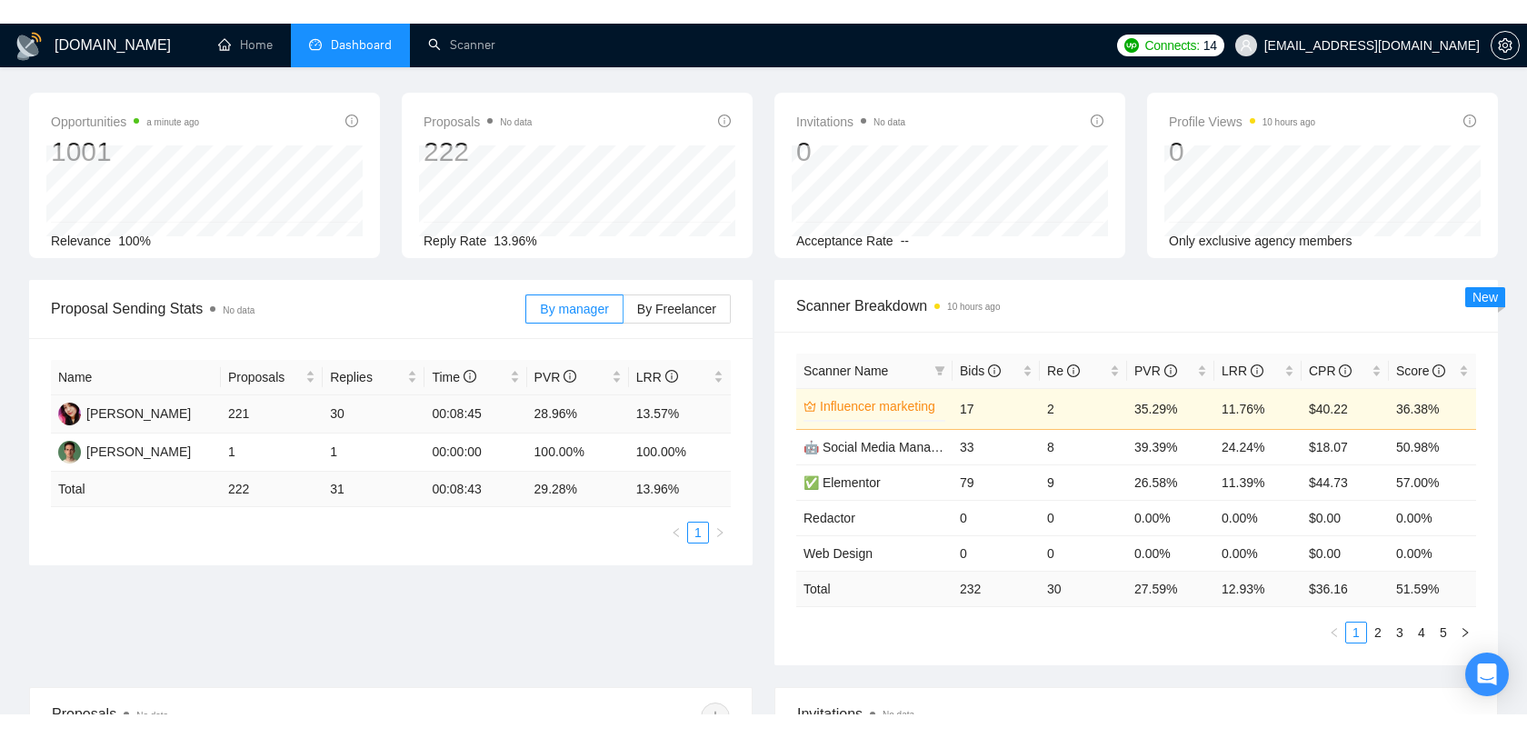
scroll to position [121, 0]
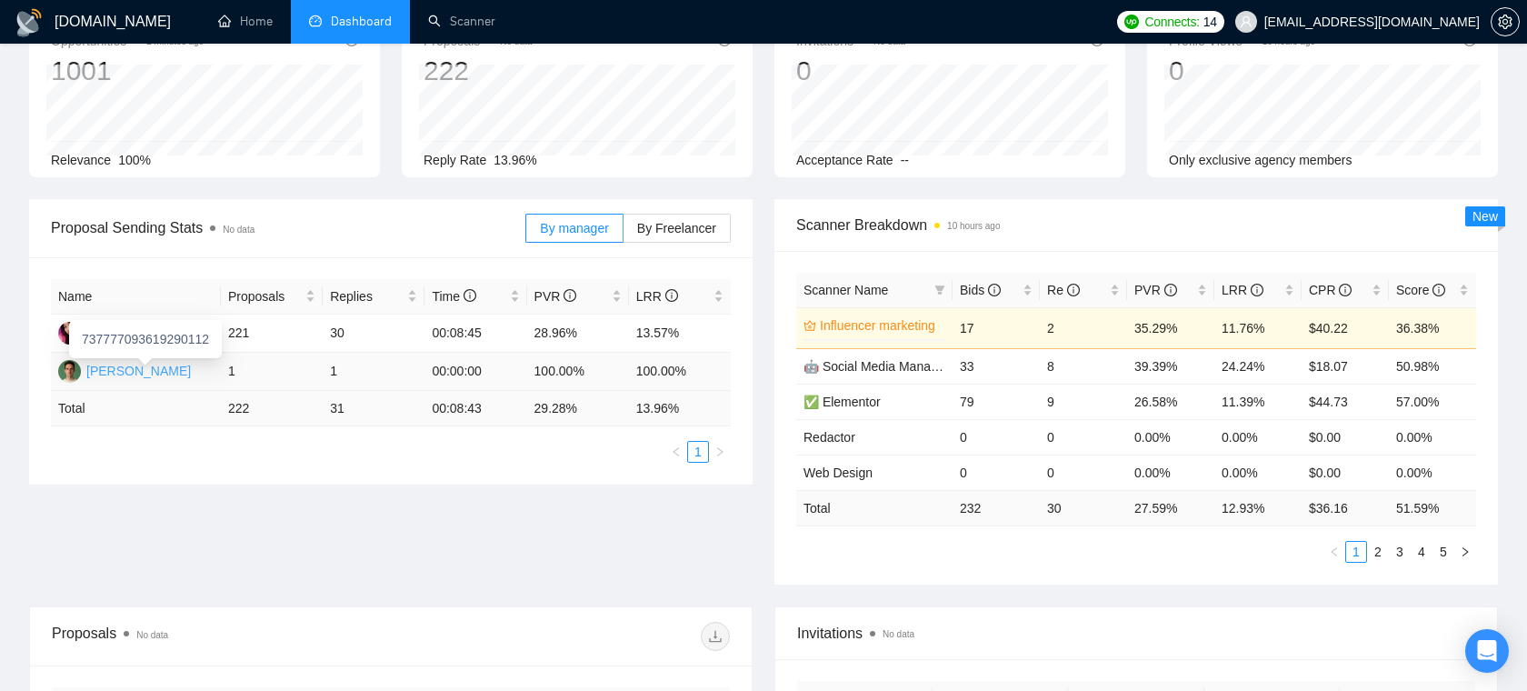
click at [169, 367] on div "[PERSON_NAME]" at bounding box center [138, 371] width 104 height 20
